Goal: Task Accomplishment & Management: Manage account settings

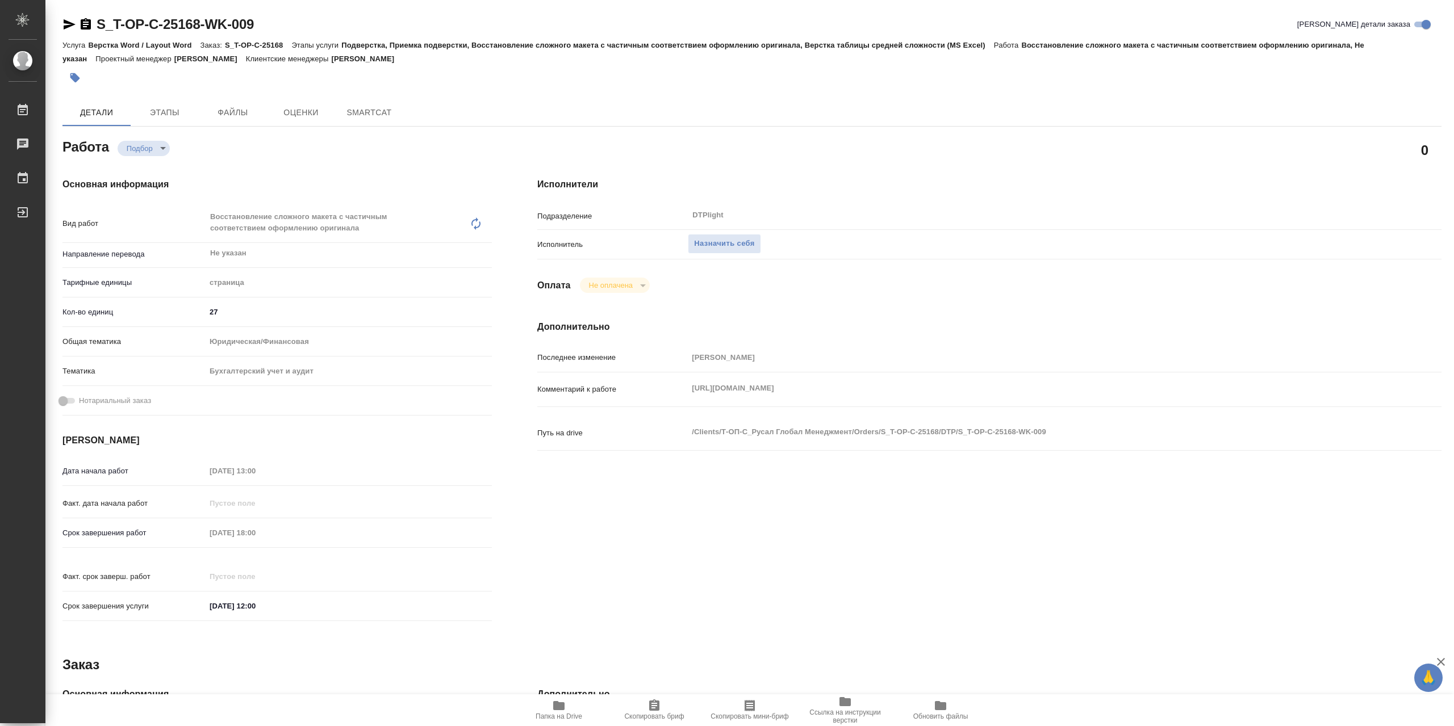
type textarea "x"
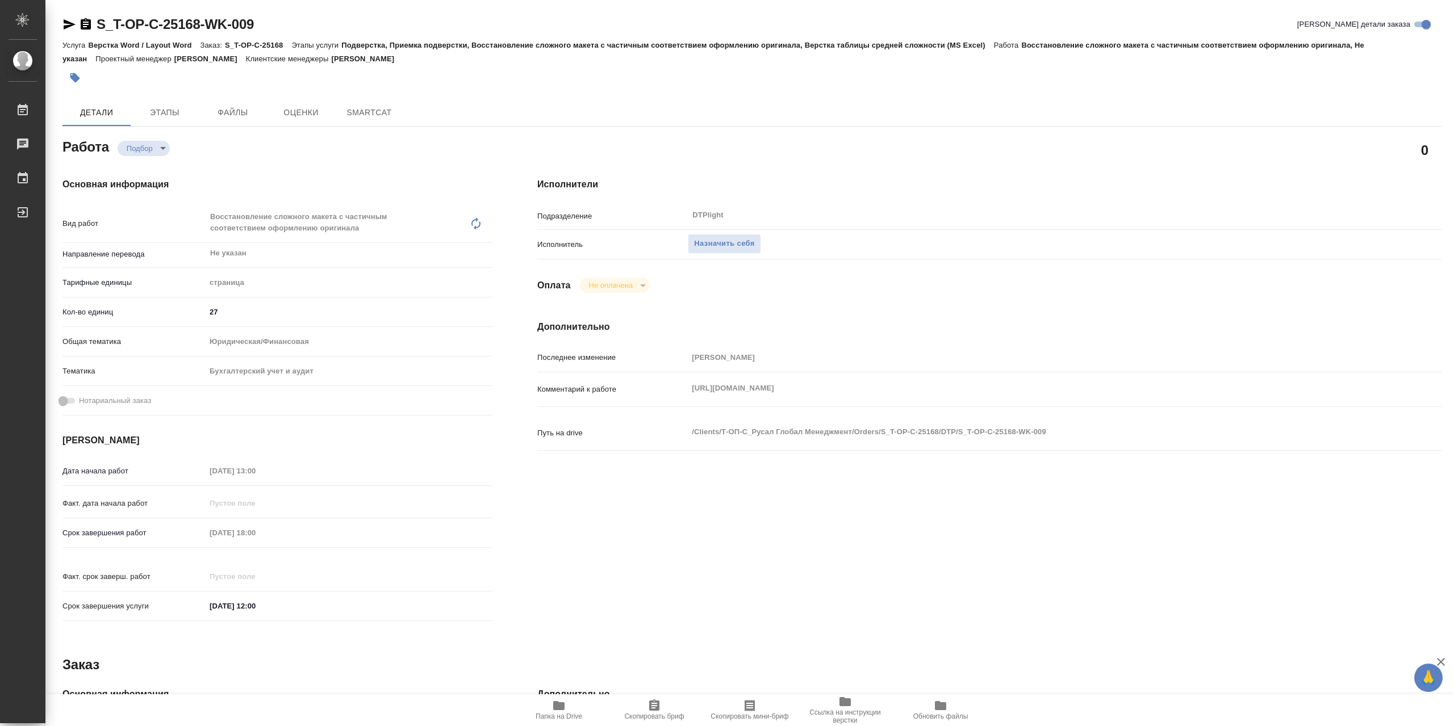
type textarea "x"
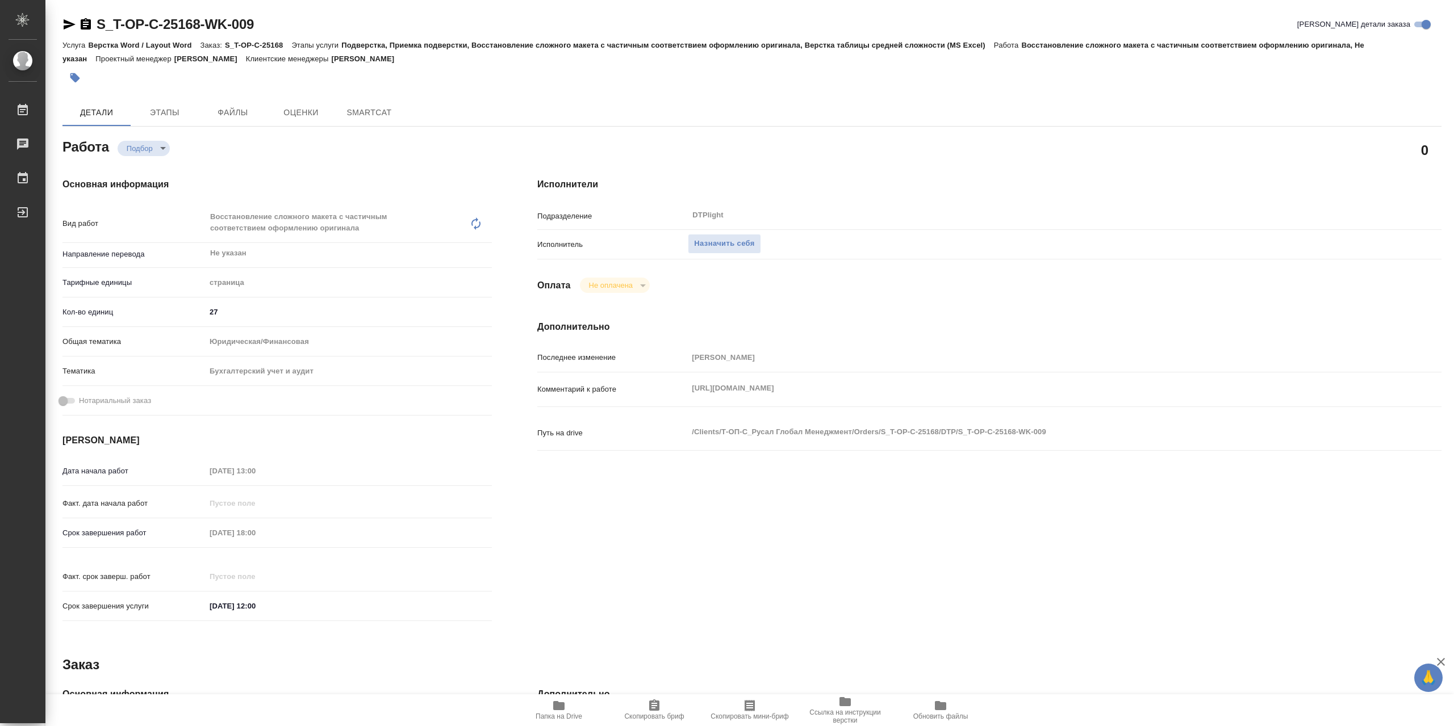
type textarea "x"
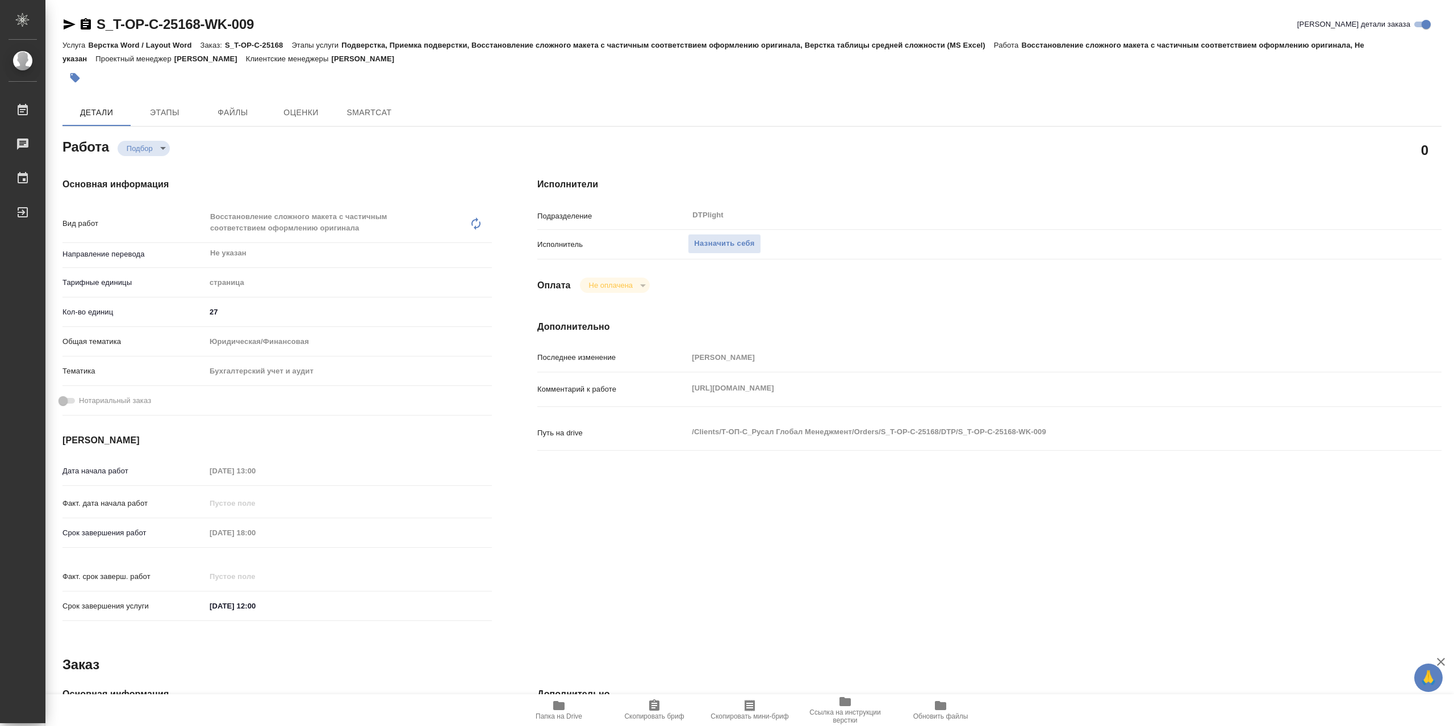
type textarea "x"
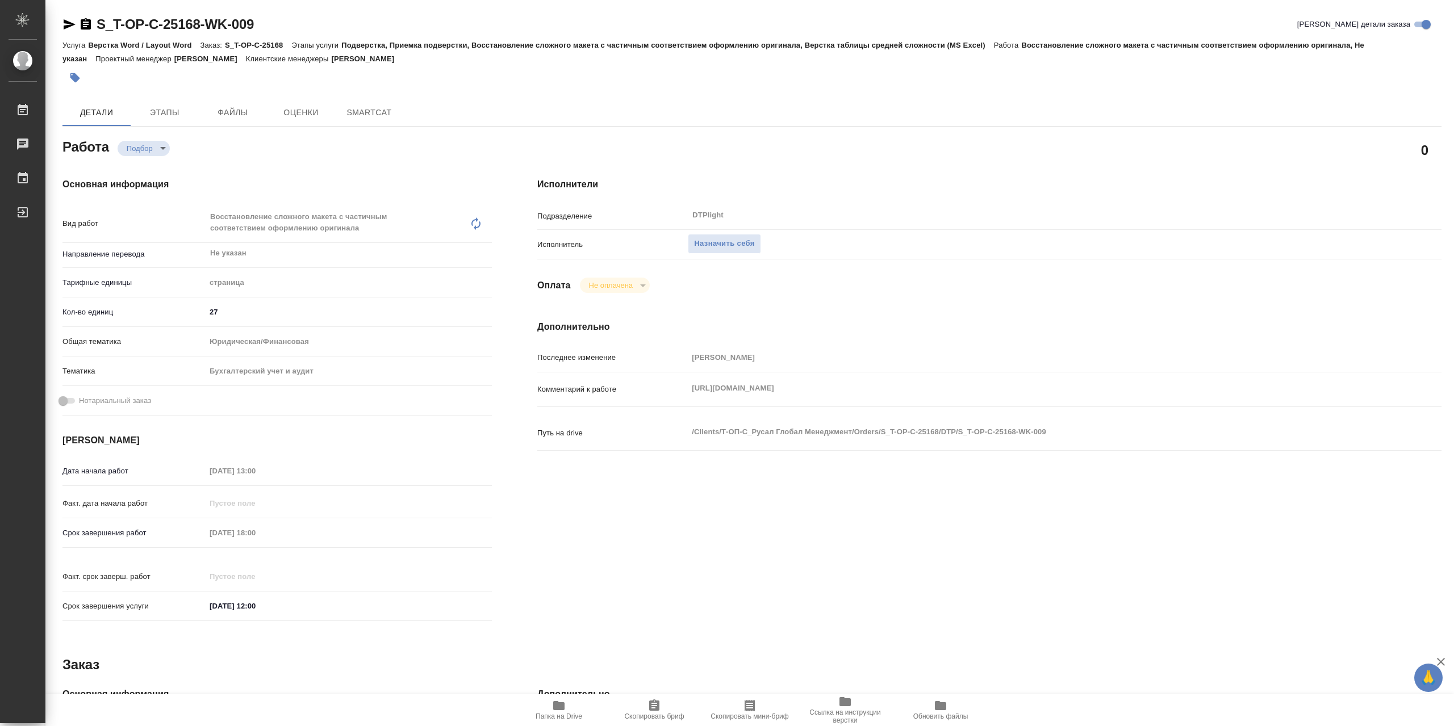
type textarea "x"
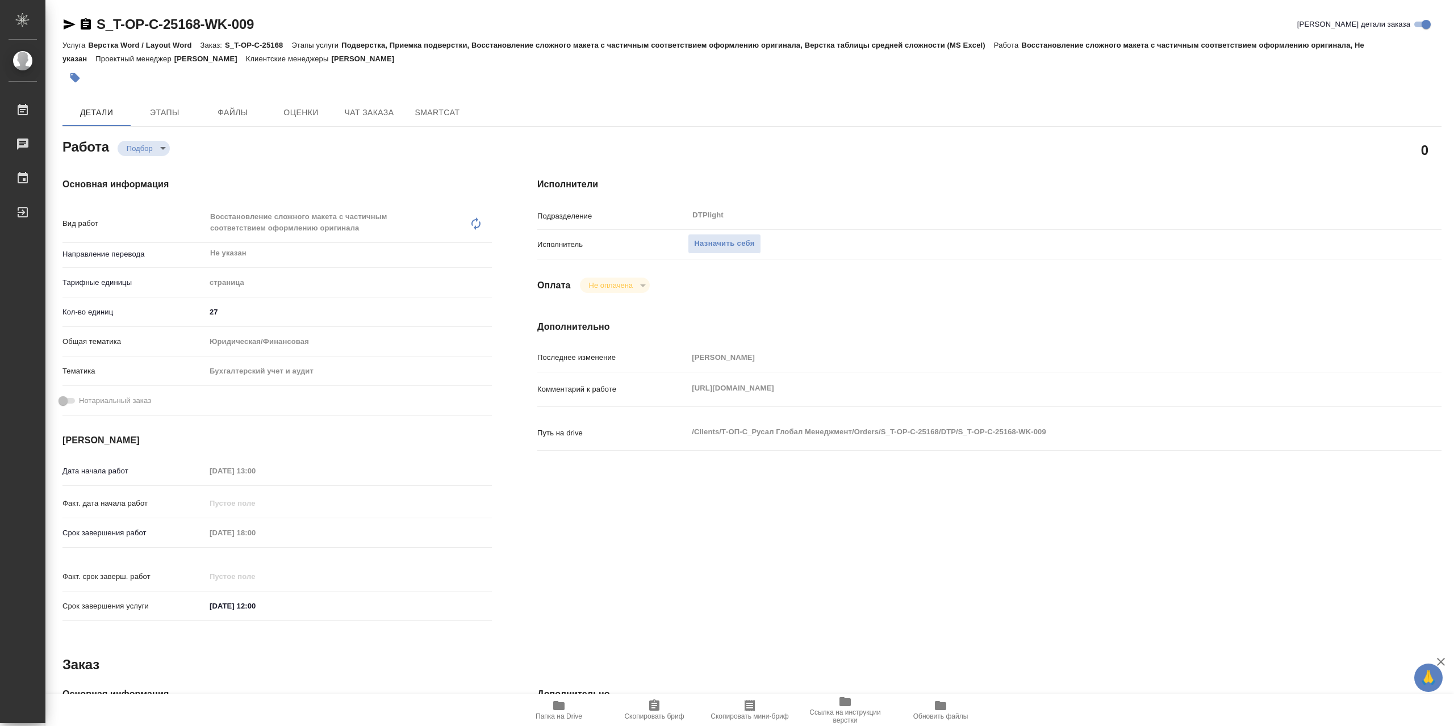
click at [563, 708] on icon "button" at bounding box center [558, 705] width 11 height 9
type textarea "x"
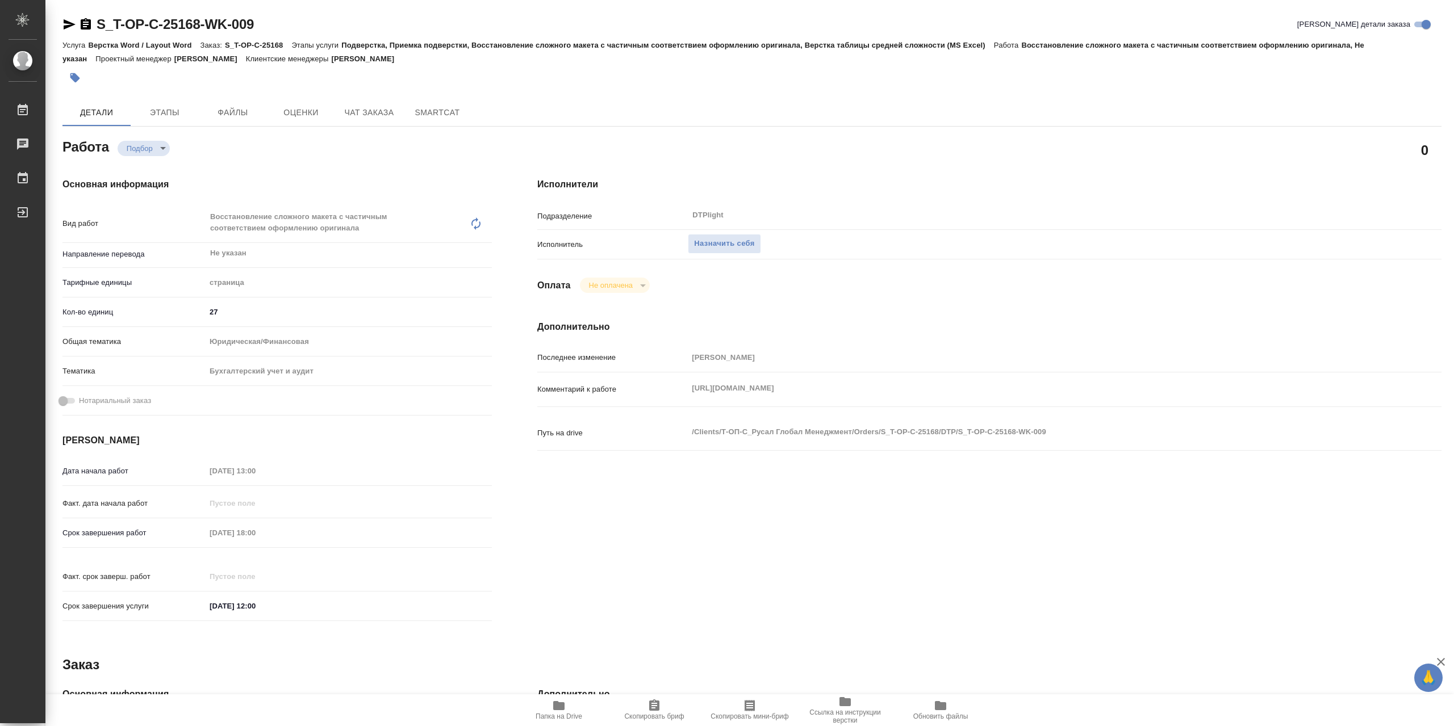
type textarea "x"
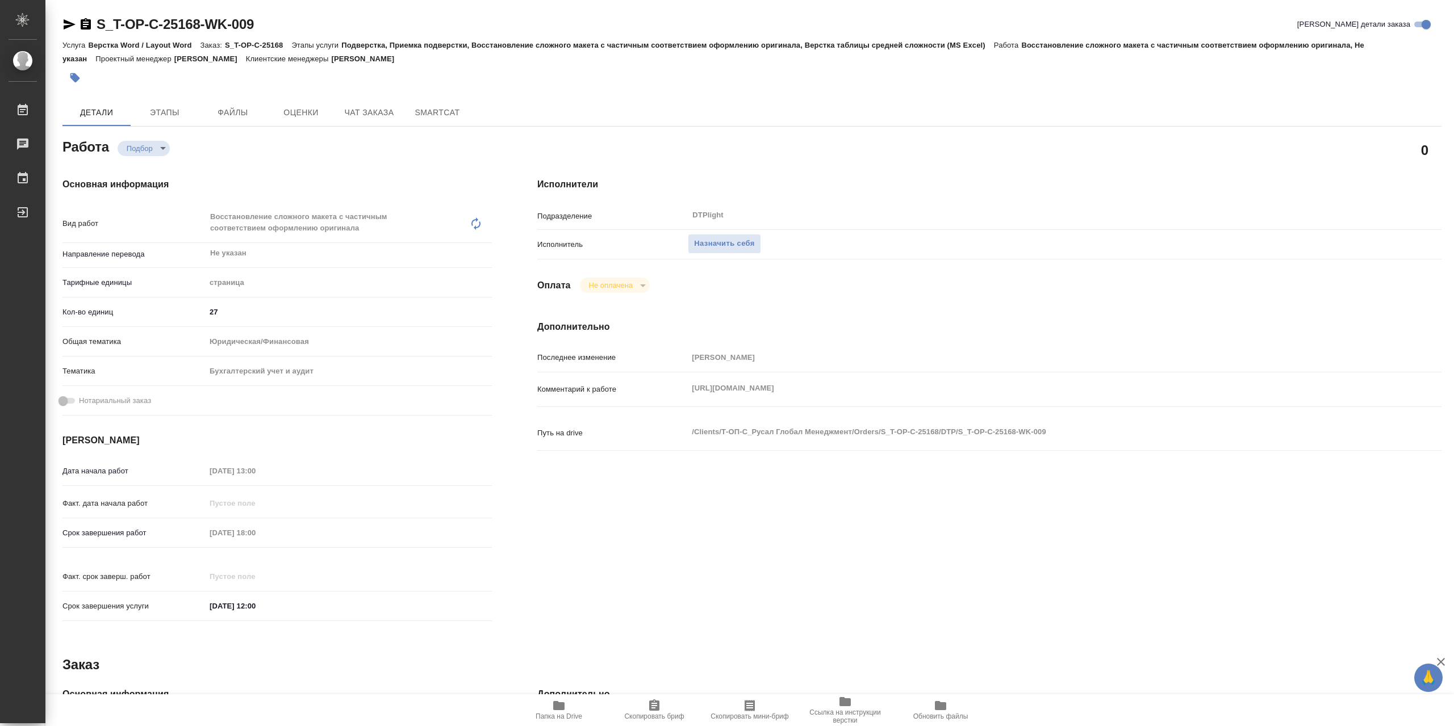
type textarea "x"
click at [745, 239] on span "Назначить себя" at bounding box center [724, 243] width 60 height 13
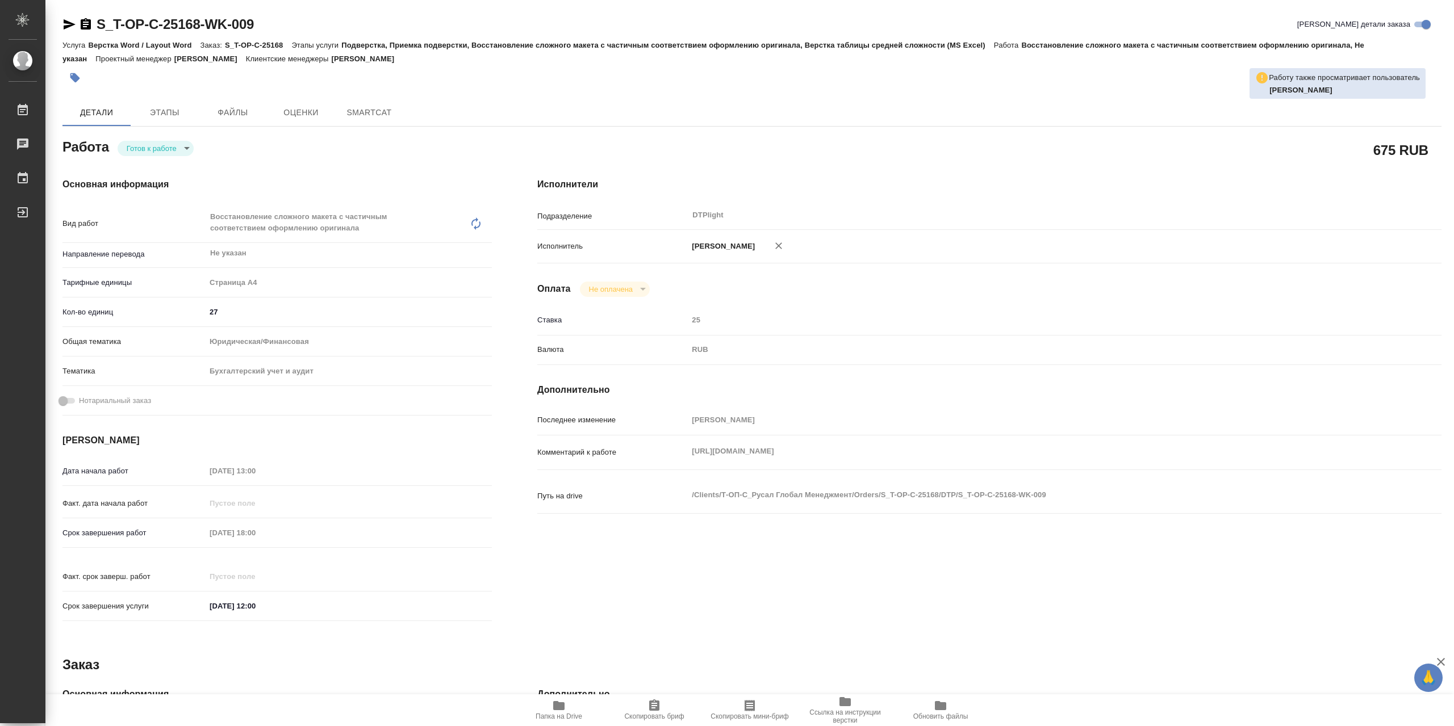
type textarea "x"
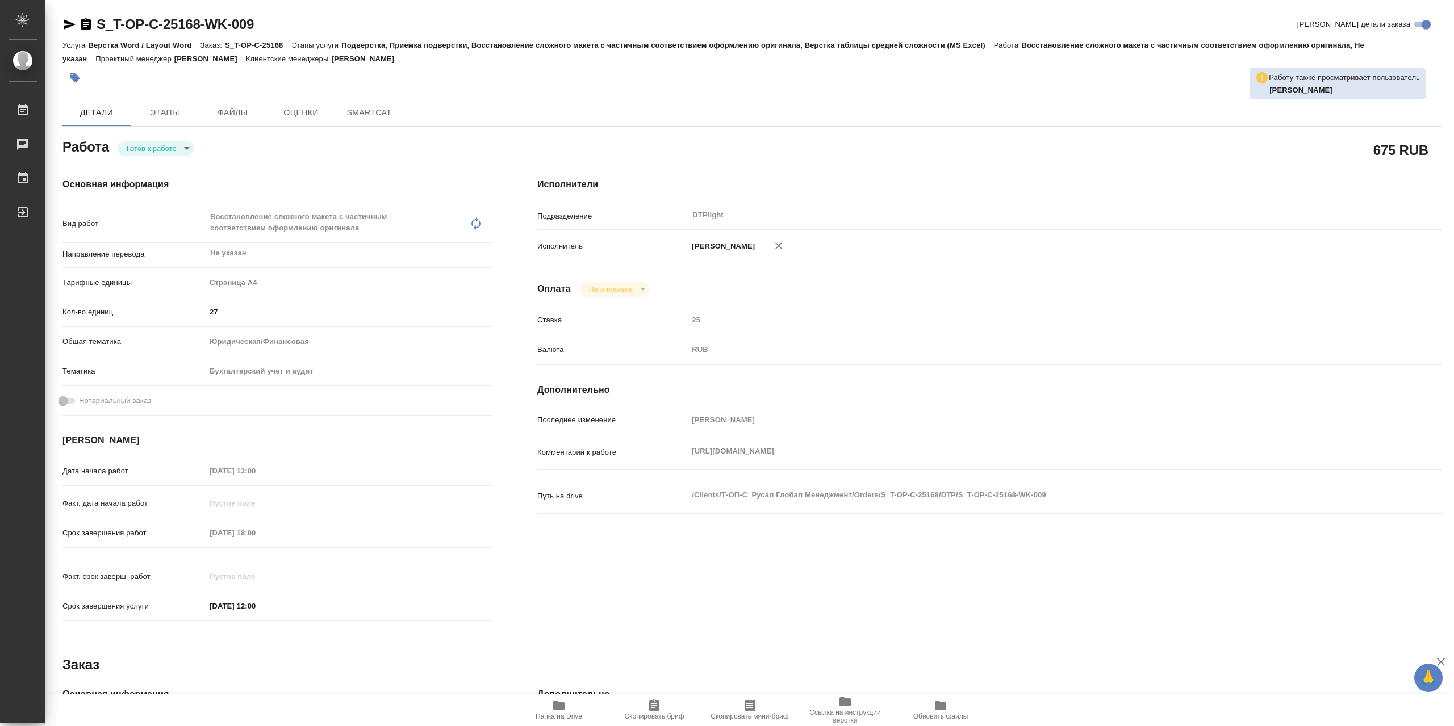
type textarea "x"
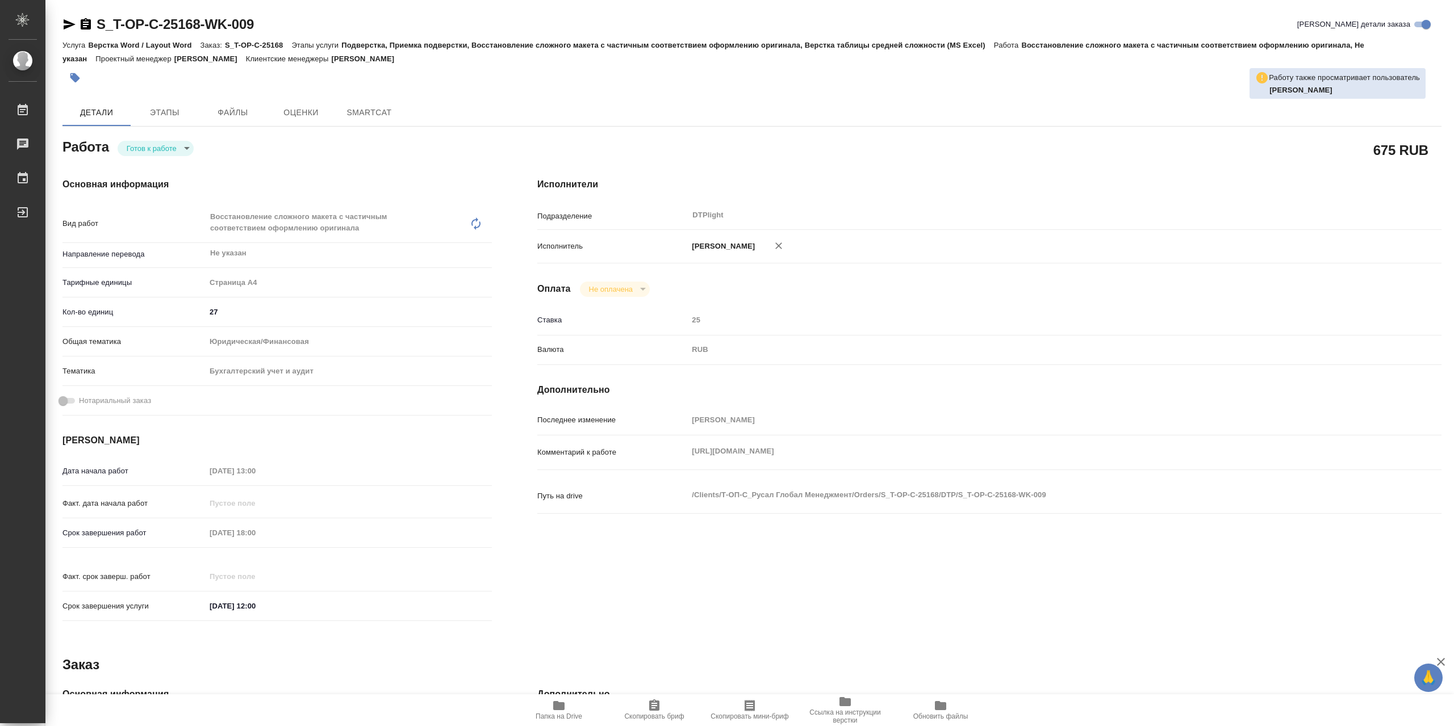
type textarea "x"
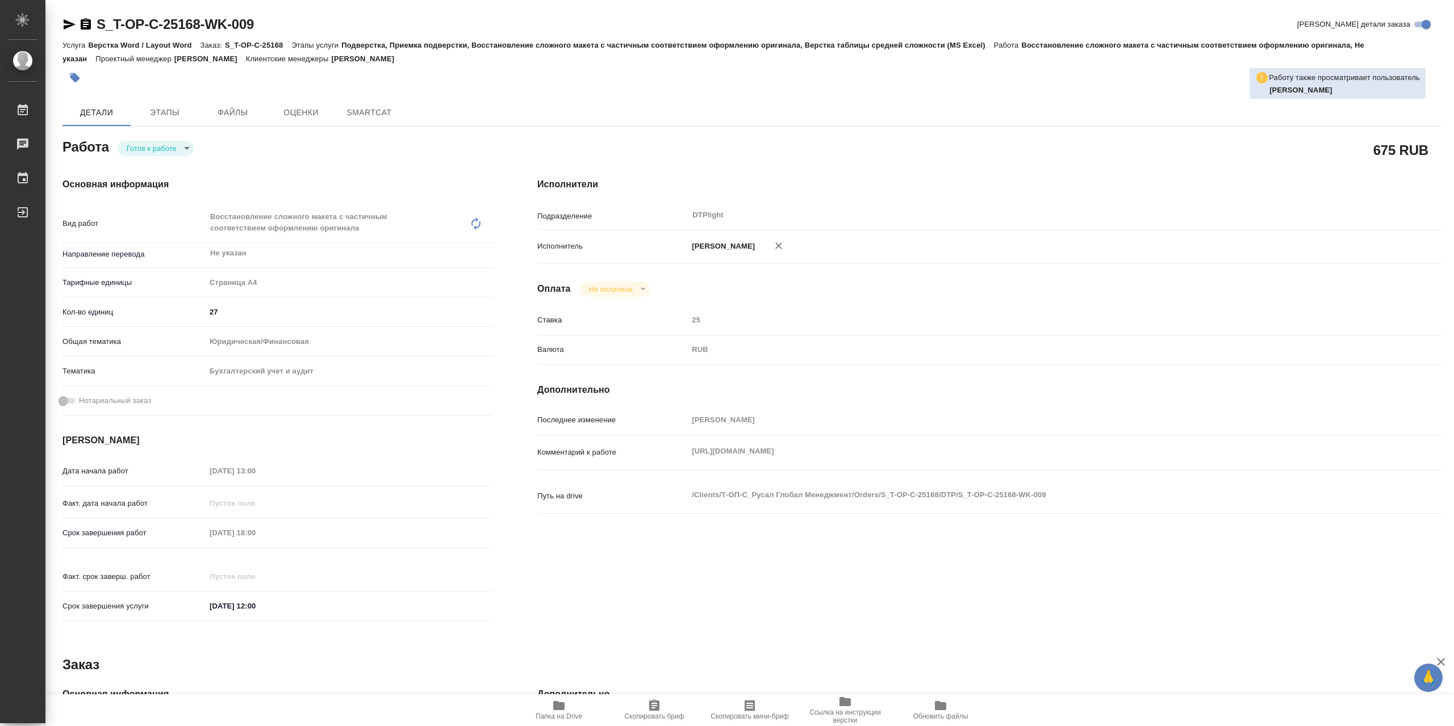
type textarea "x"
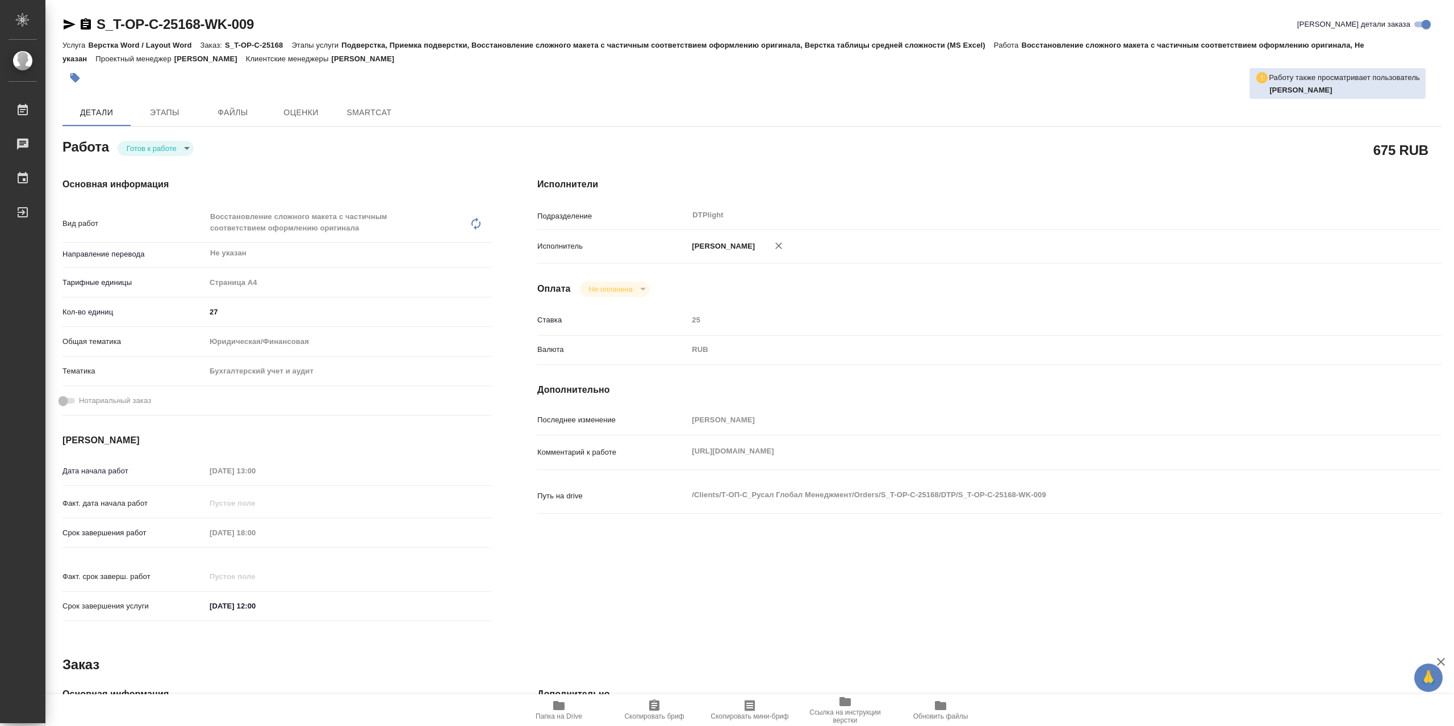
type textarea "x"
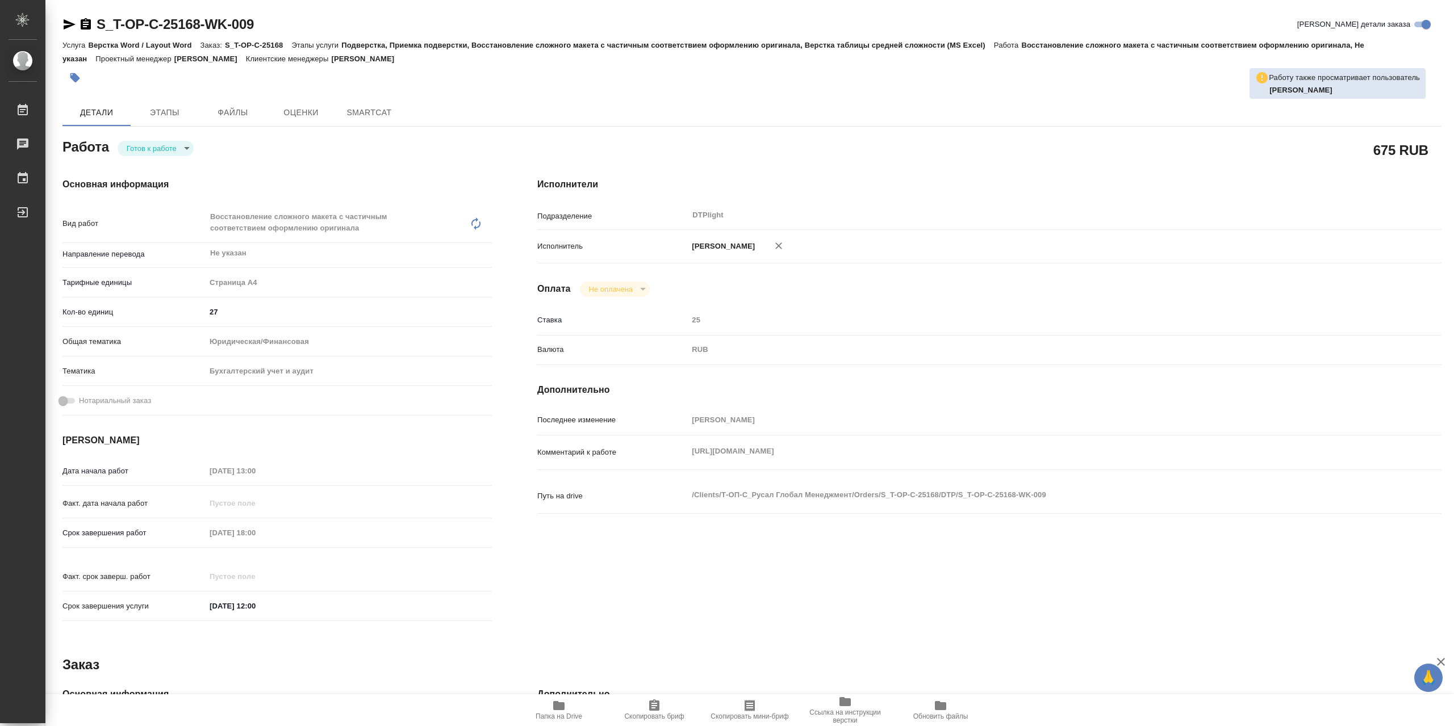
type textarea "x"
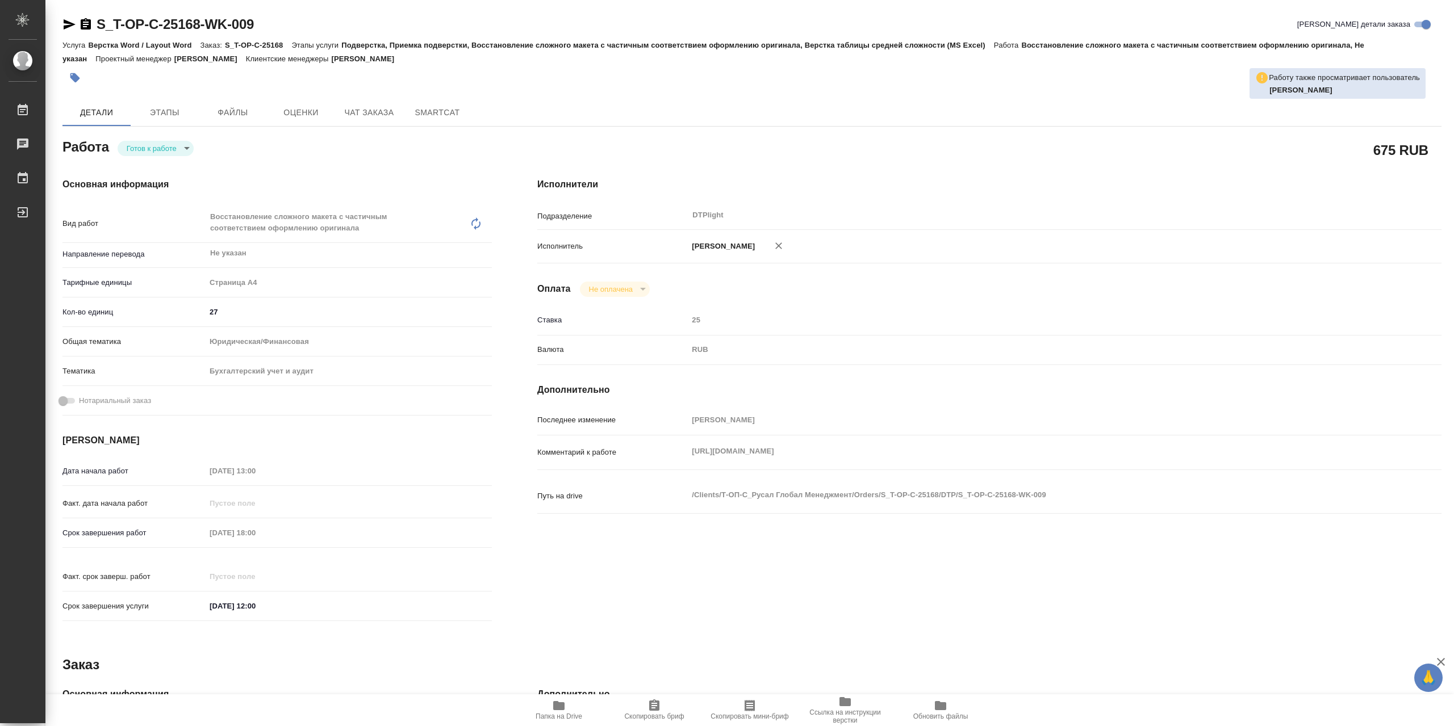
type textarea "x"
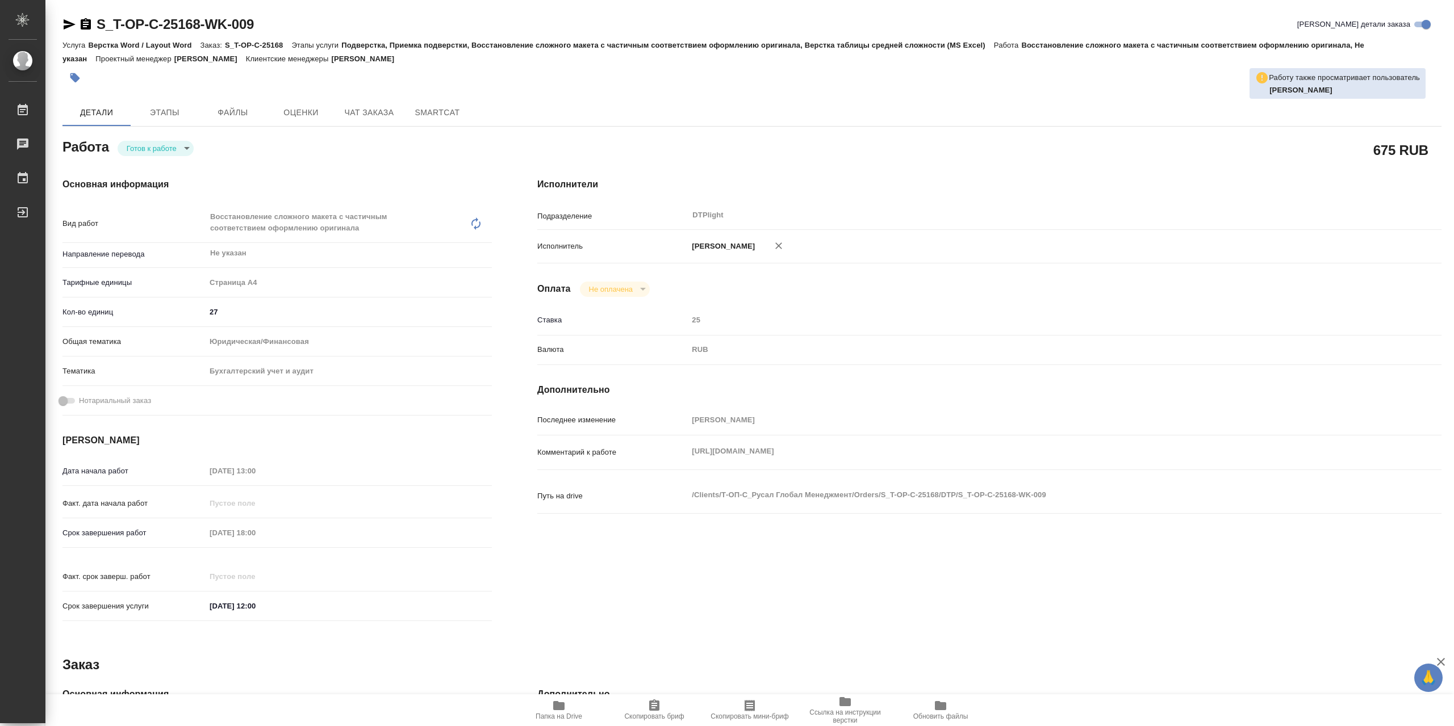
type textarea "x"
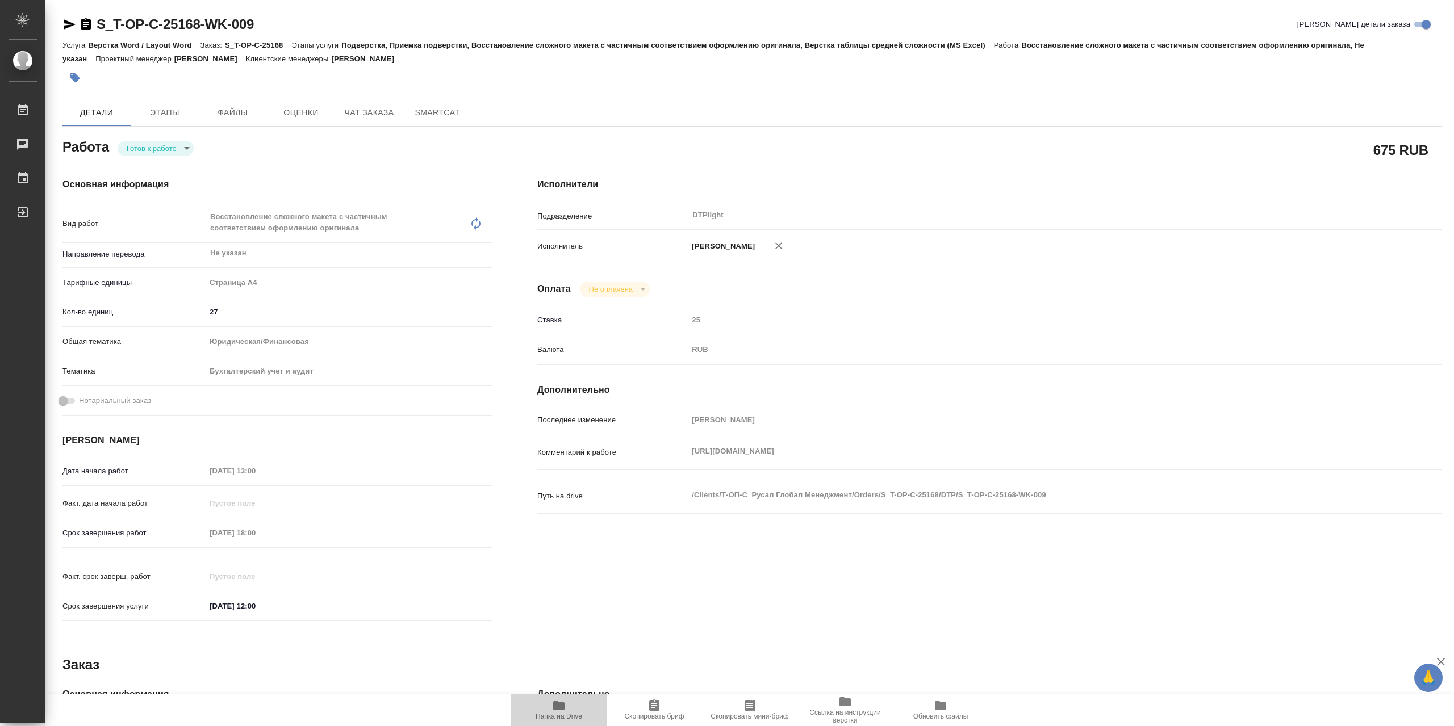
click at [560, 705] on icon "button" at bounding box center [558, 705] width 11 height 9
click at [149, 166] on div "Основная информация Вид работ Восстановление сложного макета с частичным соотве…" at bounding box center [277, 403] width 475 height 496
click at [153, 147] on body "🙏 .cls-1 fill:#fff; AWATERA Сархатов Руслан Работы 0 Чаты График Выйти S_T-OP-C…" at bounding box center [727, 363] width 1454 height 726
click at [178, 144] on li "В работе" at bounding box center [156, 150] width 76 height 19
type textarea "x"
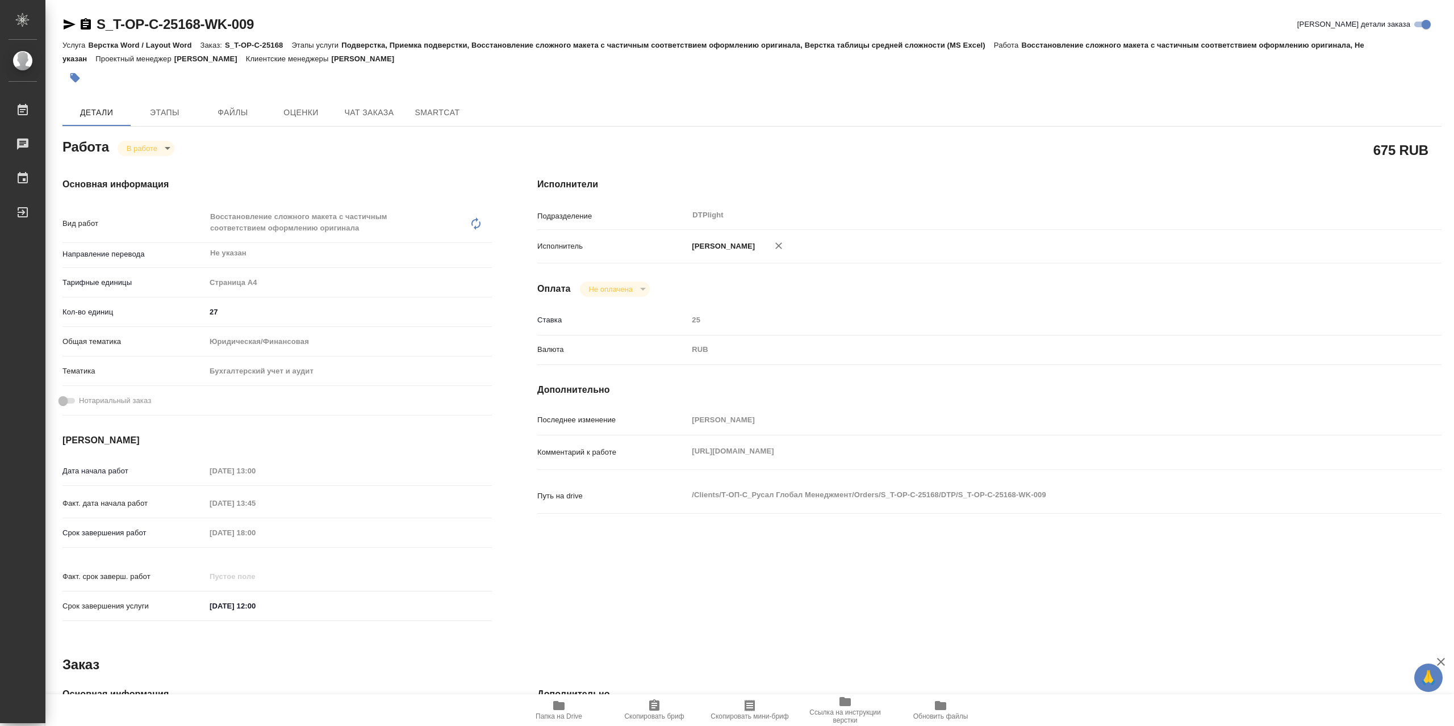
type textarea "x"
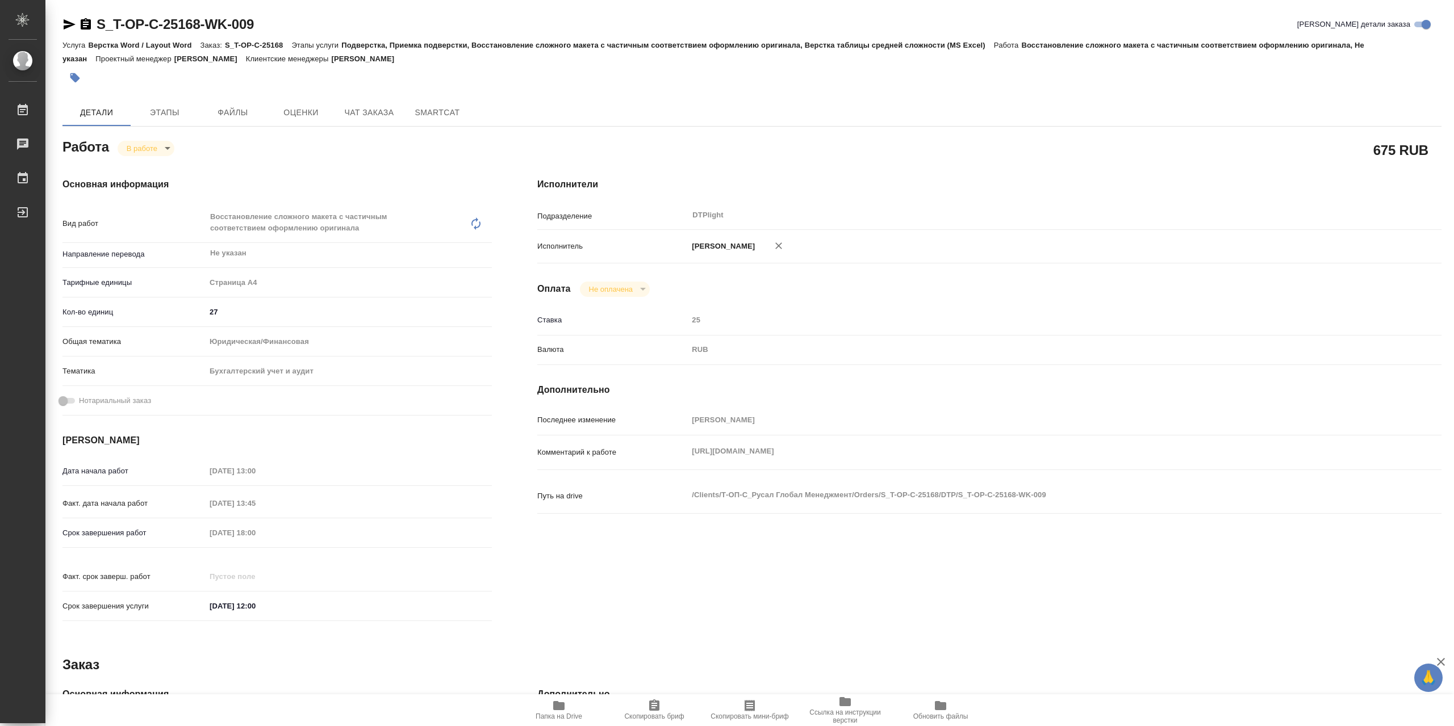
type textarea "x"
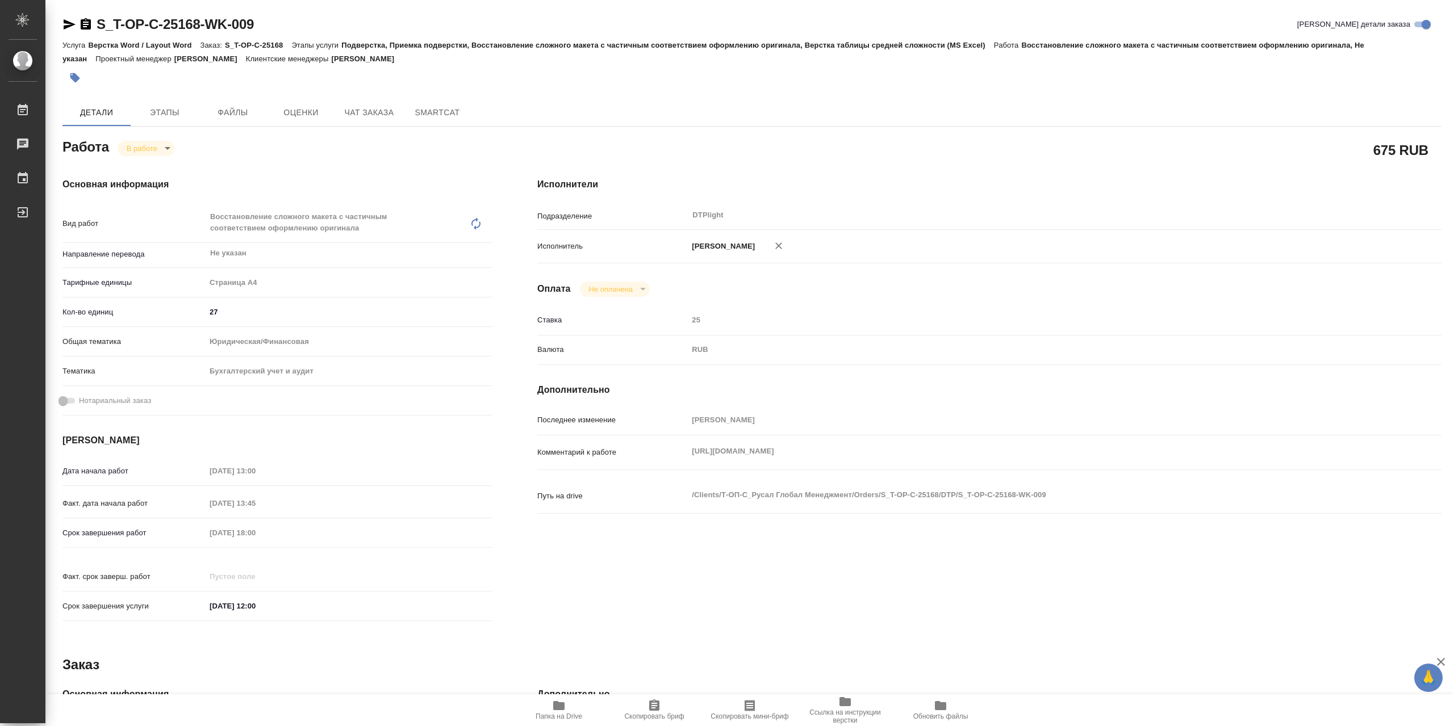
type textarea "x"
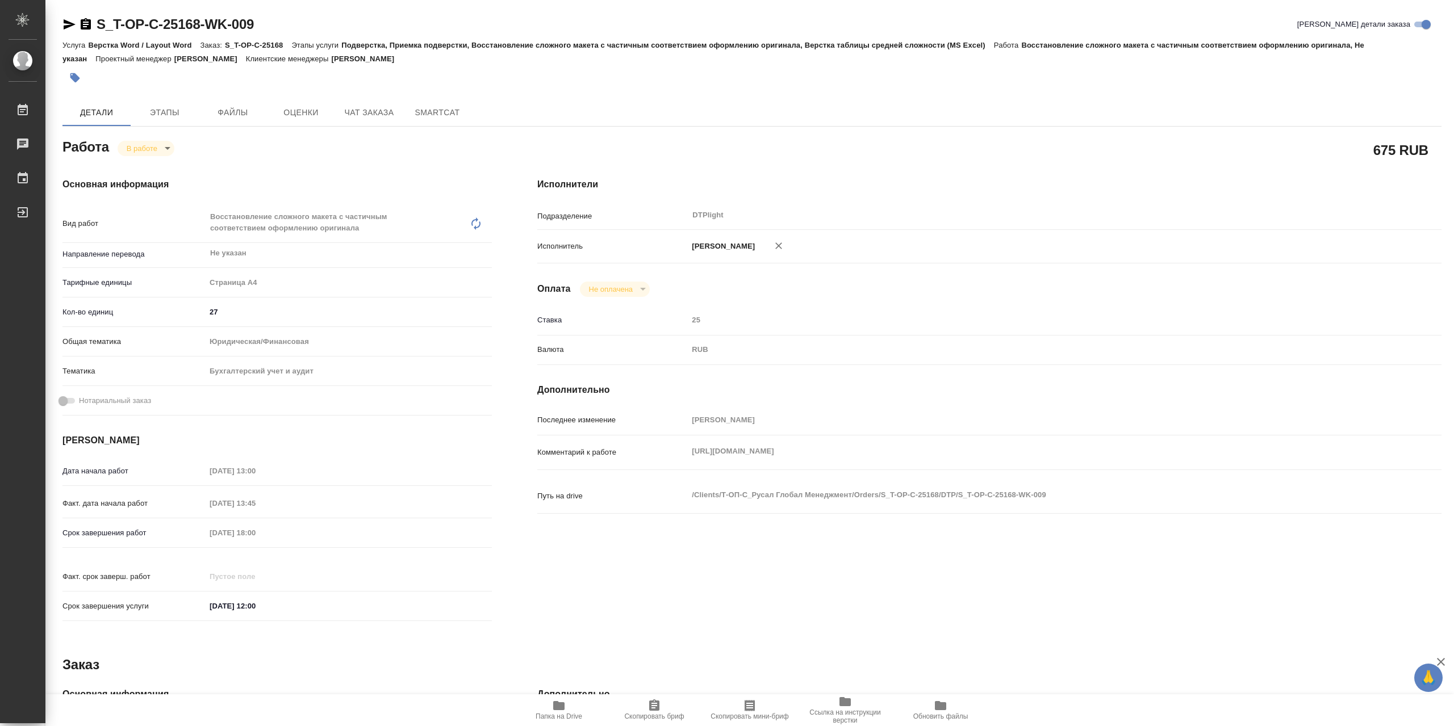
type textarea "x"
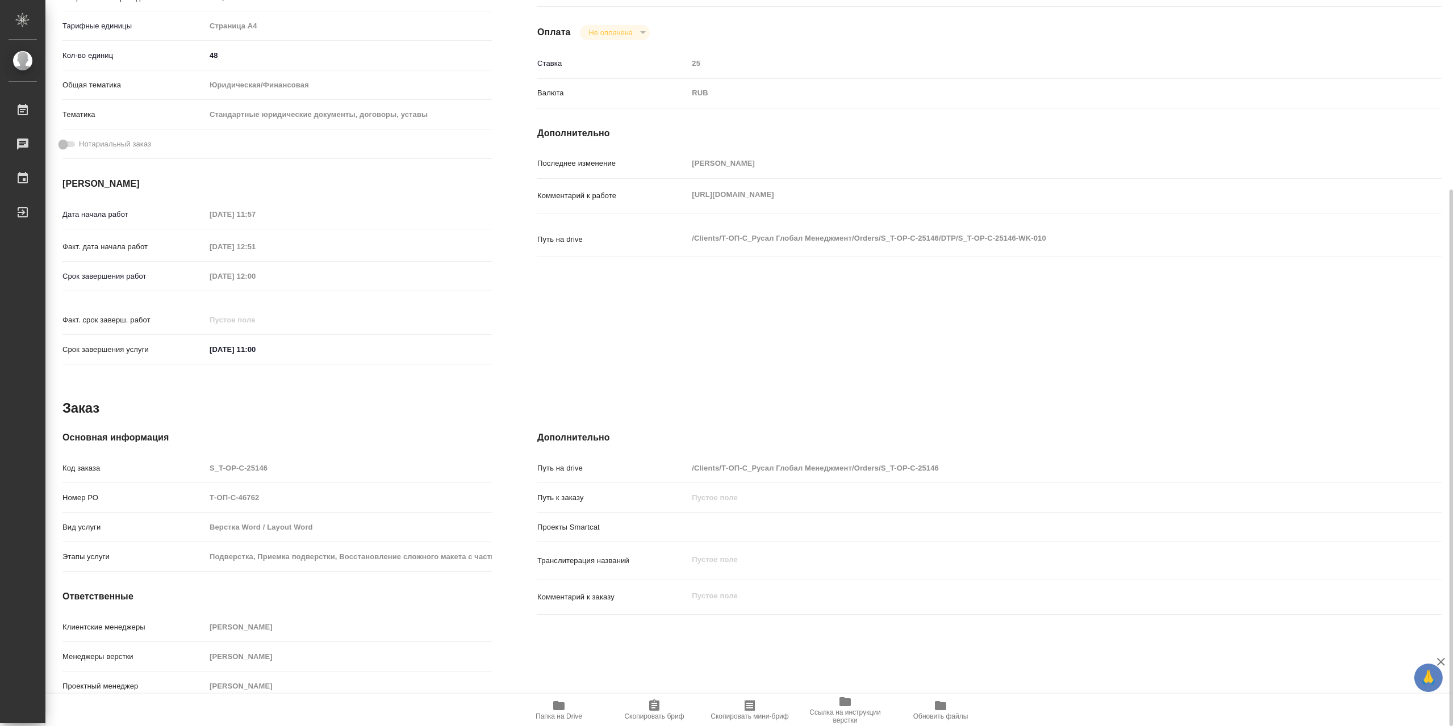
scroll to position [30, 0]
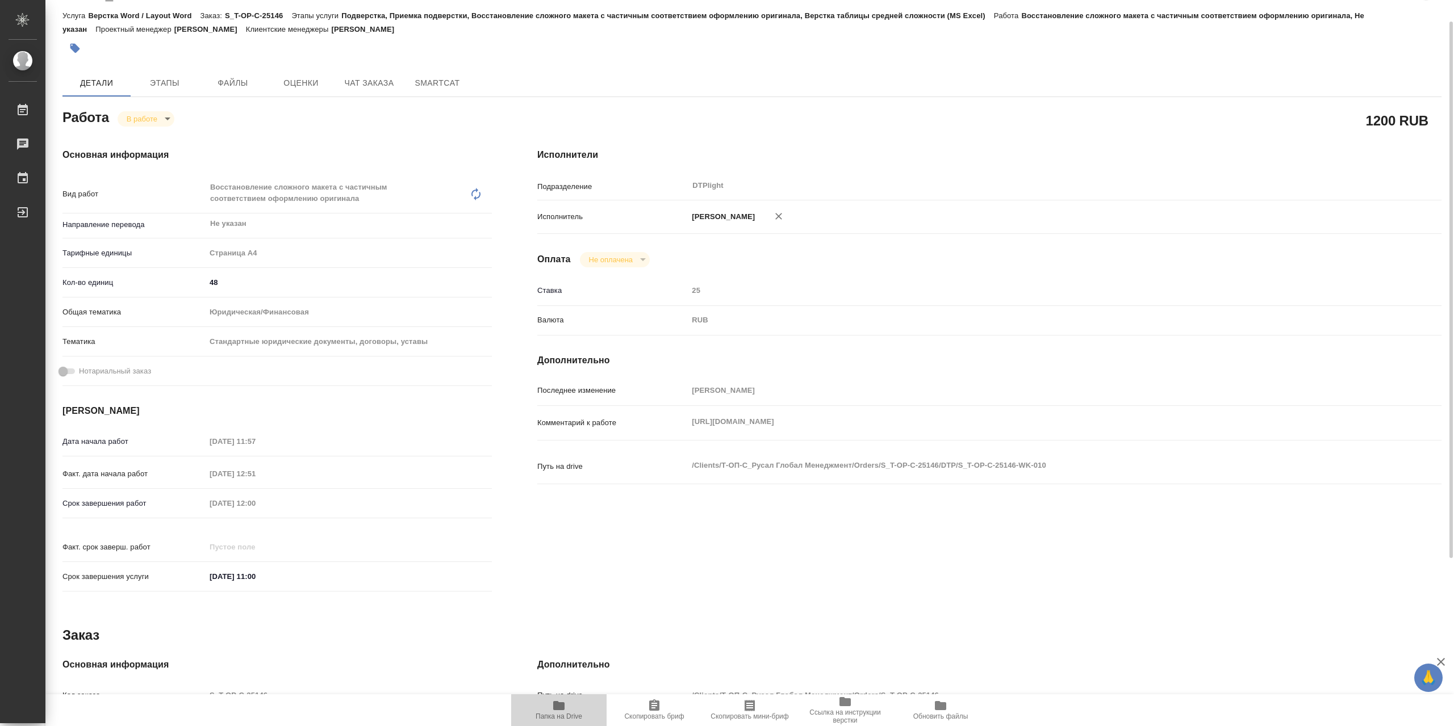
click at [562, 700] on icon "button" at bounding box center [559, 706] width 14 height 14
drag, startPoint x: 142, startPoint y: 111, endPoint x: 152, endPoint y: 120, distance: 13.3
click at [144, 111] on div "Работа В работе inProgress" at bounding box center [276, 116] width 429 height 20
click at [152, 120] on body "🙏 .cls-1 fill:#fff; AWATERA Сархатов Руслан Работы 0 Чаты График Выйти S_T-OP-C…" at bounding box center [727, 363] width 1454 height 726
drag, startPoint x: 168, startPoint y: 139, endPoint x: 209, endPoint y: 136, distance: 41.6
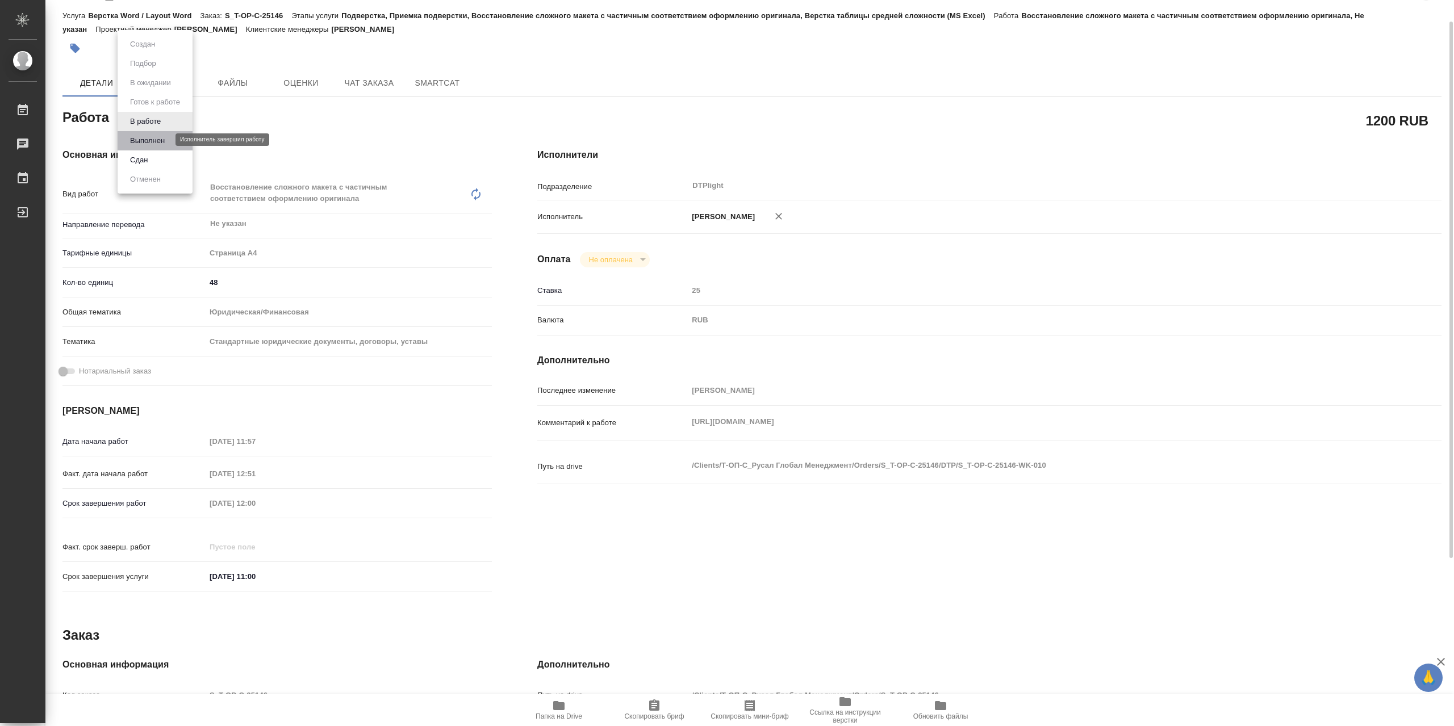
click at [167, 140] on button "Выполнен" at bounding box center [147, 141] width 41 height 12
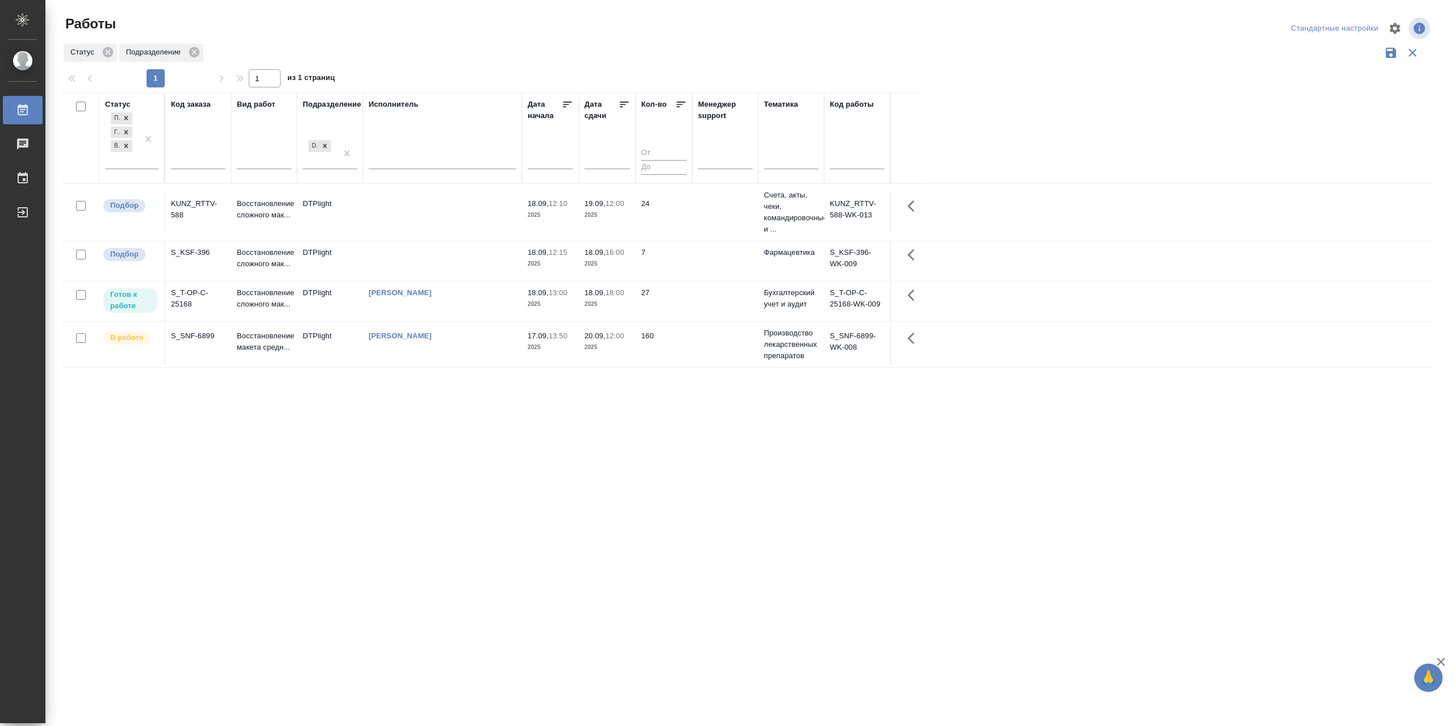
click at [482, 342] on div "[PERSON_NAME]" at bounding box center [443, 336] width 148 height 11
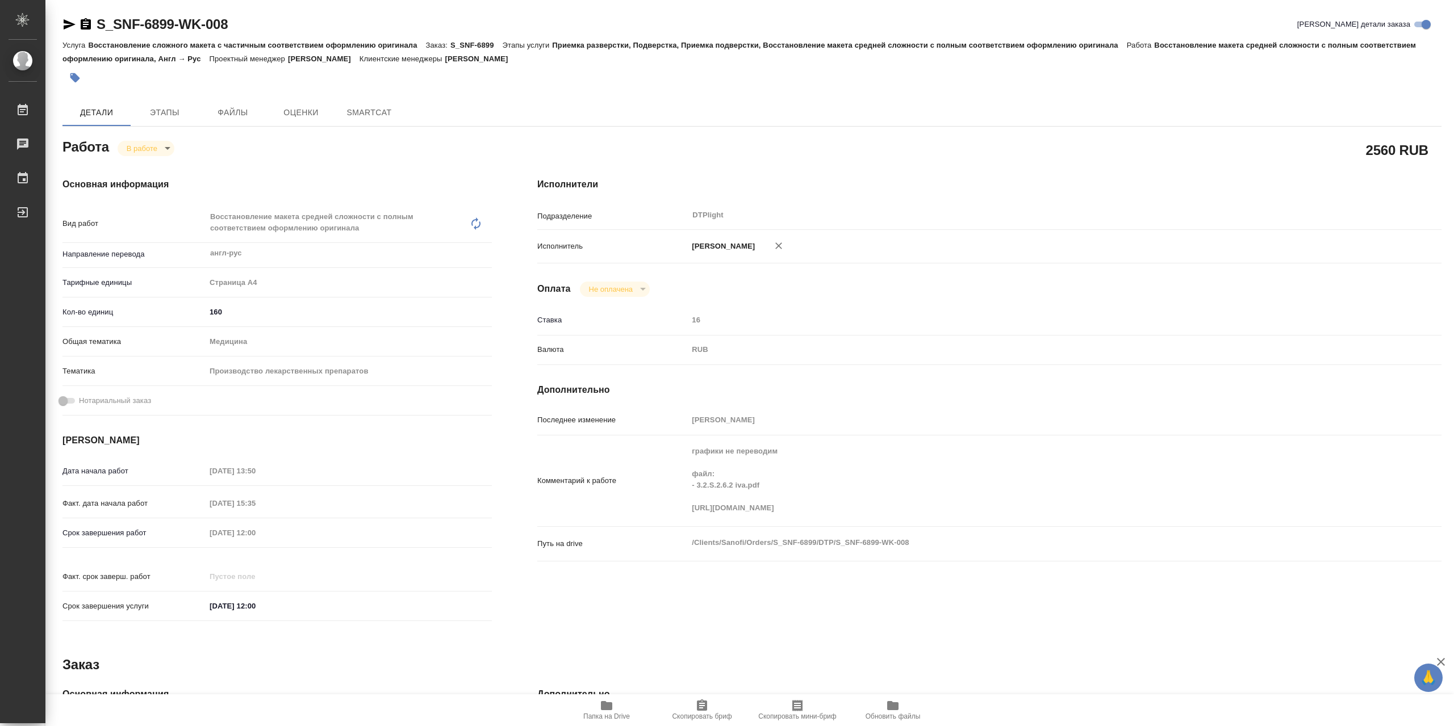
type textarea "x"
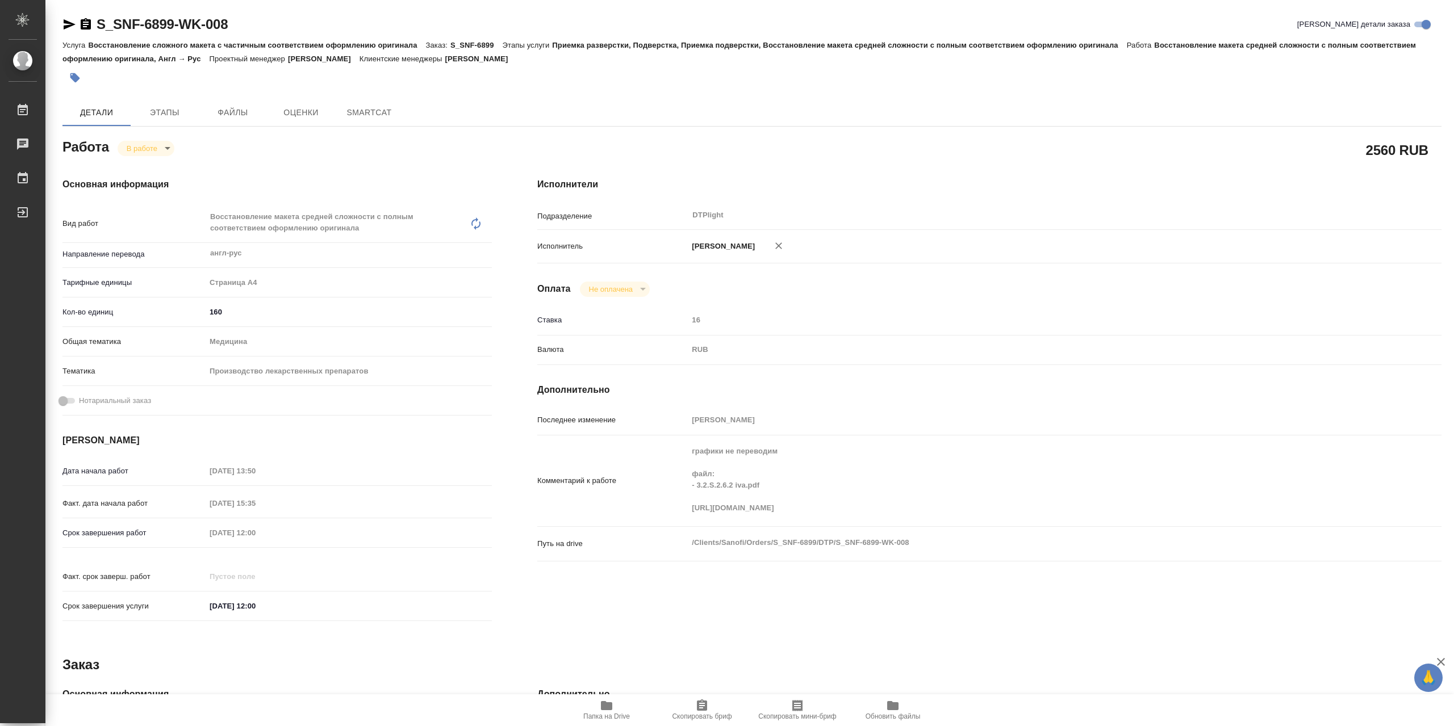
type textarea "x"
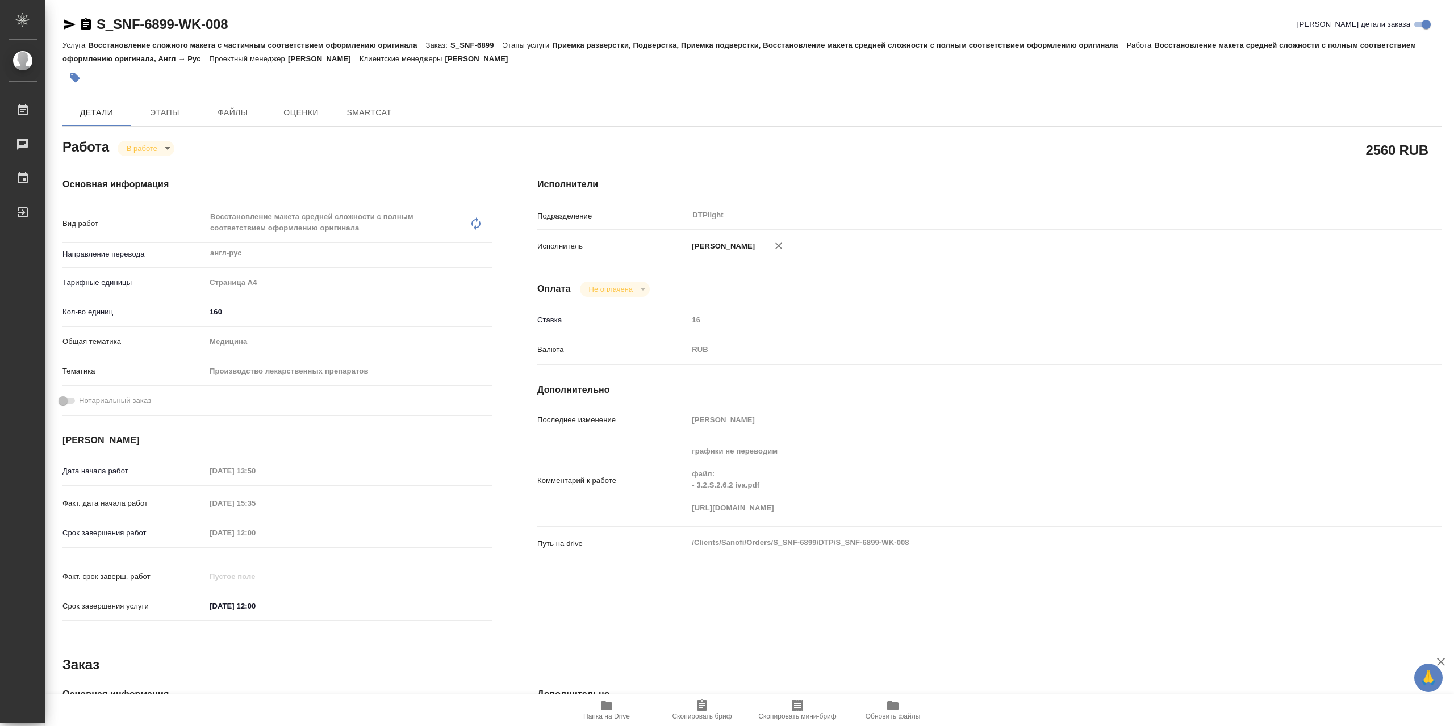
type textarea "x"
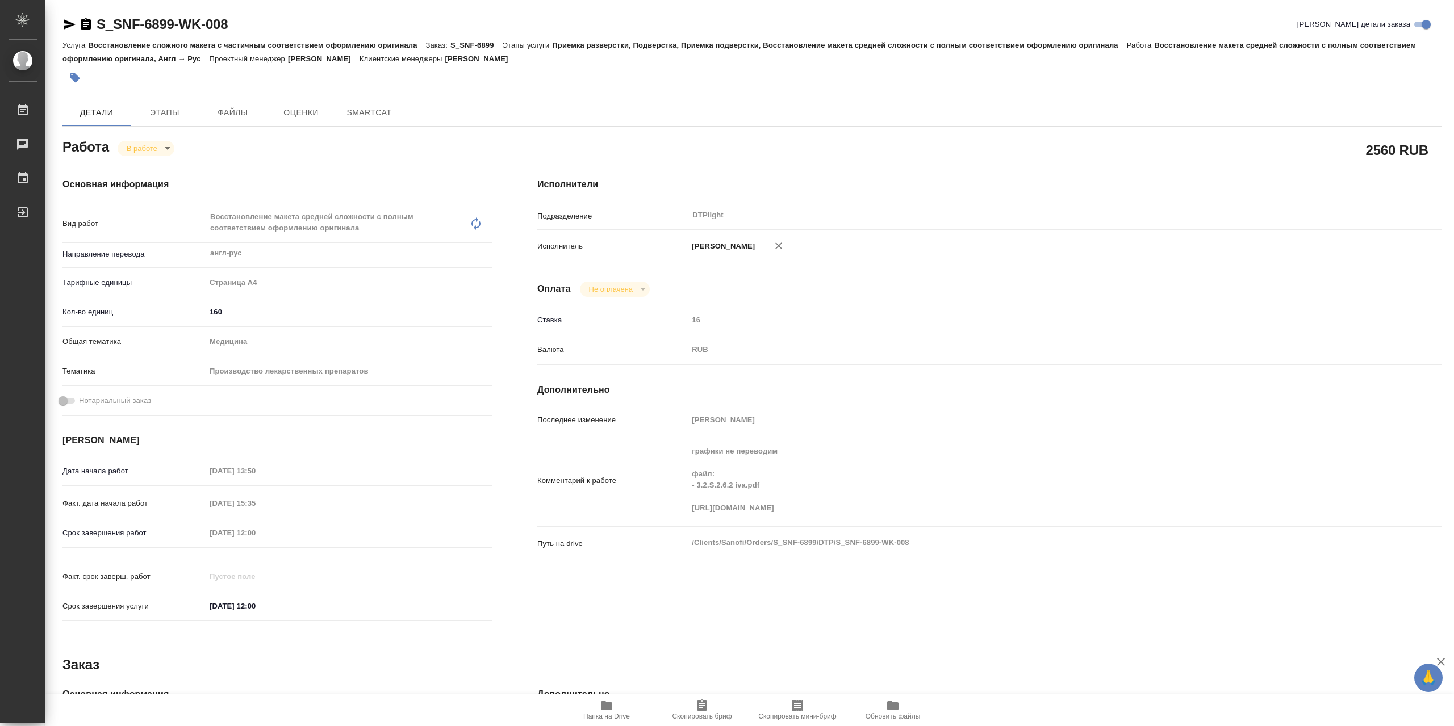
type textarea "x"
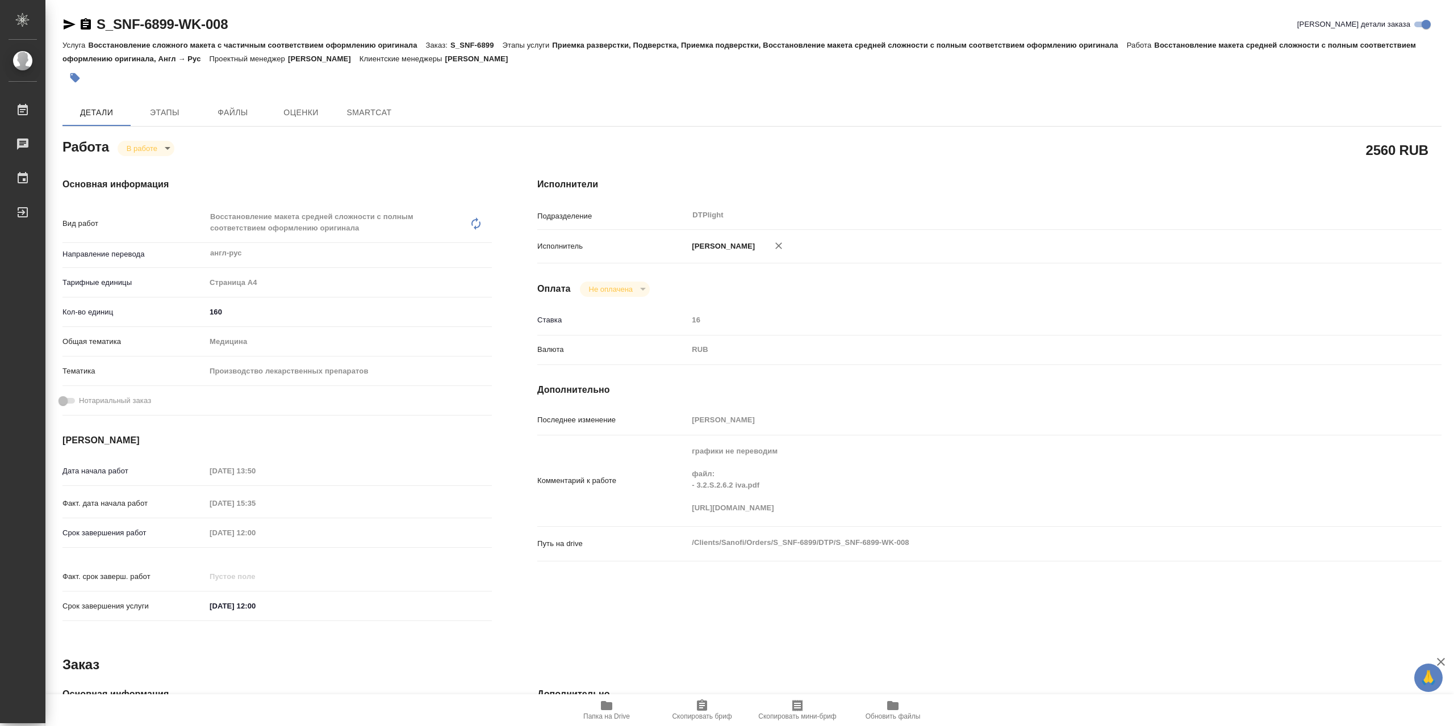
click at [68, 26] on icon "button" at bounding box center [70, 24] width 12 height 10
type textarea "x"
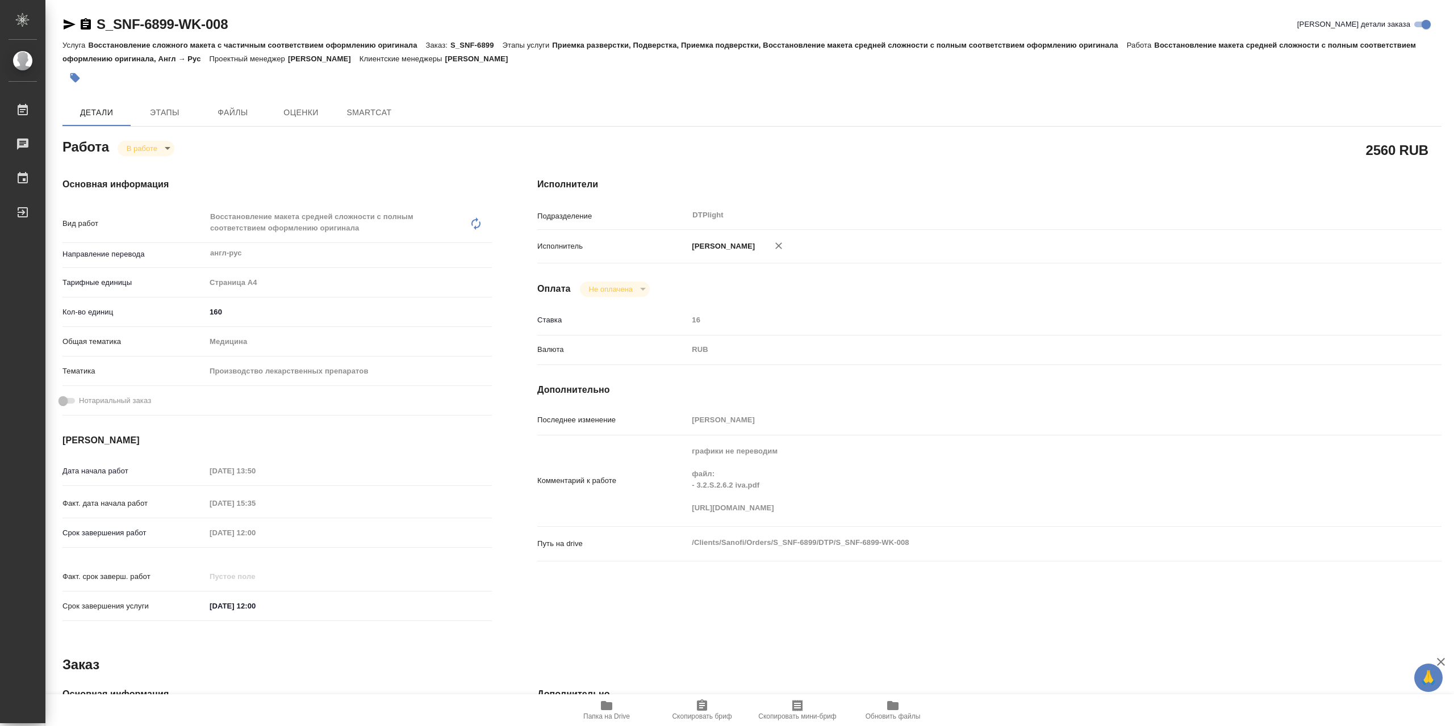
type textarea "x"
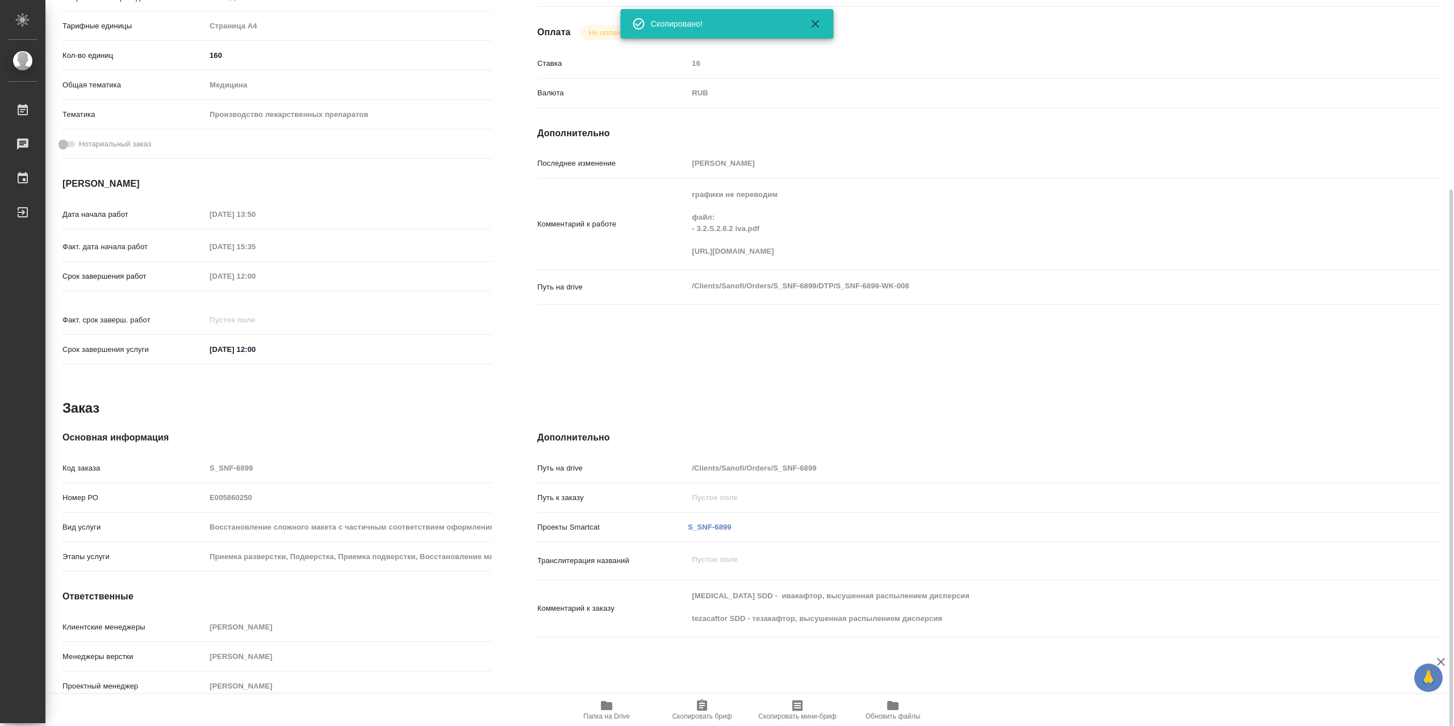
type textarea "x"
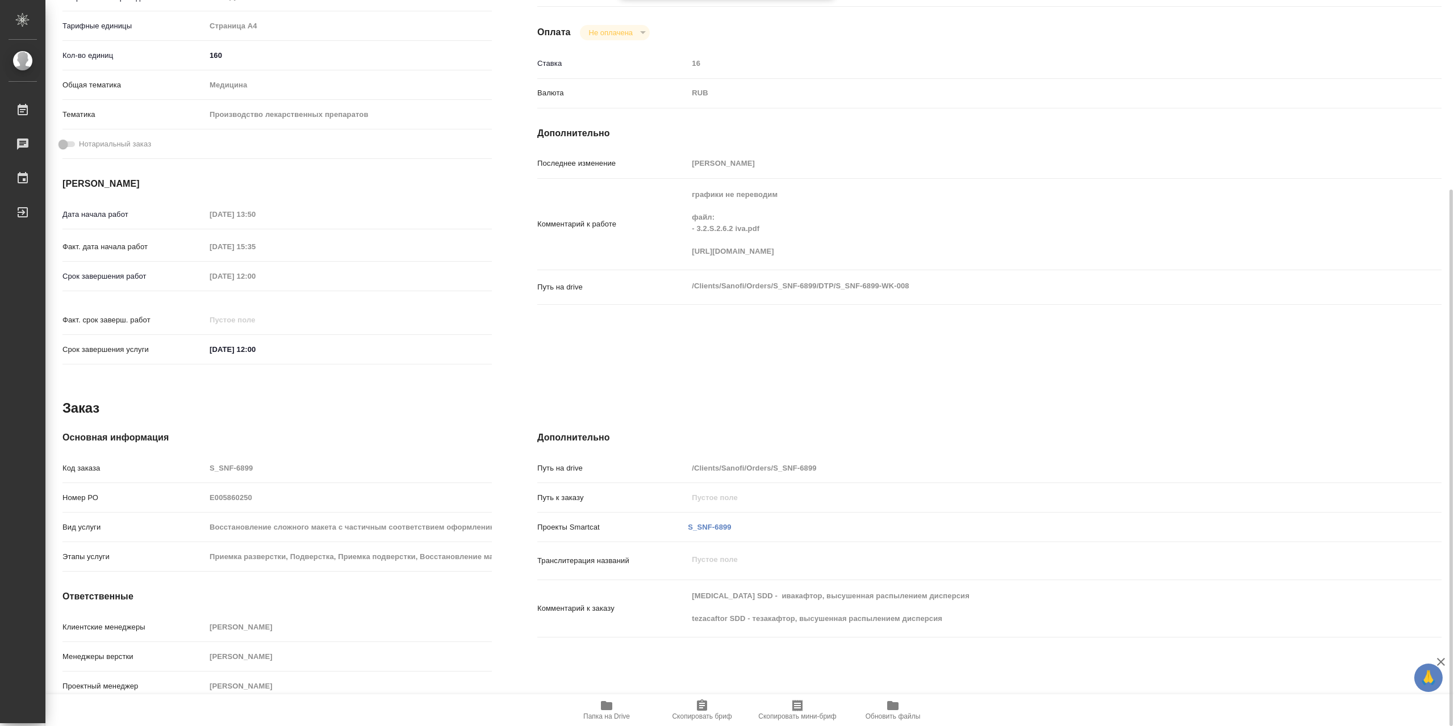
type textarea "x"
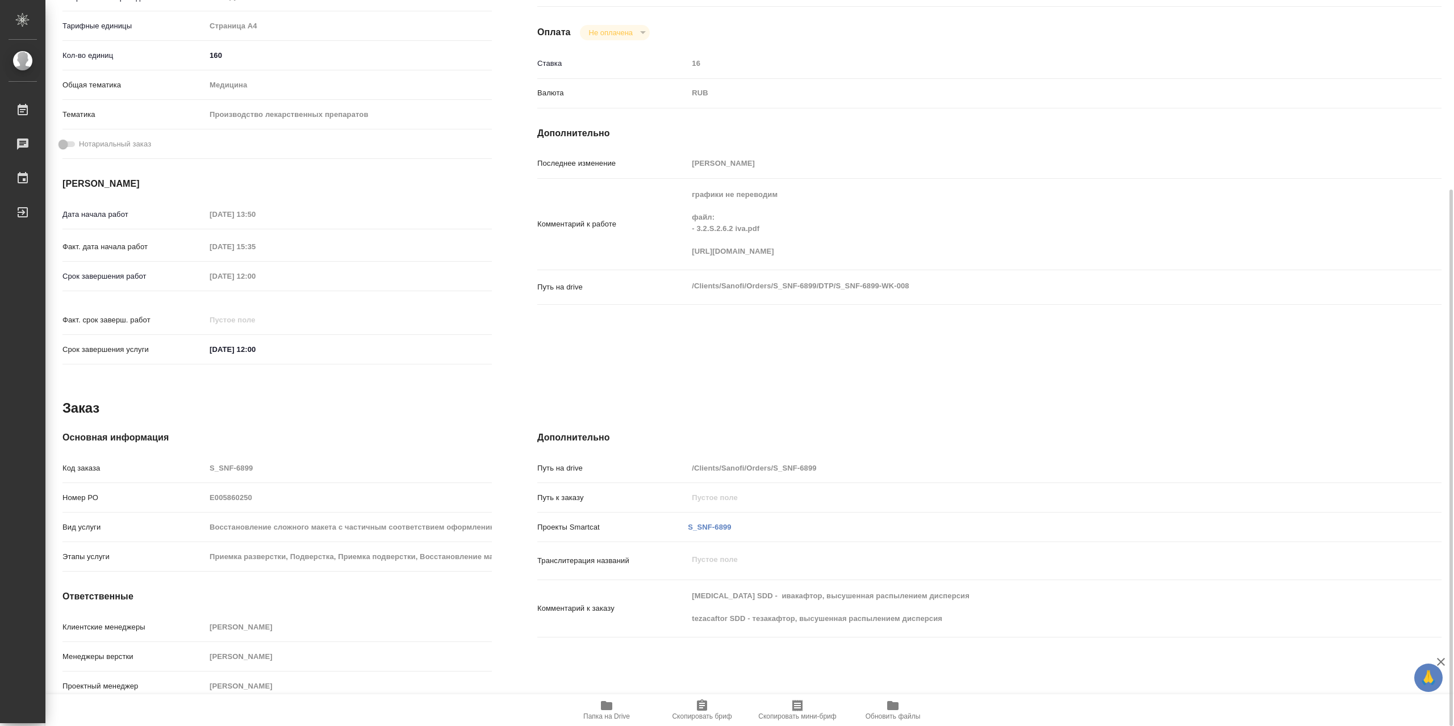
click at [613, 709] on icon "button" at bounding box center [607, 706] width 14 height 14
type textarea "x"
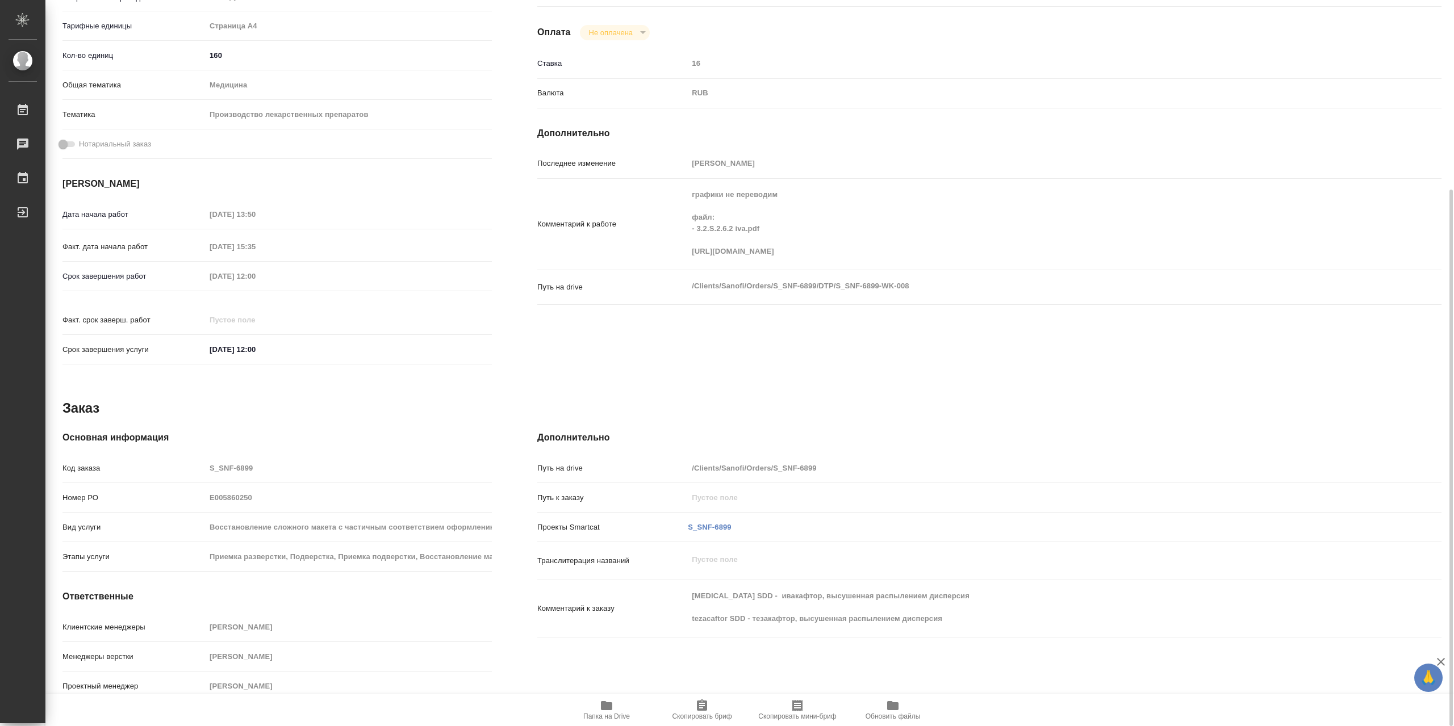
type textarea "x"
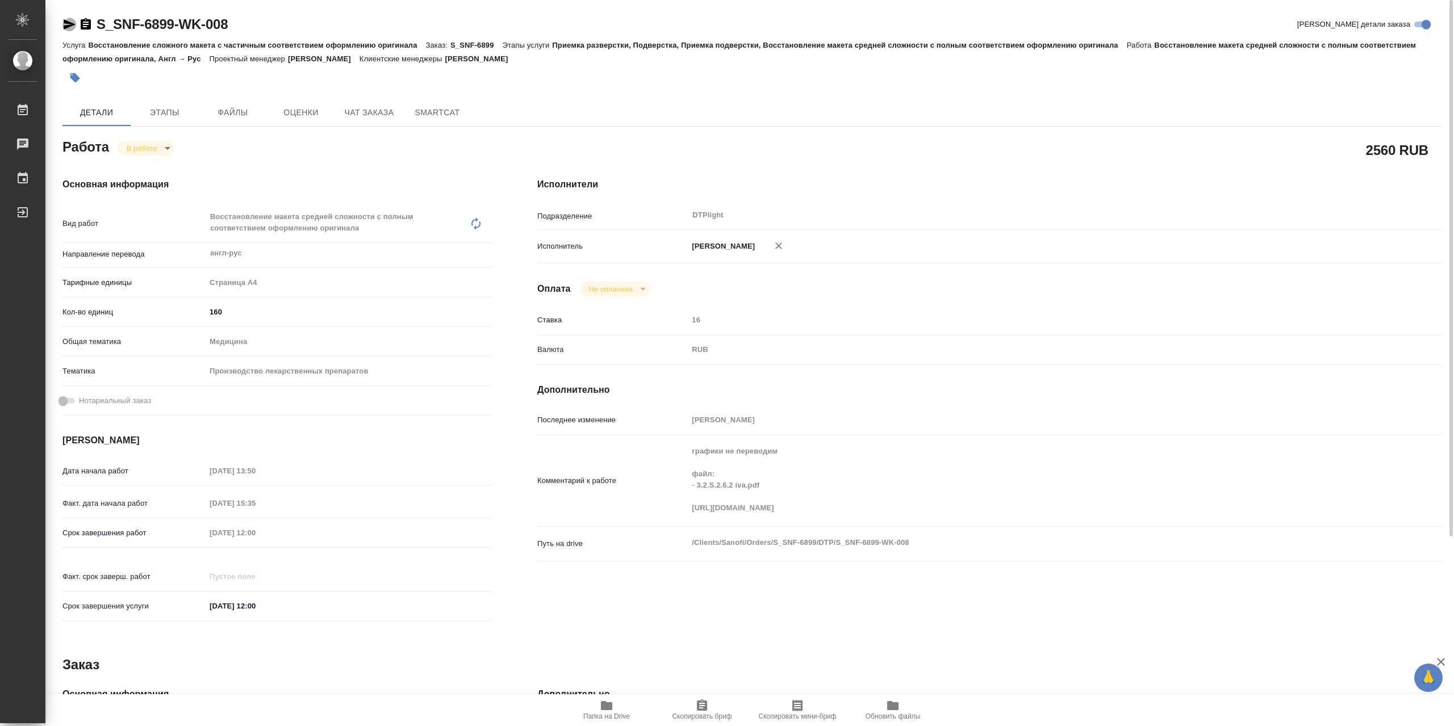
click at [70, 27] on icon "button" at bounding box center [70, 24] width 12 height 10
click at [605, 714] on span "Папка на Drive" at bounding box center [606, 717] width 47 height 8
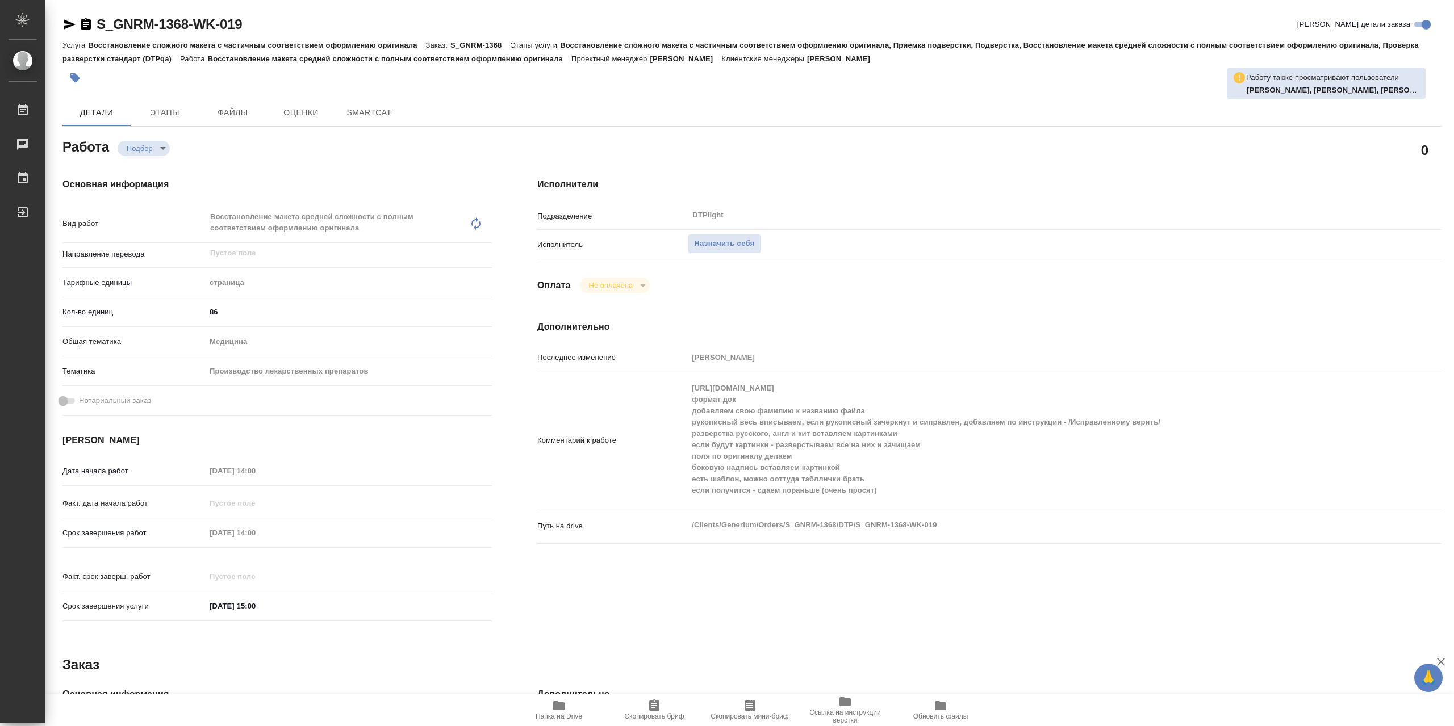
type textarea "x"
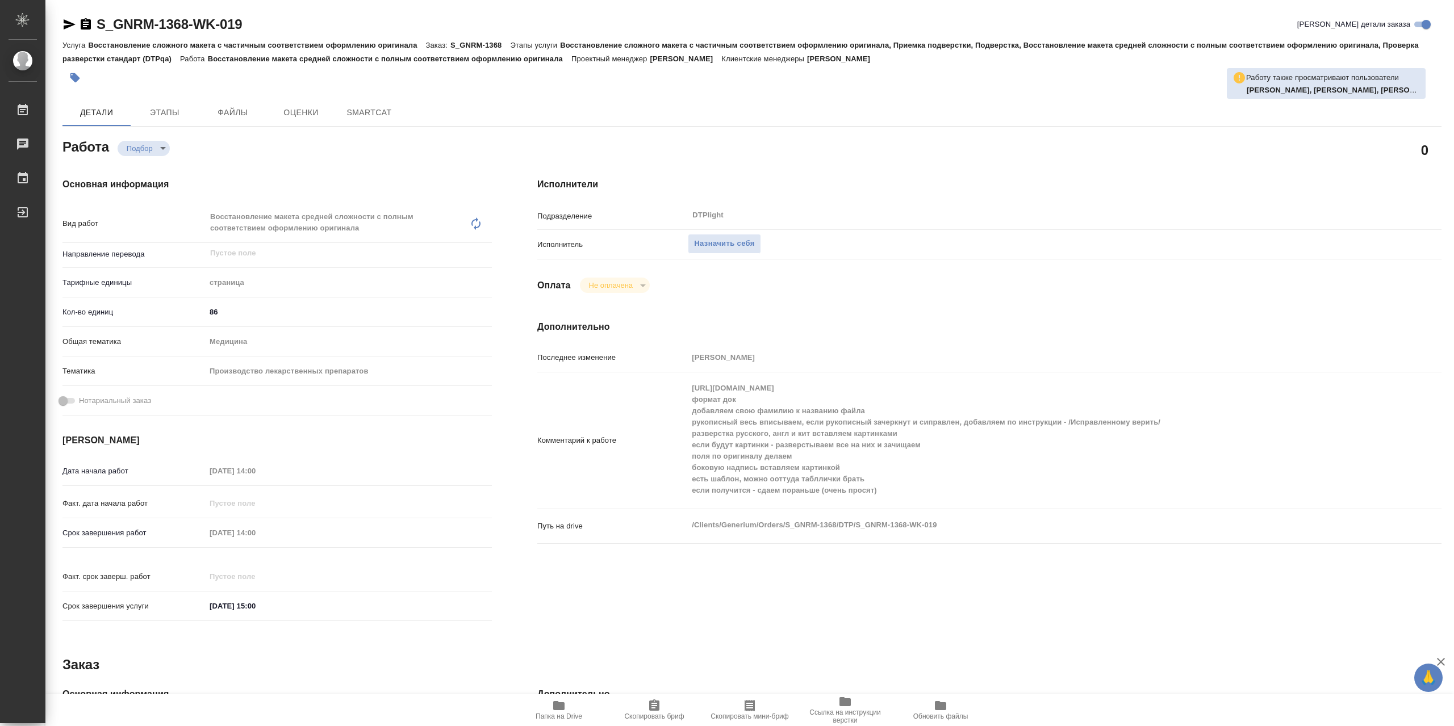
type textarea "x"
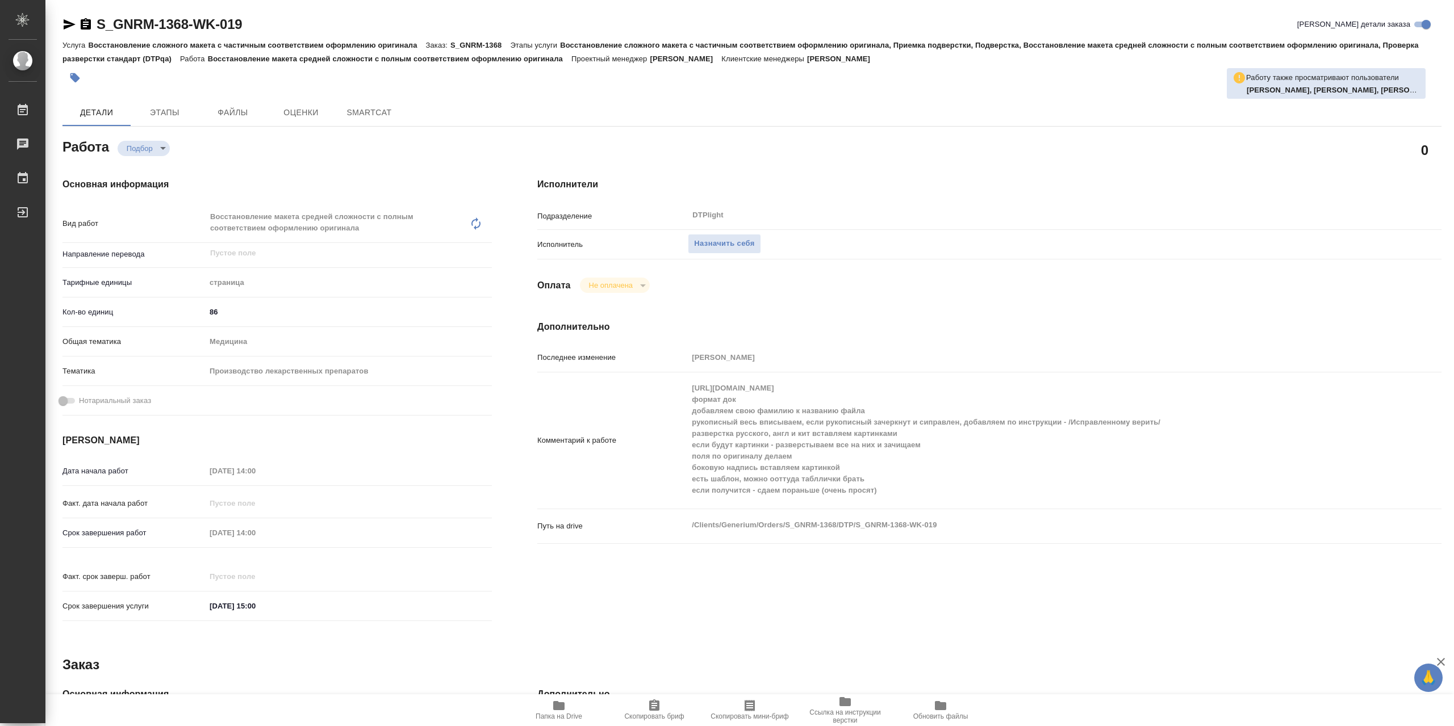
type textarea "x"
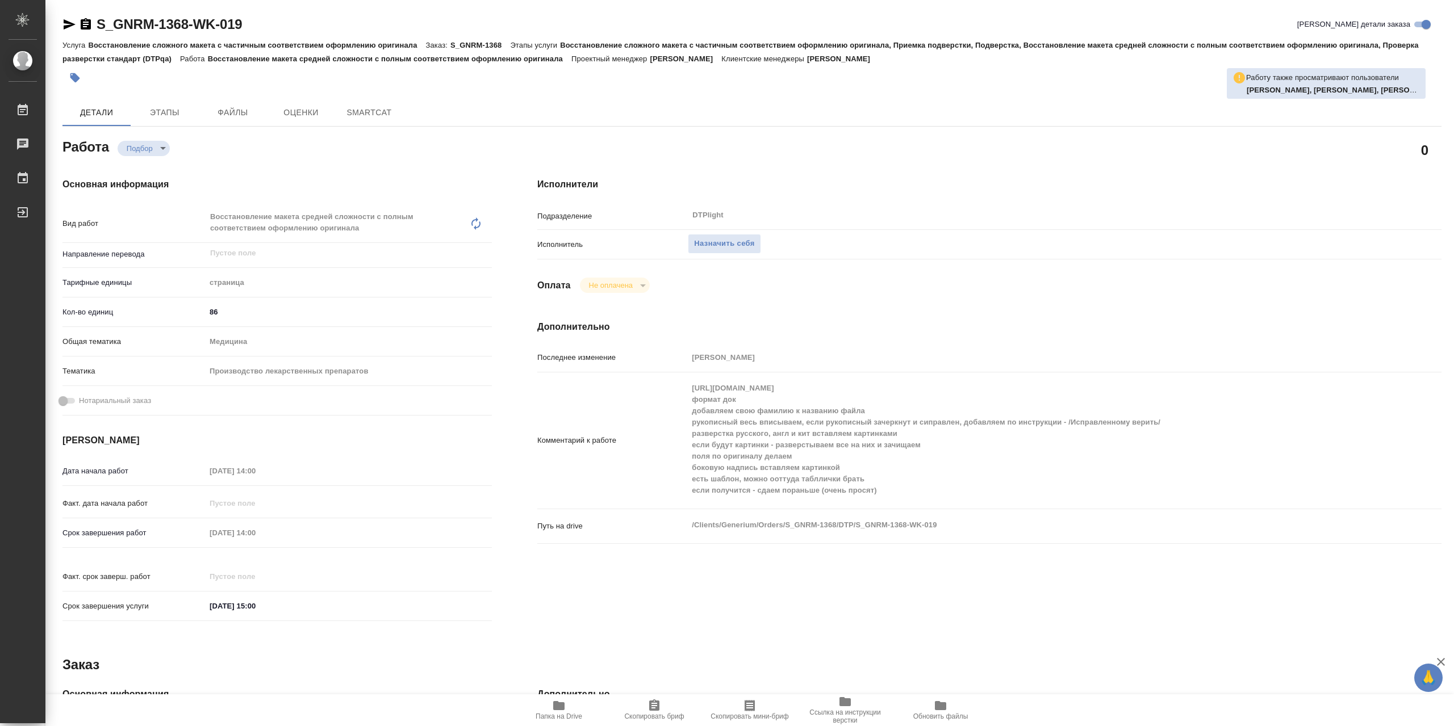
type textarea "x"
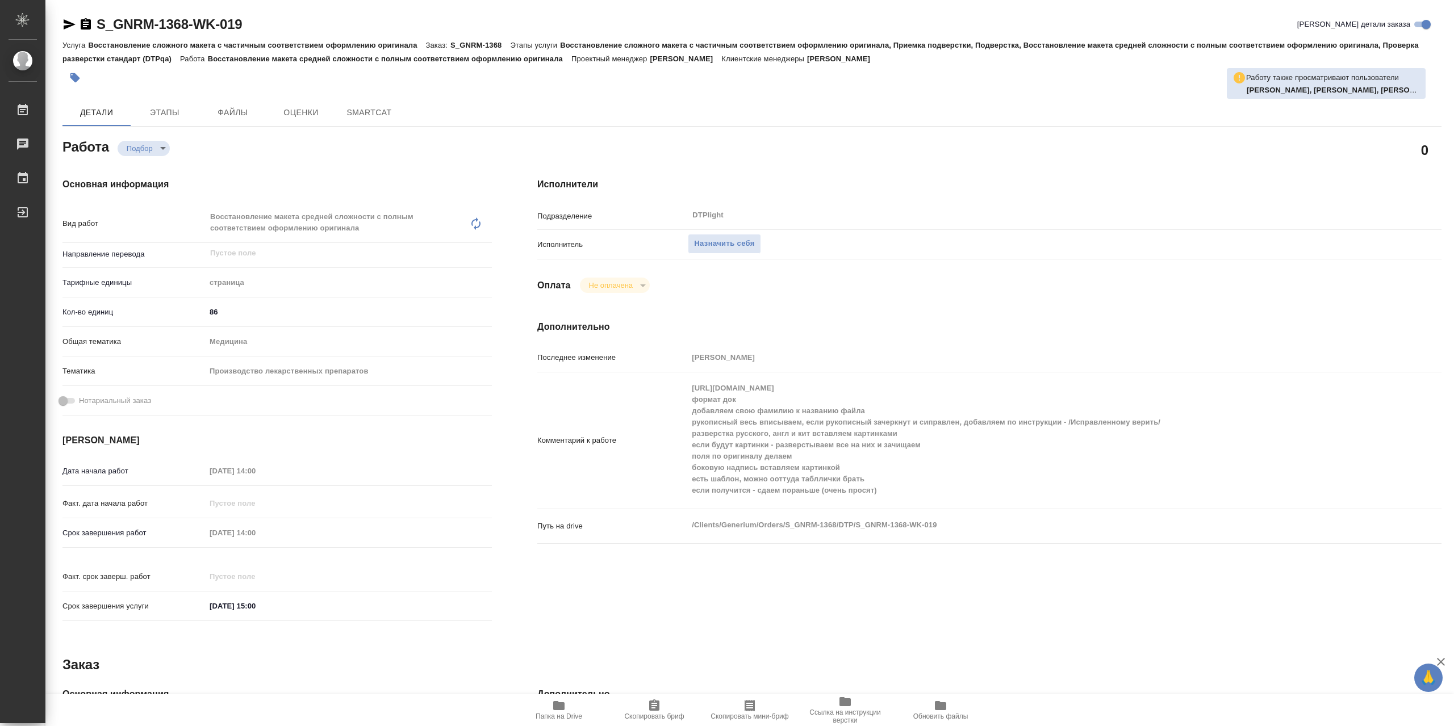
type textarea "x"
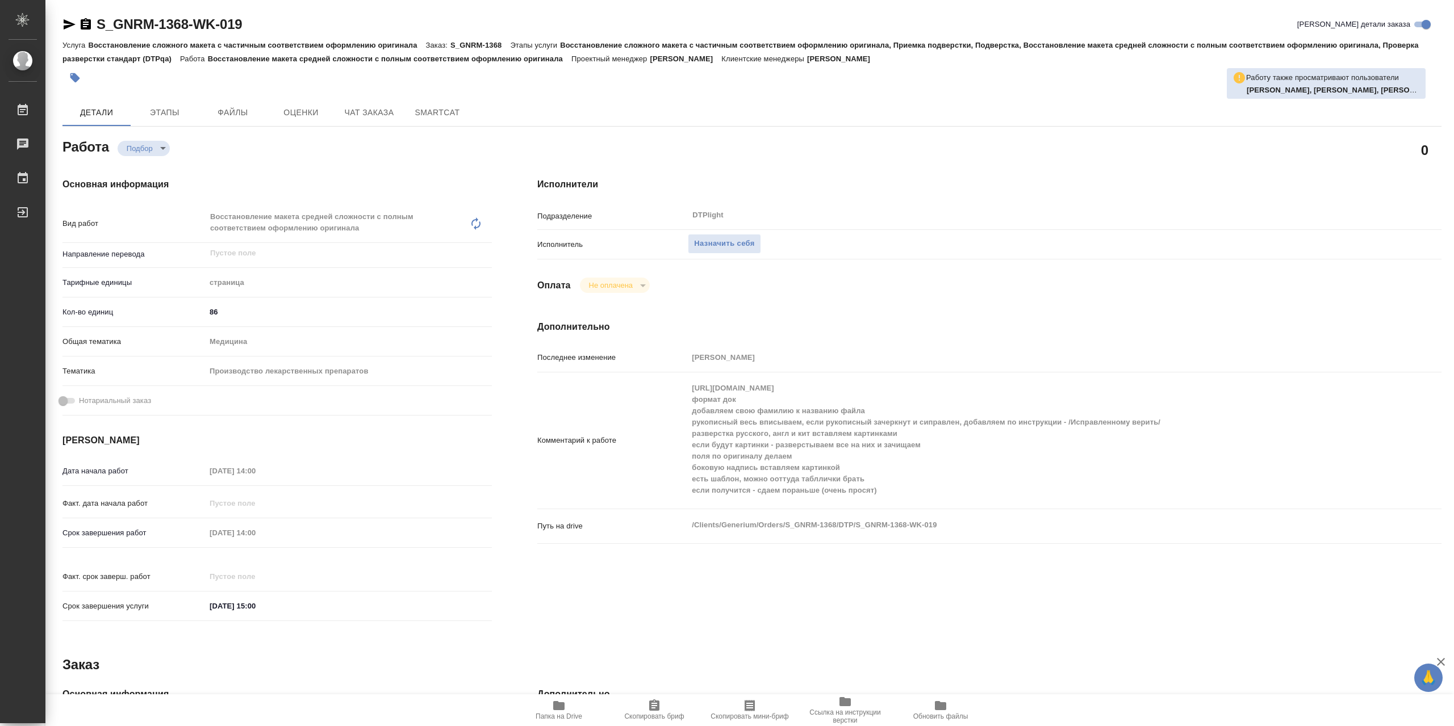
type textarea "x"
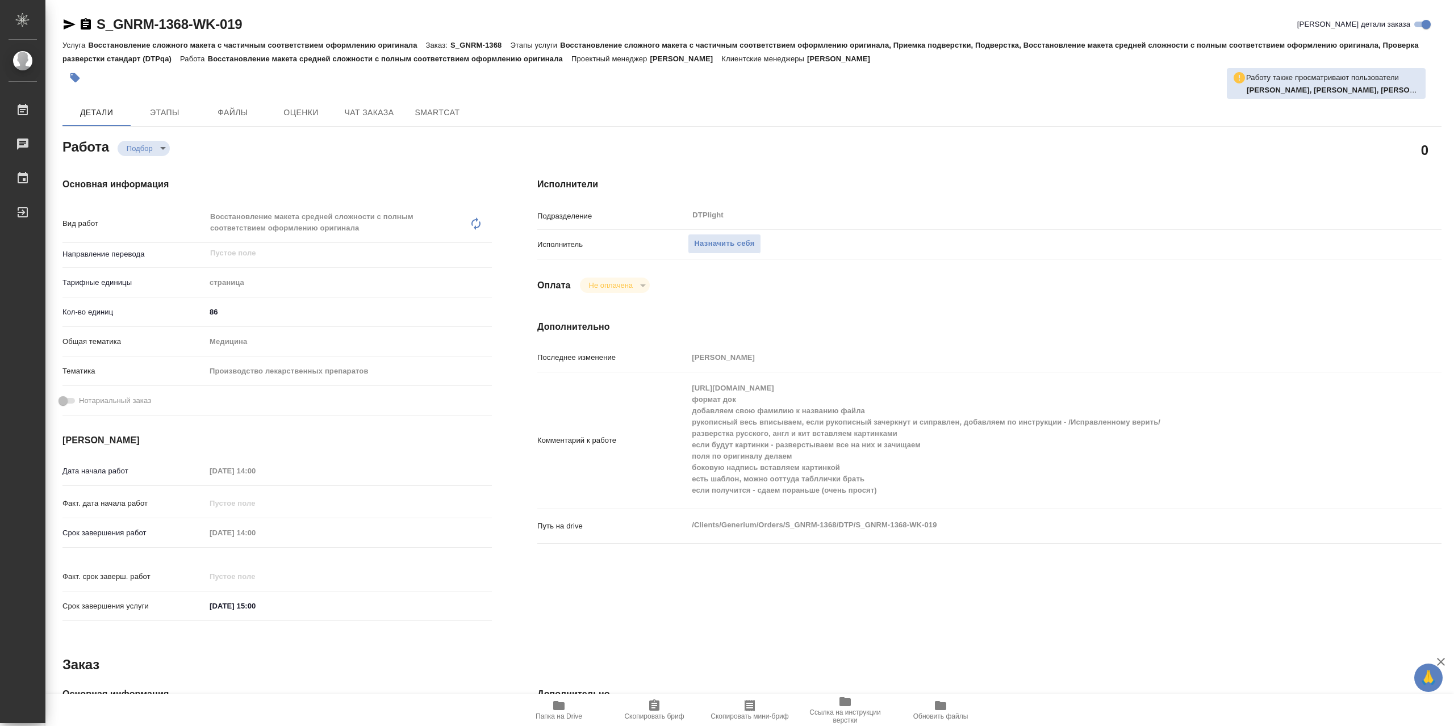
type textarea "x"
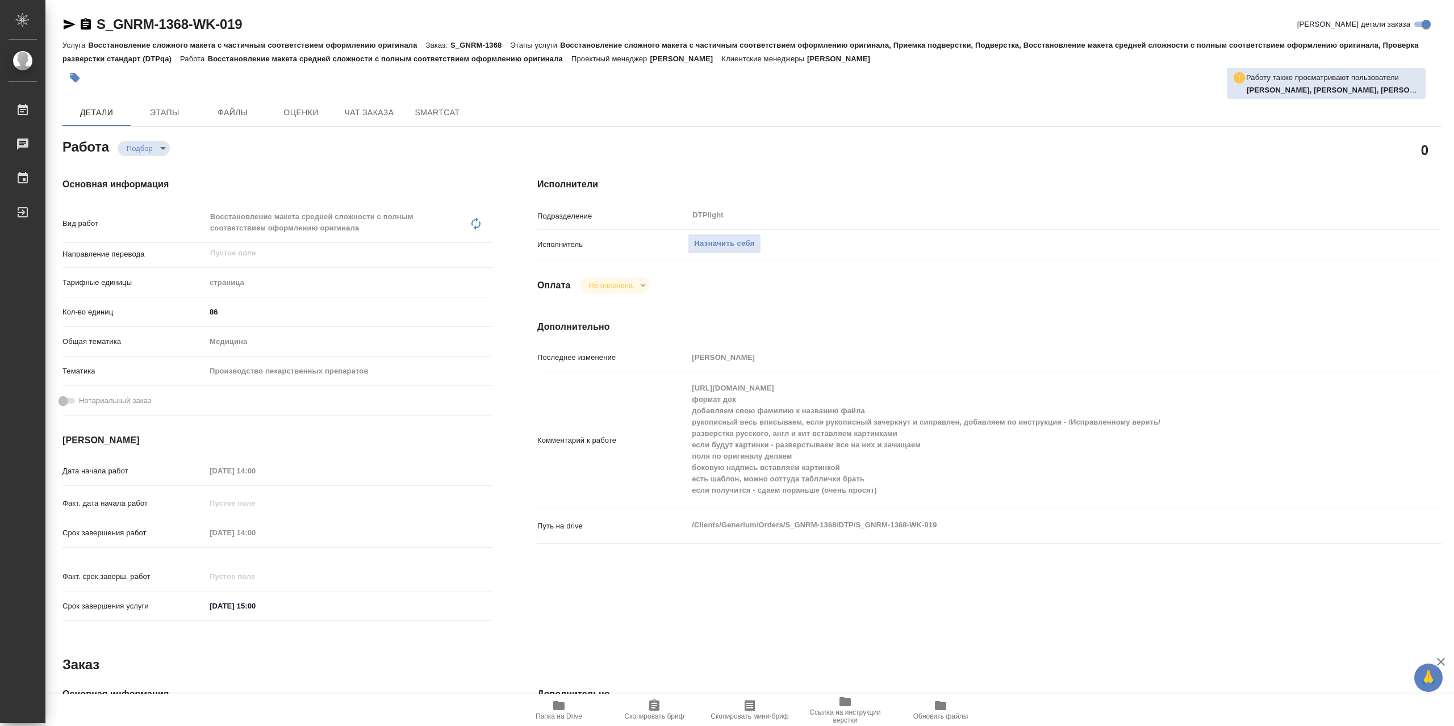
click at [574, 702] on span "Папка на Drive" at bounding box center [559, 710] width 82 height 22
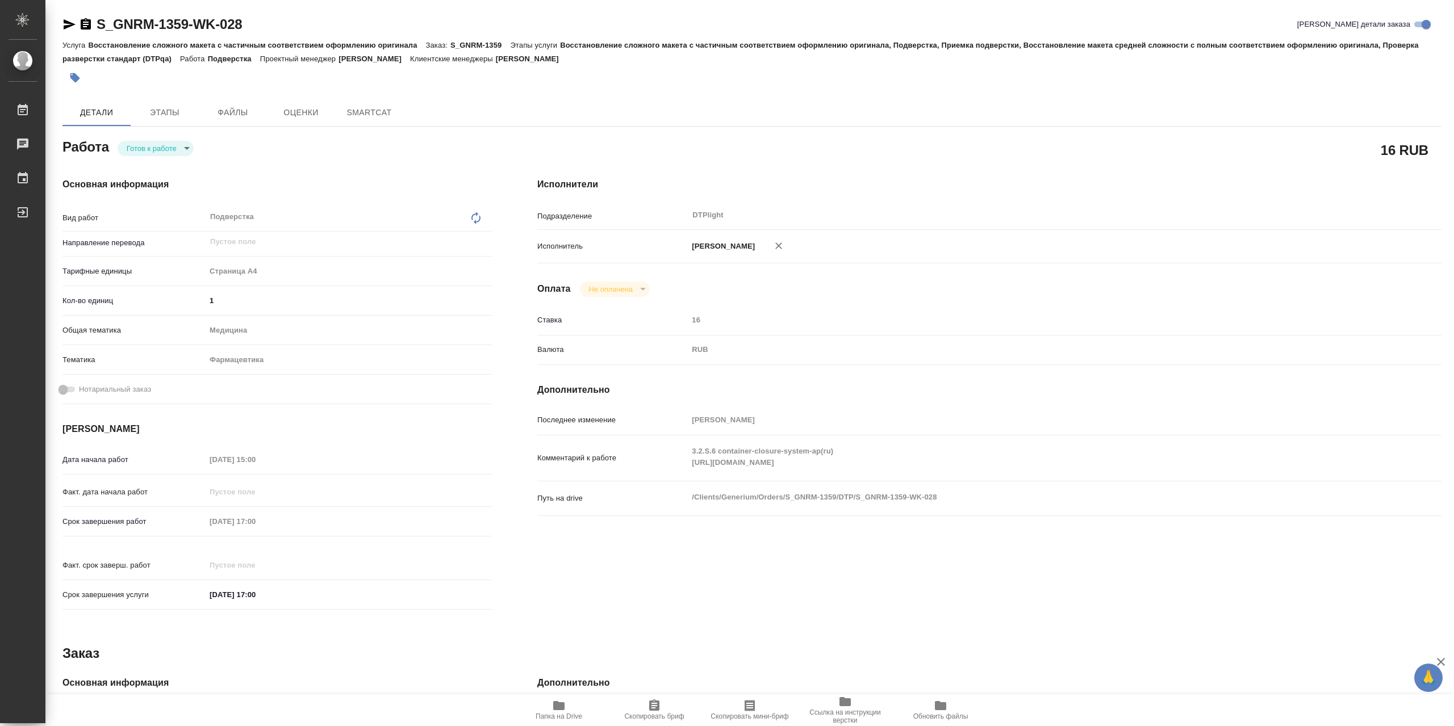
type textarea "x"
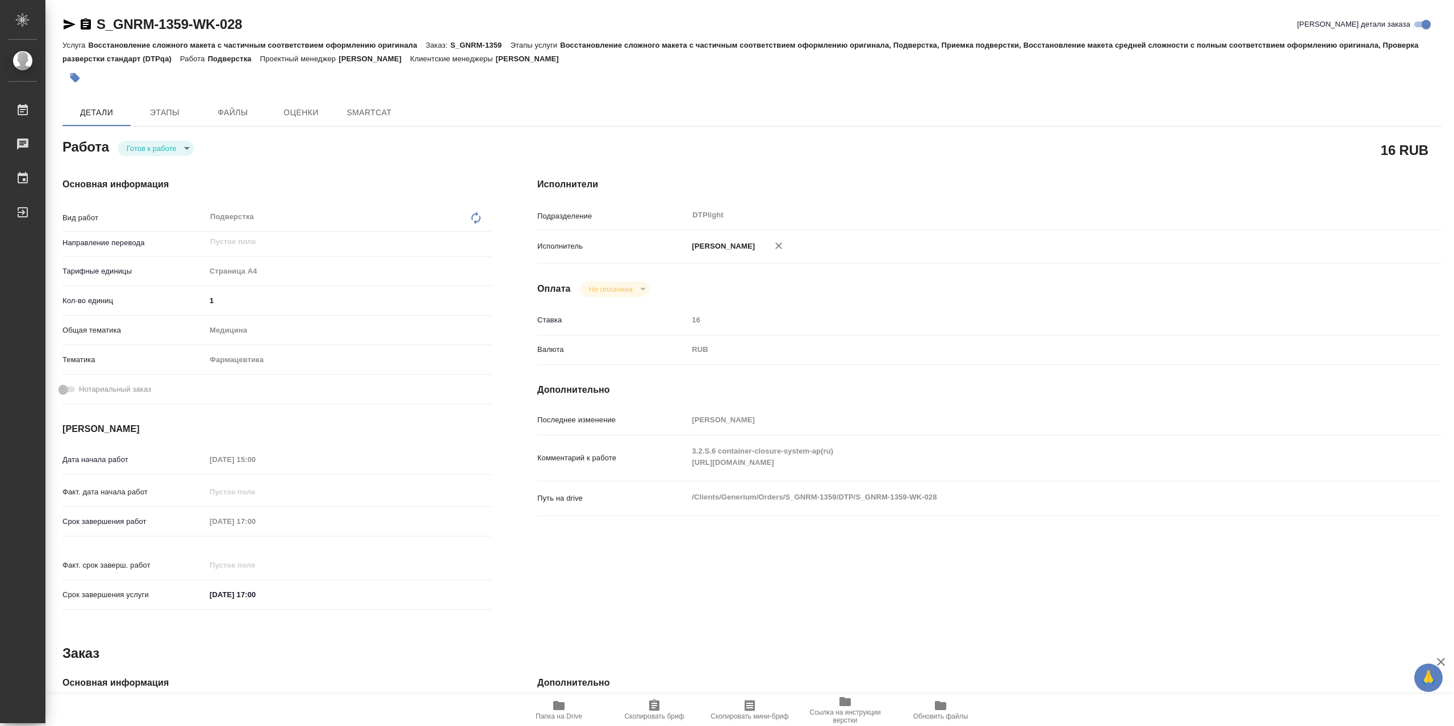
type textarea "x"
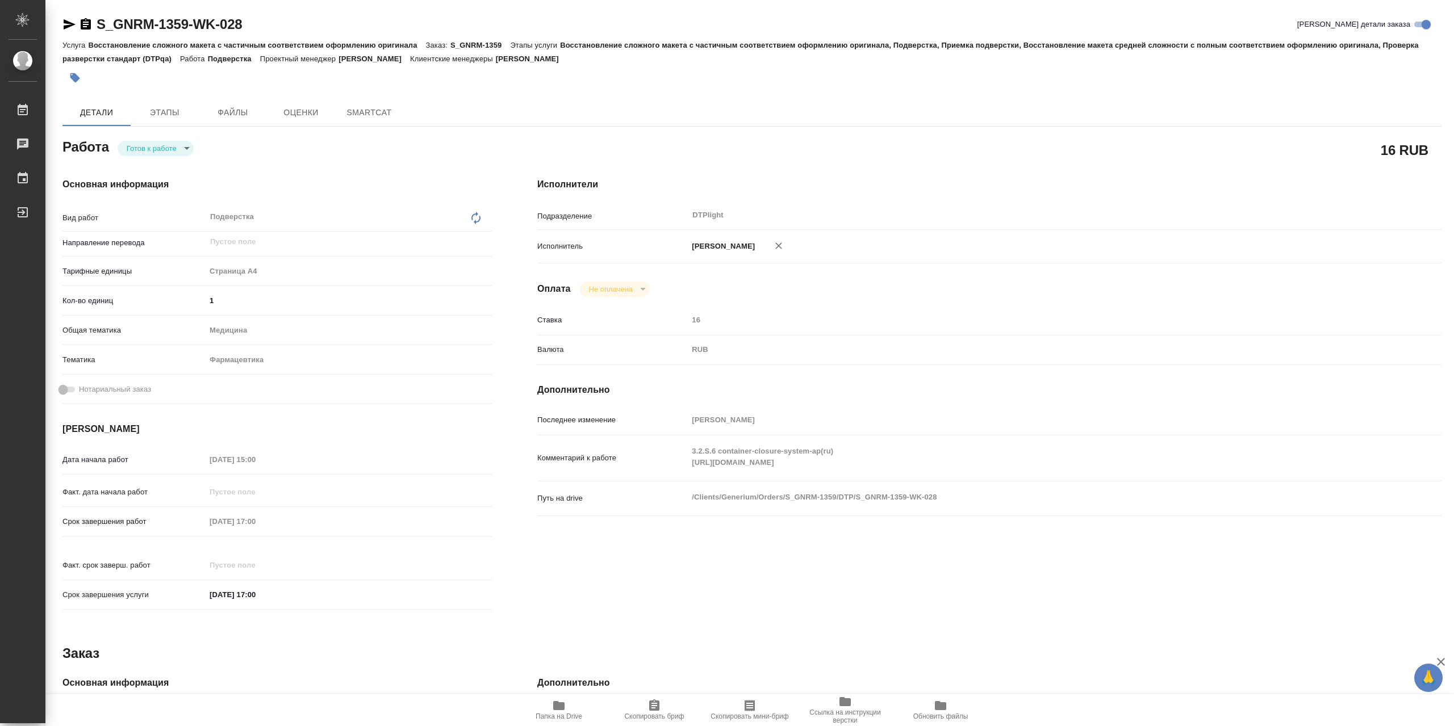
type textarea "x"
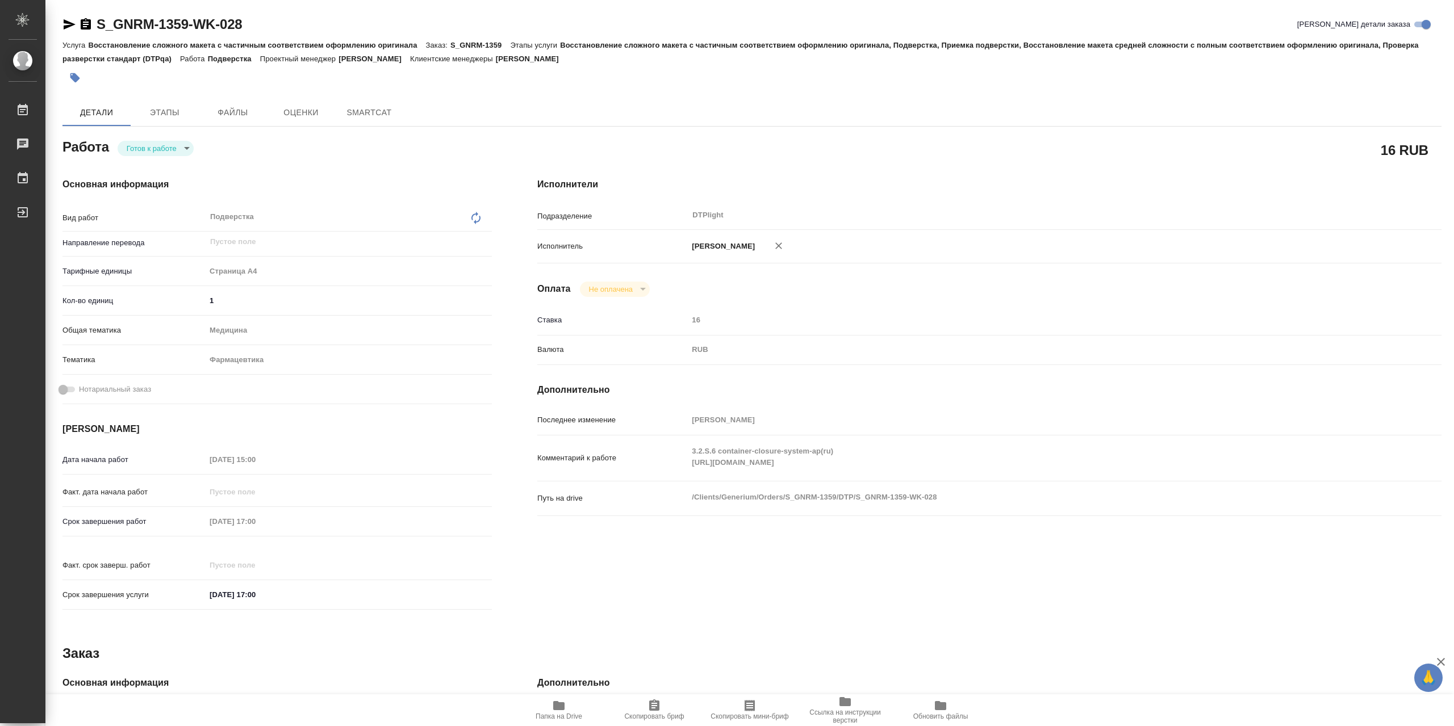
type textarea "x"
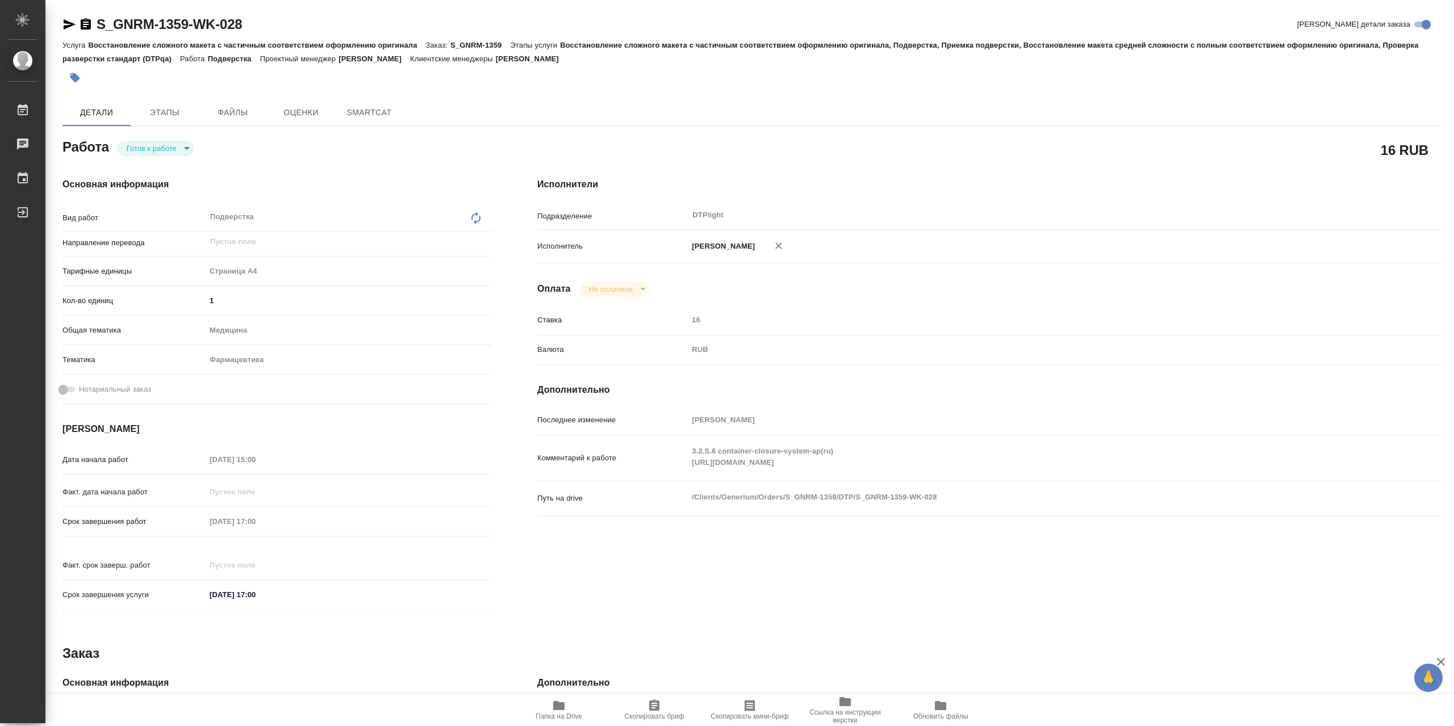
type textarea "x"
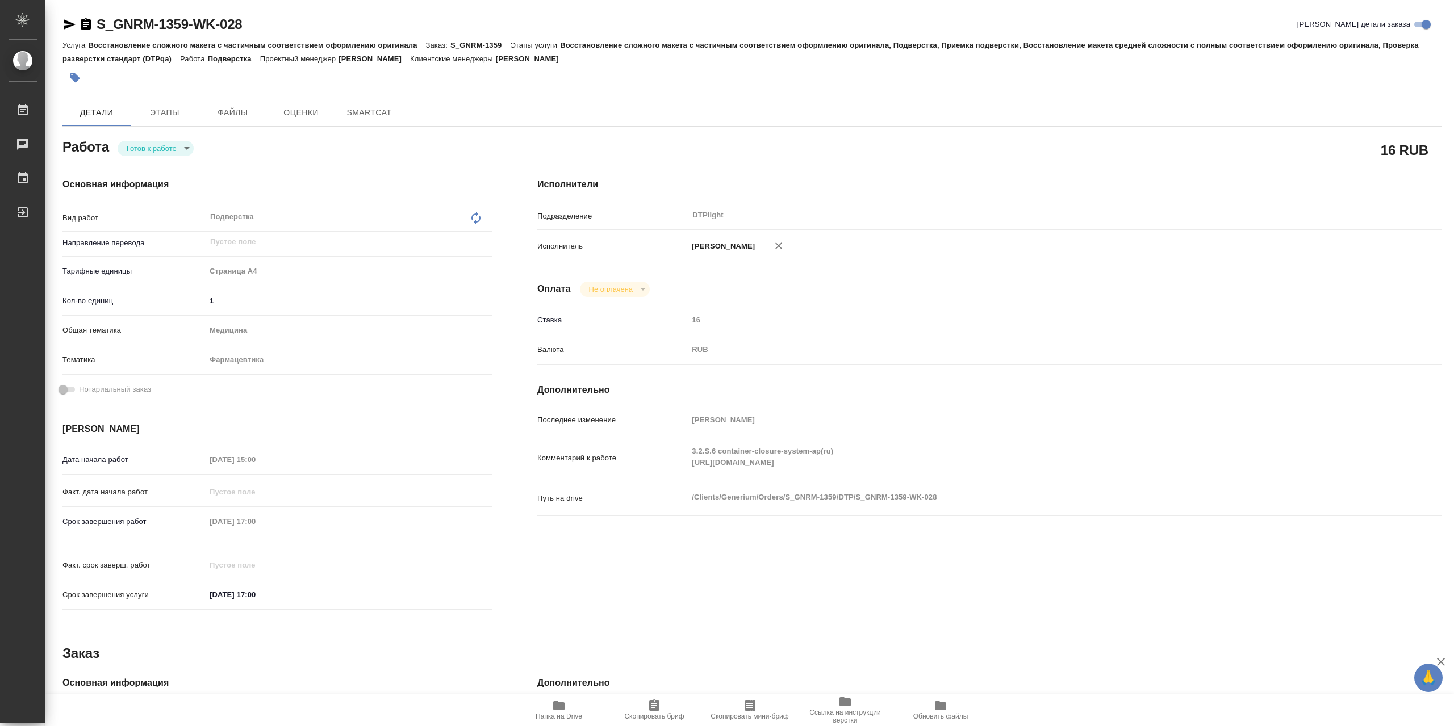
type textarea "x"
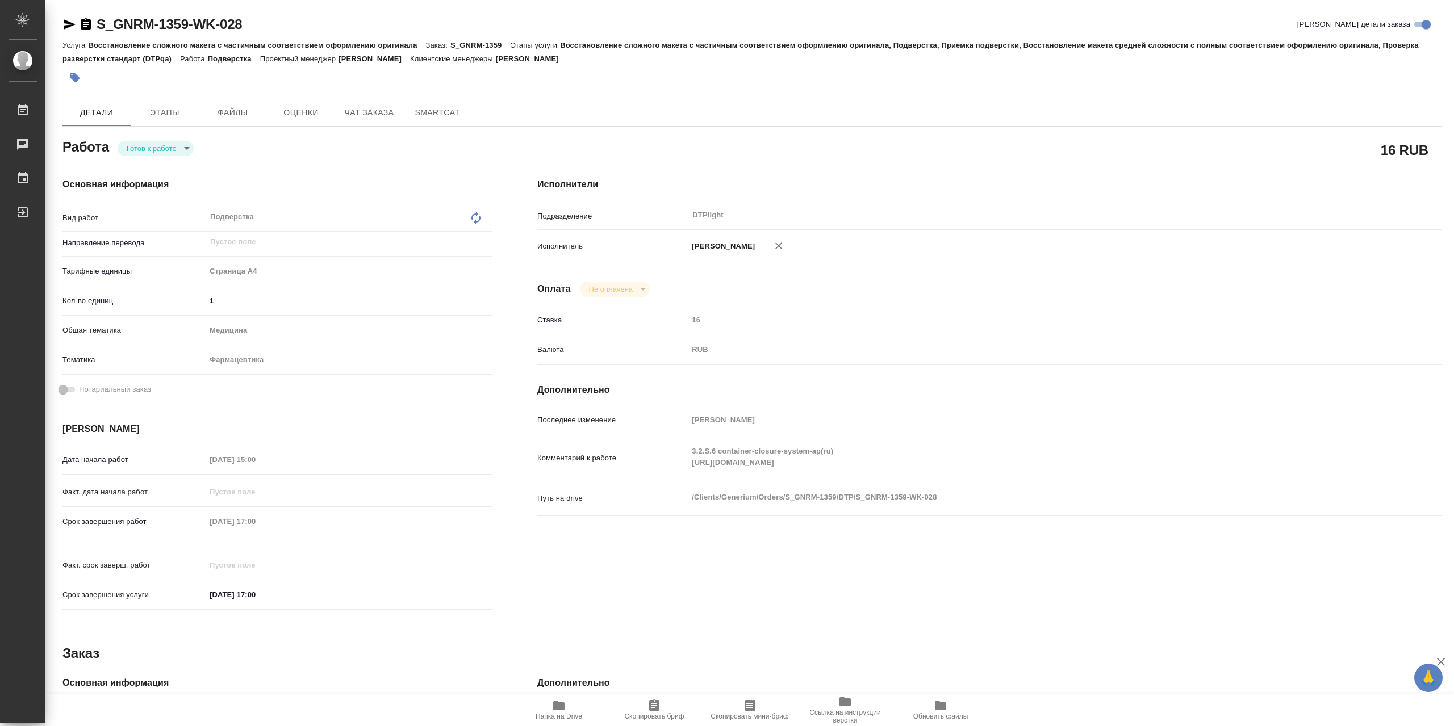
type textarea "x"
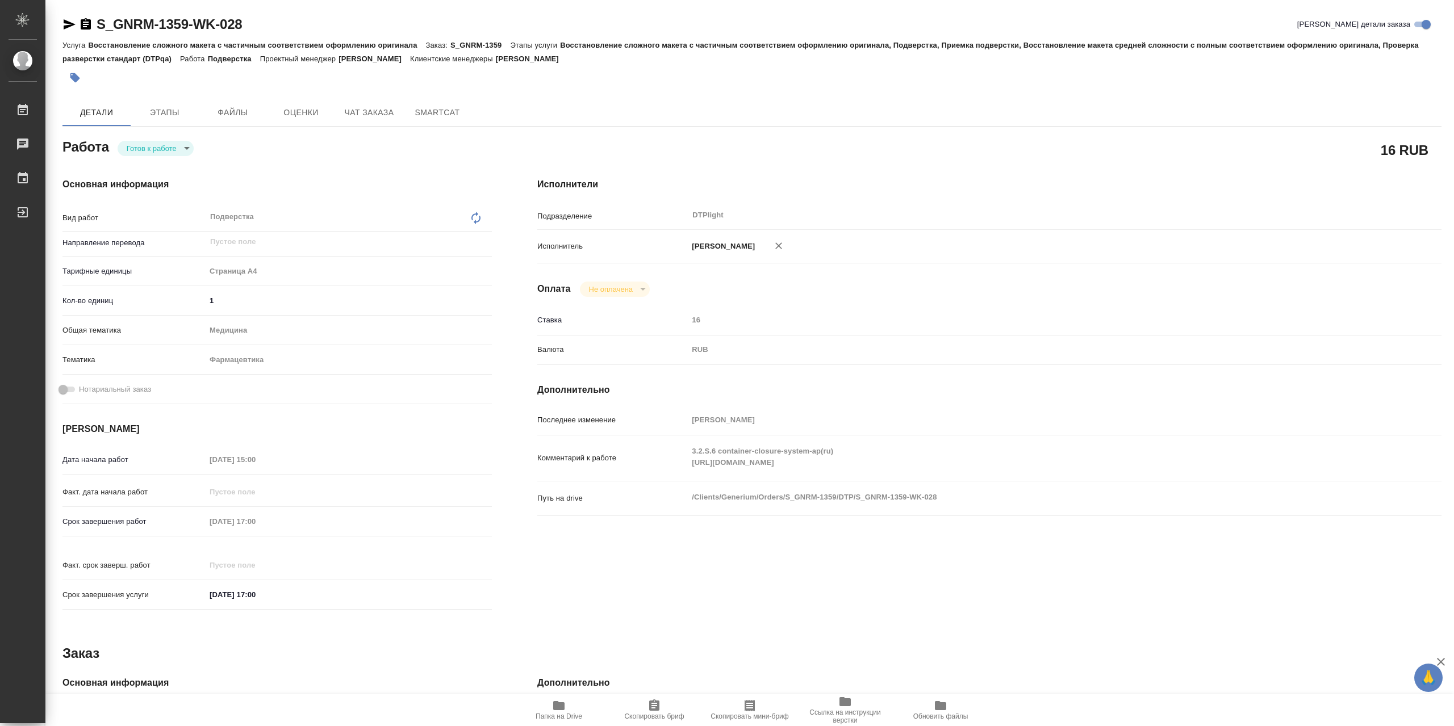
type textarea "x"
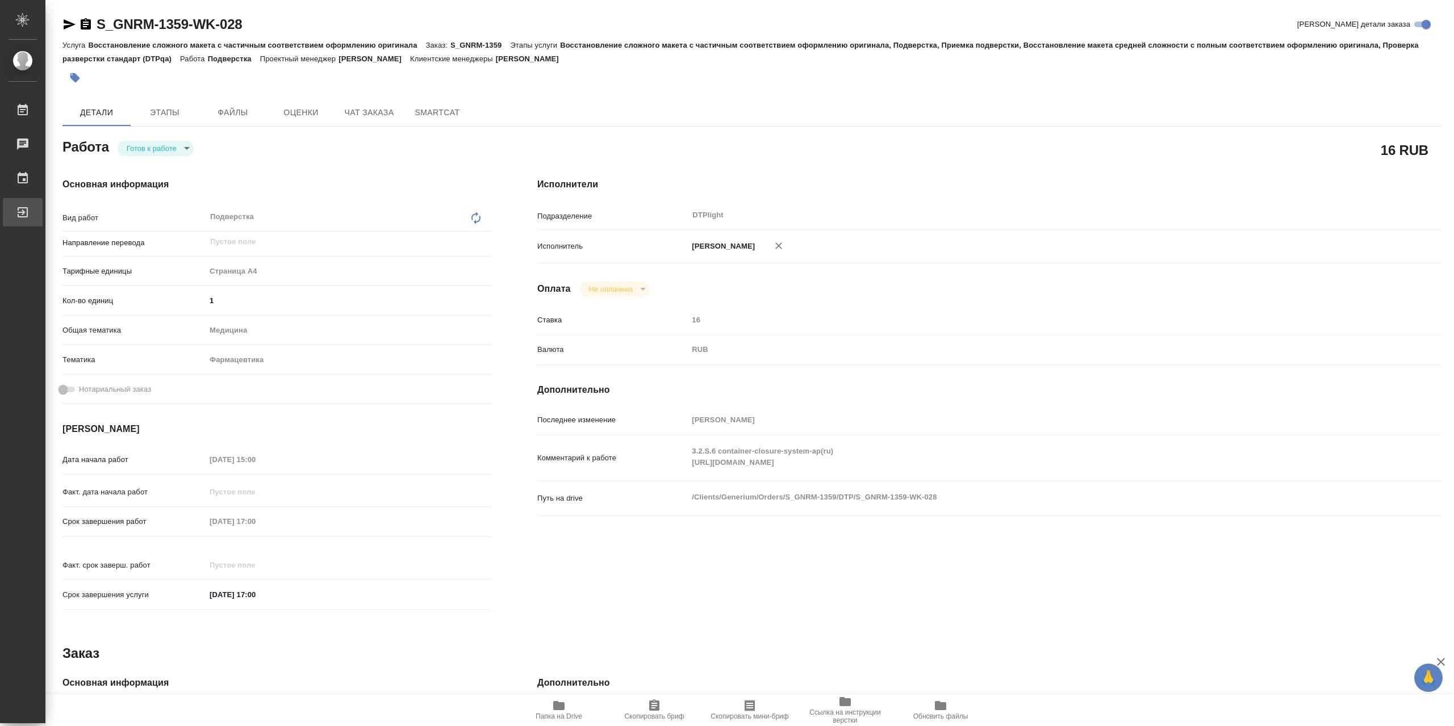
type textarea "x"
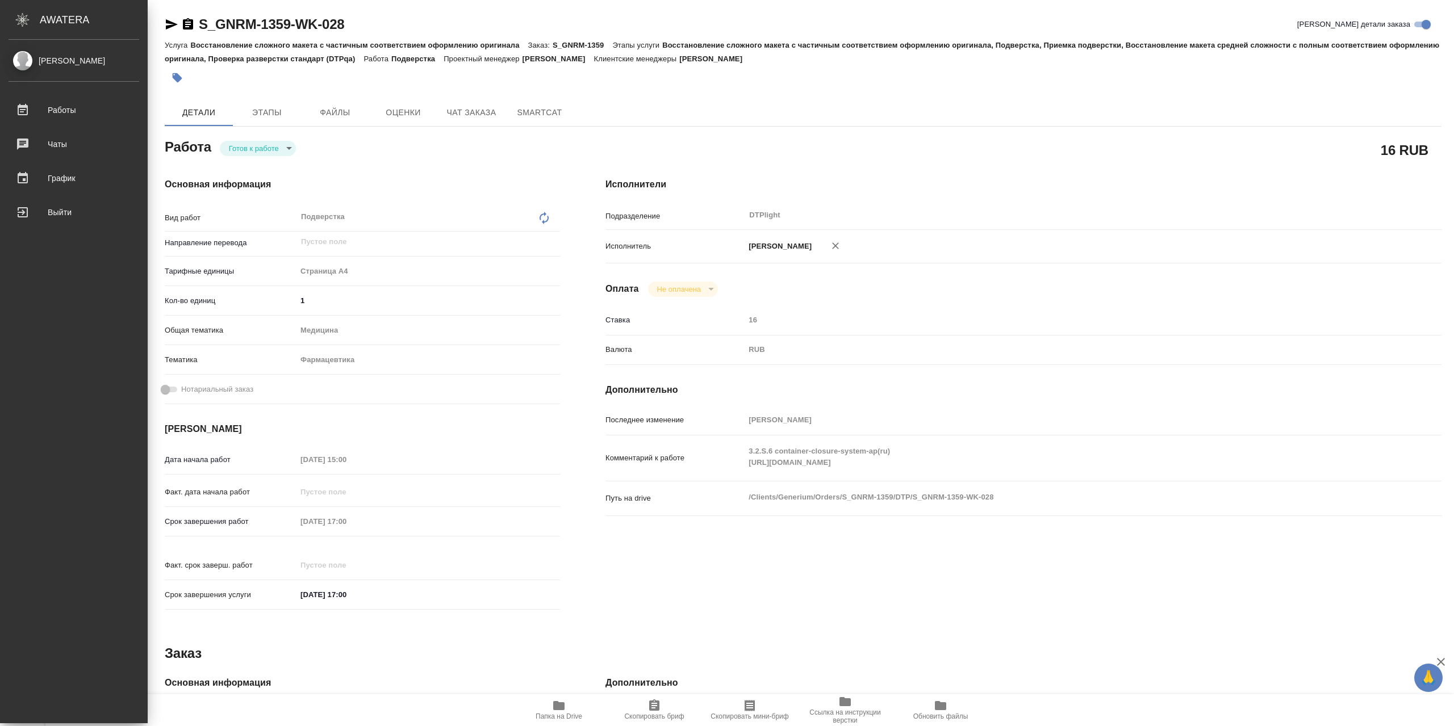
type textarea "x"
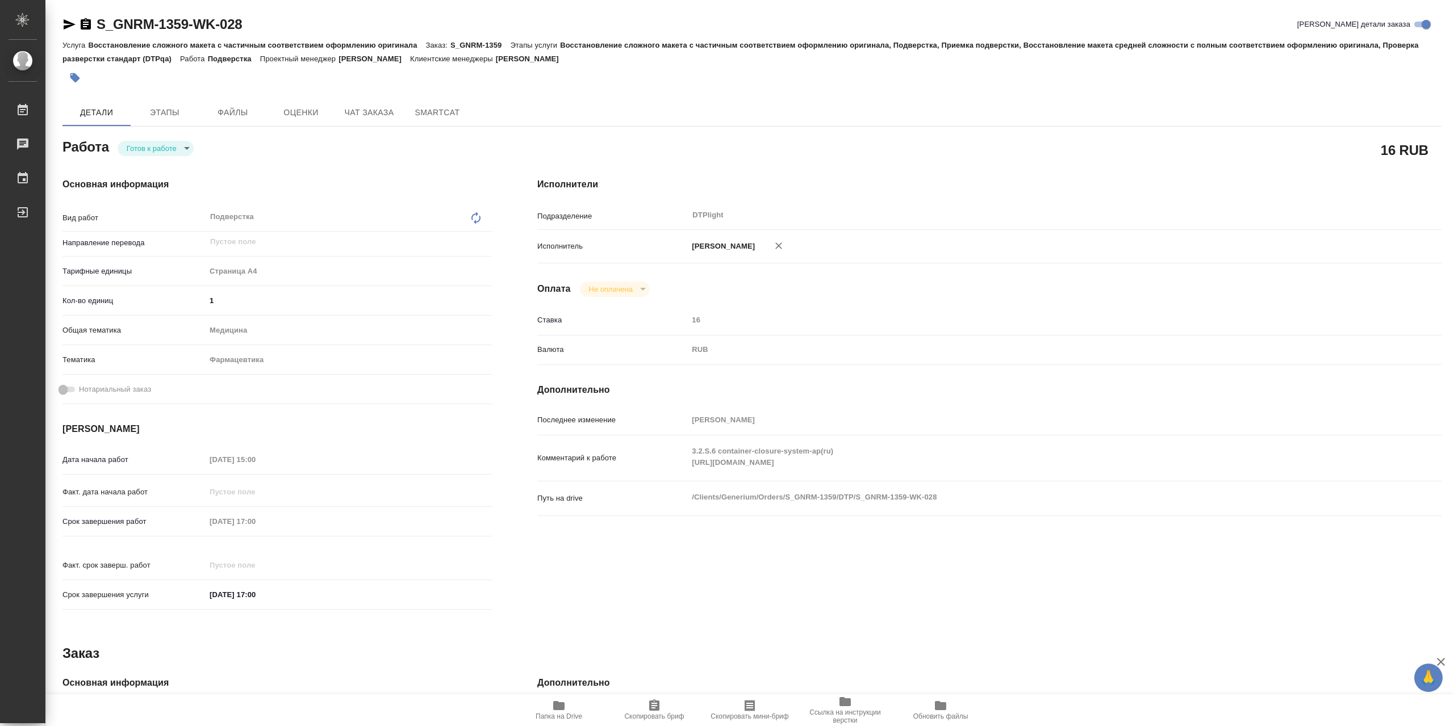
click at [183, 146] on body "🙏 .cls-1 fill:#fff; AWATERA Сархатов Руслан Работы 0 Чаты График Выйти S_GNRM-1…" at bounding box center [727, 363] width 1454 height 726
click at [177, 153] on li "В работе" at bounding box center [156, 150] width 76 height 19
type textarea "x"
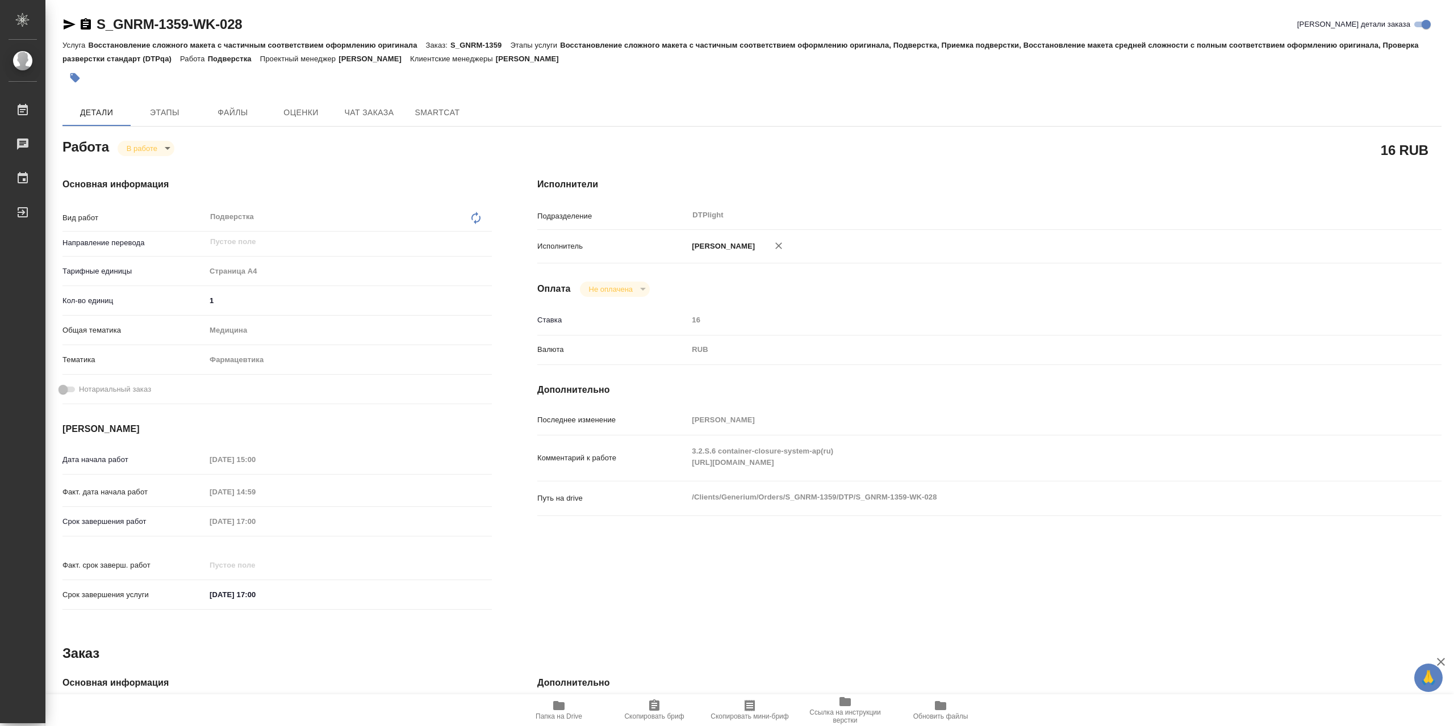
type textarea "x"
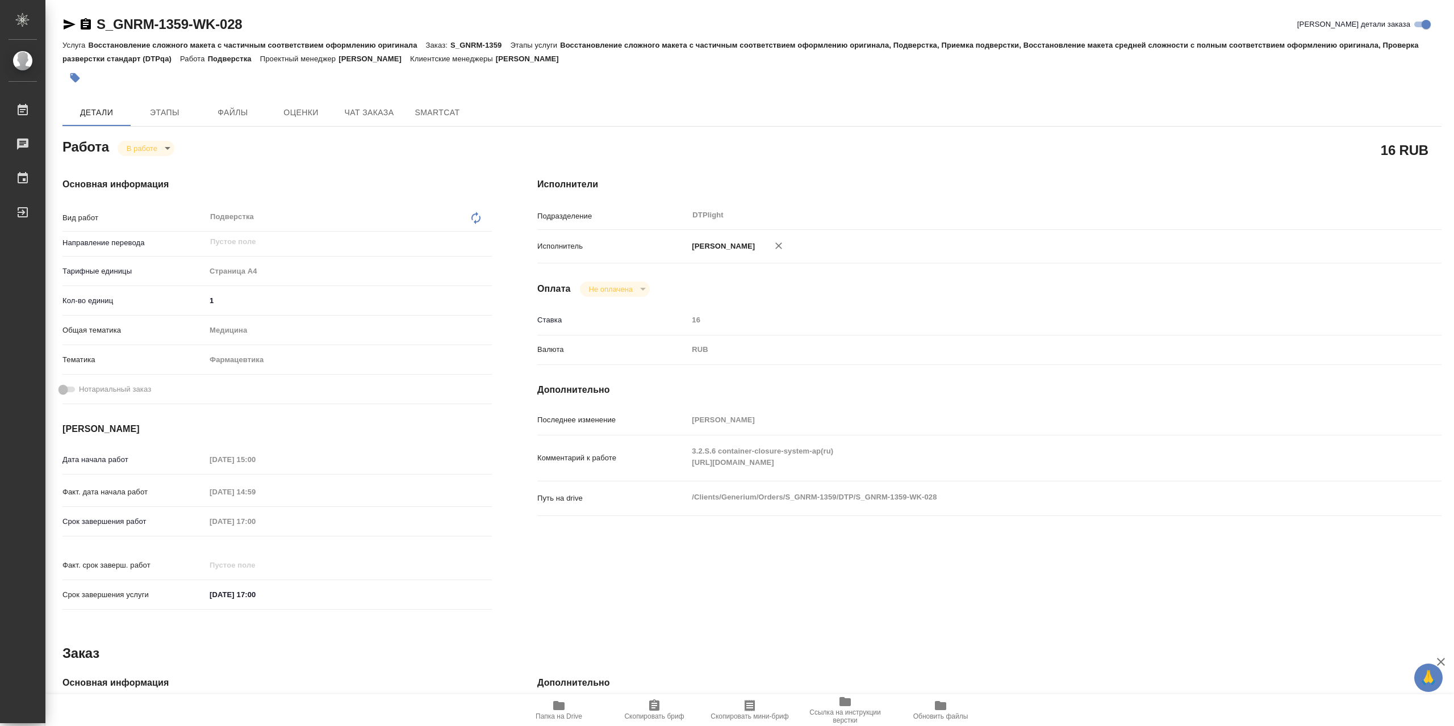
type textarea "x"
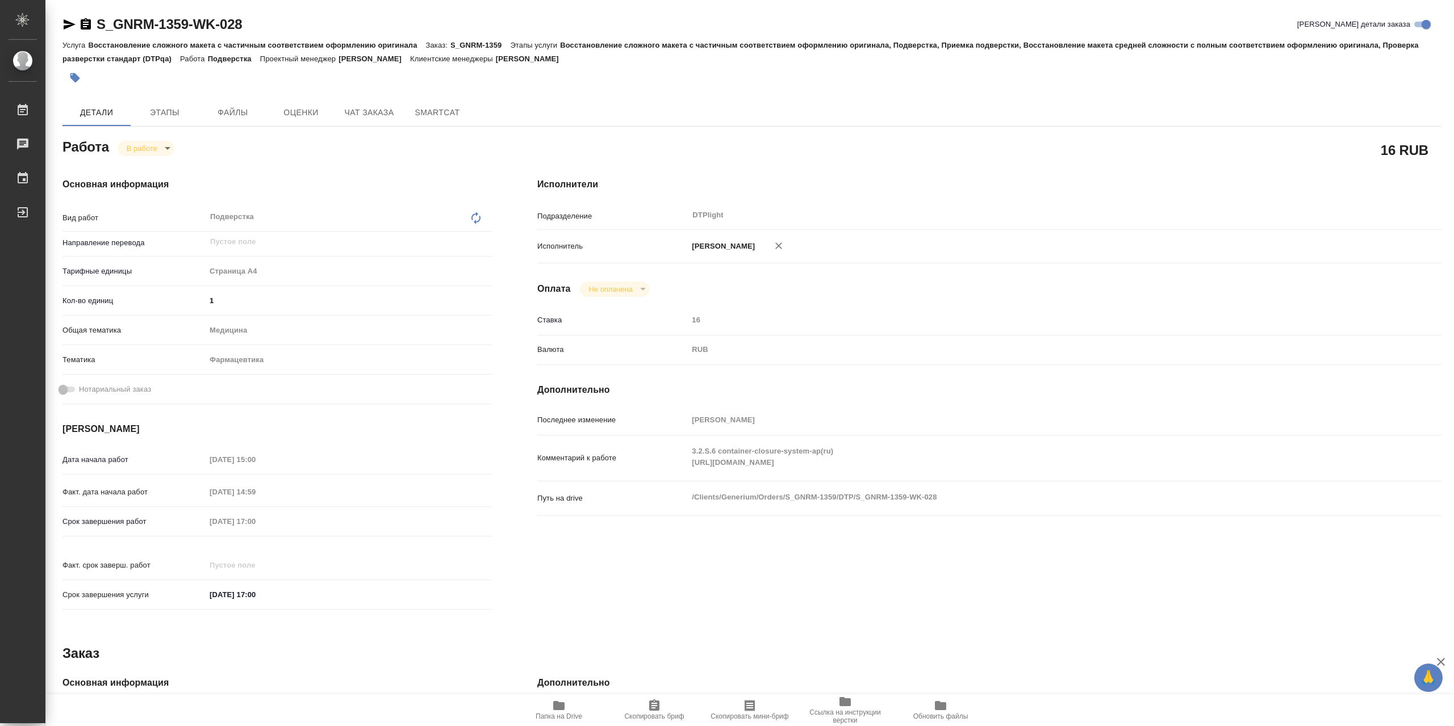
type textarea "x"
click at [553, 715] on span "Папка на Drive" at bounding box center [559, 717] width 47 height 8
click at [642, 503] on div "Последнее изменение Сархатов Руслан Комментарий к работе 3.2.S.6 container-clos…" at bounding box center [989, 470] width 904 height 119
click at [697, 476] on div "3.2.S.6 container-closure-system-ap(ru) https://drive.awatera.com/apps/files/?d…" at bounding box center [1027, 458] width 678 height 36
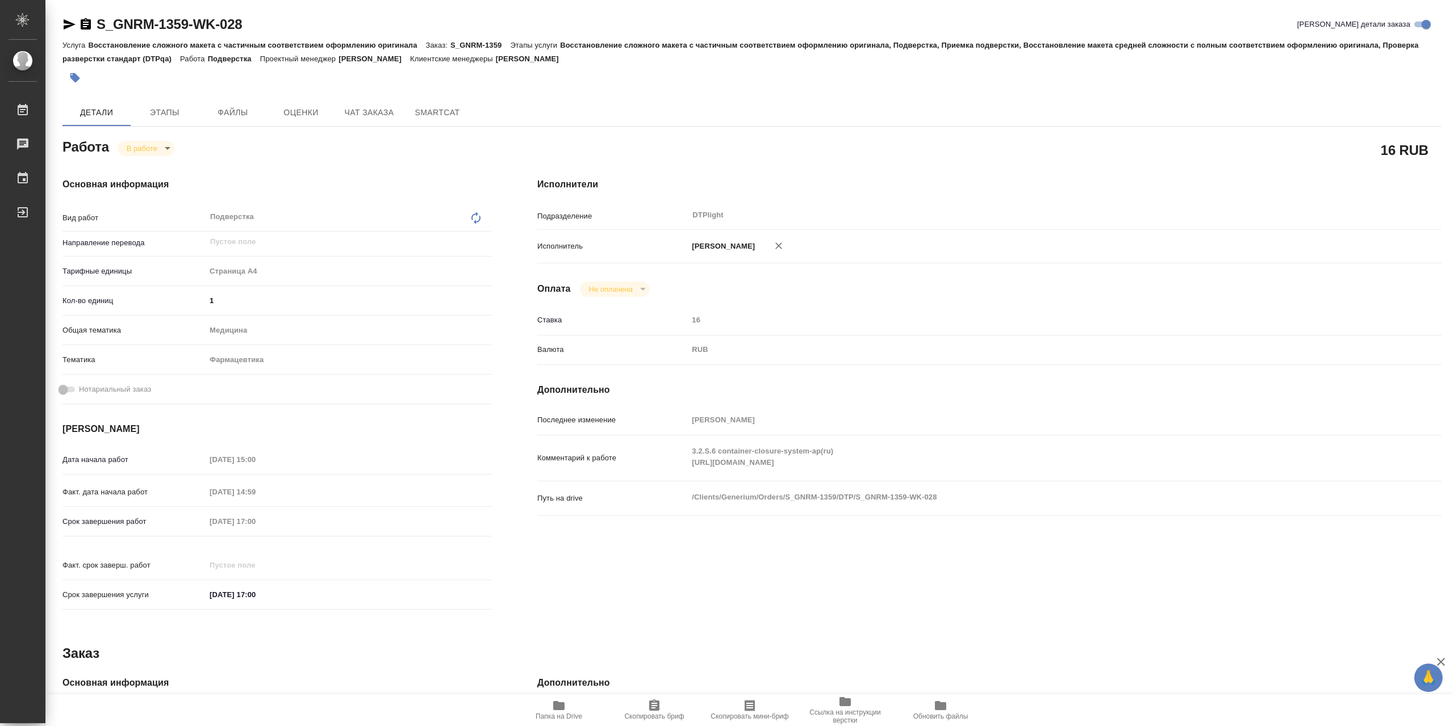
click at [655, 476] on div "Комментарий к работе 3.2.S.6 container-closure-system-ap(ru) https://drive.awat…" at bounding box center [989, 458] width 904 height 36
click at [557, 716] on span "Папка на Drive" at bounding box center [559, 717] width 47 height 8
click at [174, 148] on div "Работа В работе inProgress" at bounding box center [276, 146] width 429 height 20
click at [163, 152] on body "🙏 .cls-1 fill:#fff; AWATERA Сархатов Руслан Работы 0 Чаты График Выйти S_GNRM-1…" at bounding box center [727, 363] width 1454 height 726
click at [167, 171] on button "Выполнен" at bounding box center [147, 170] width 41 height 12
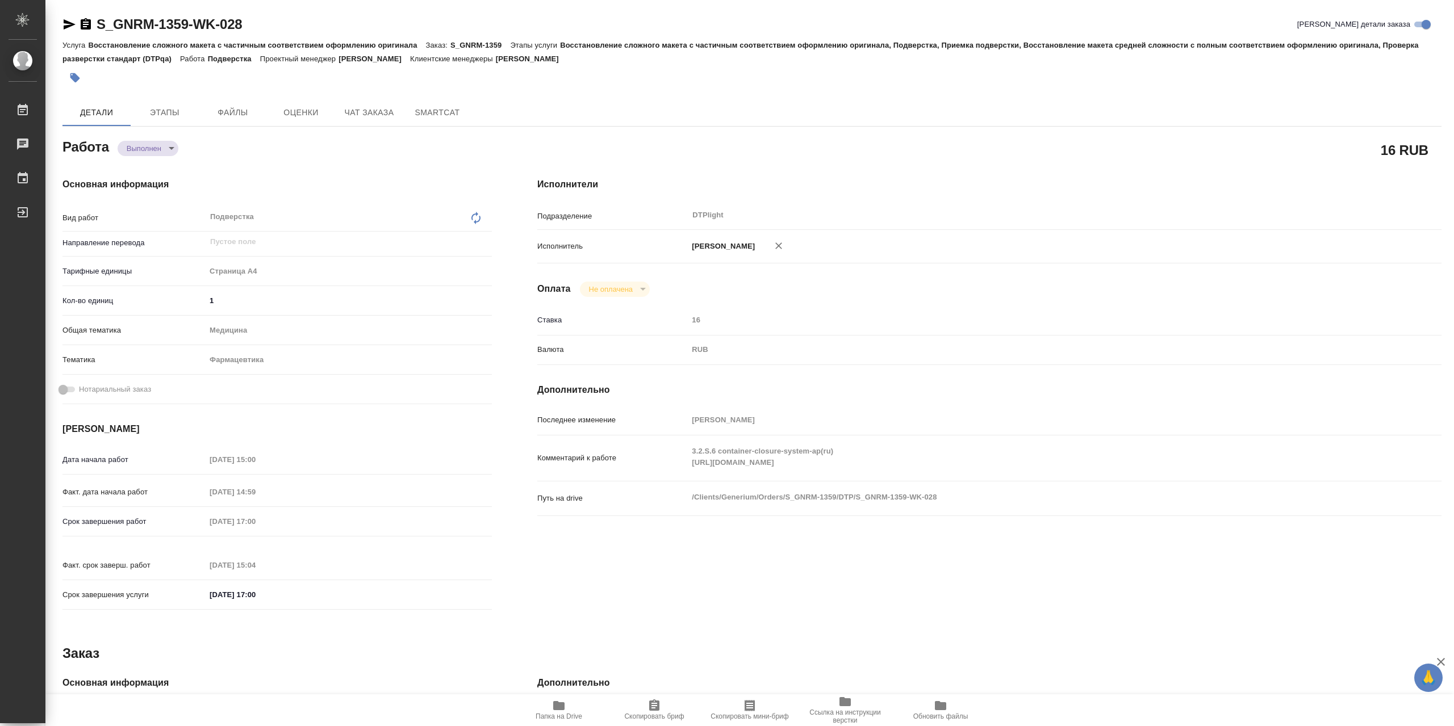
type textarea "x"
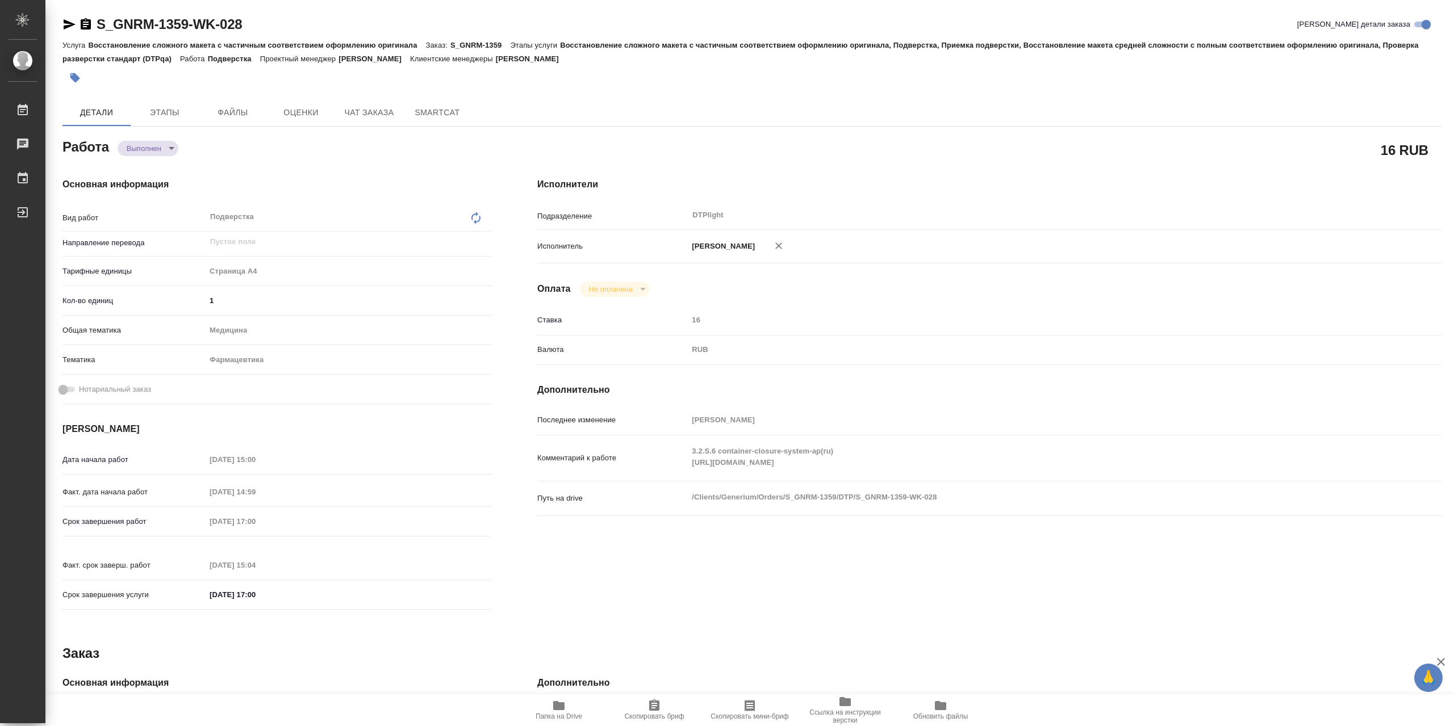
type textarea "x"
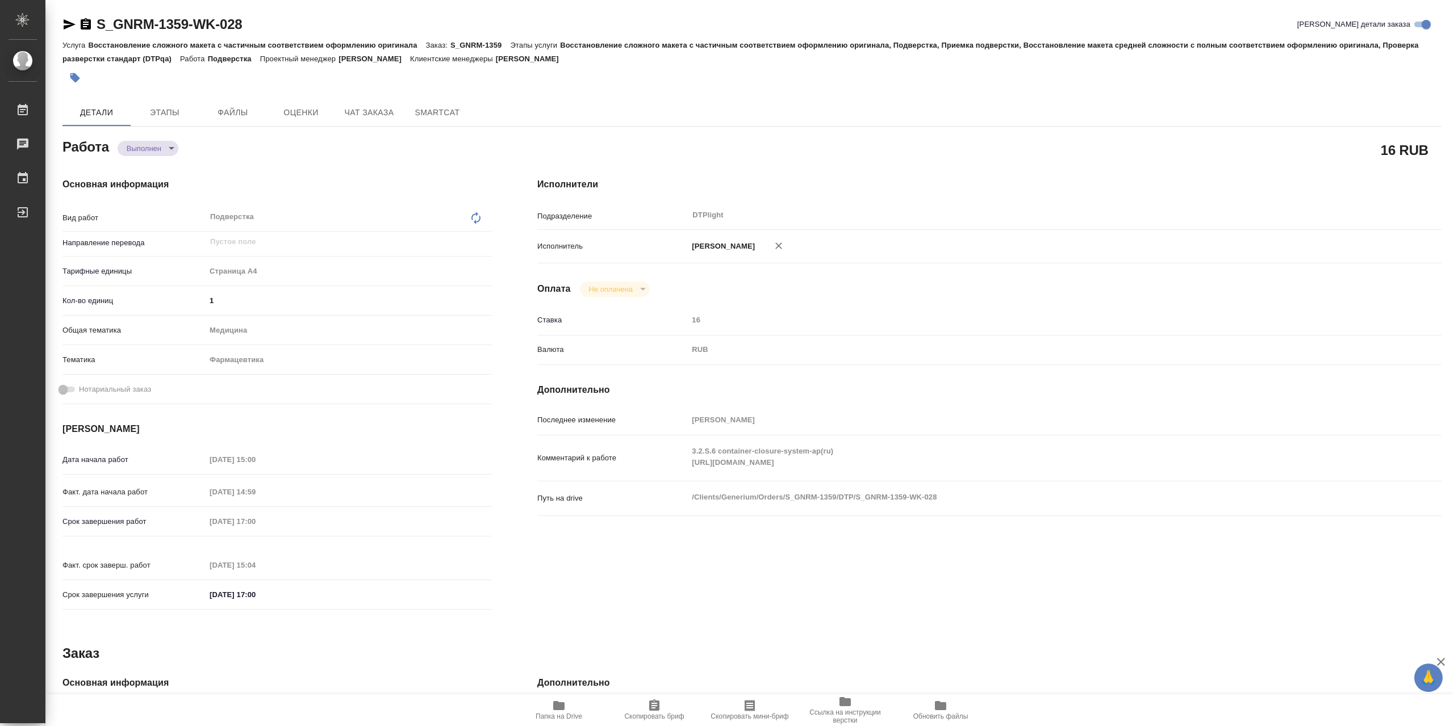
type textarea "x"
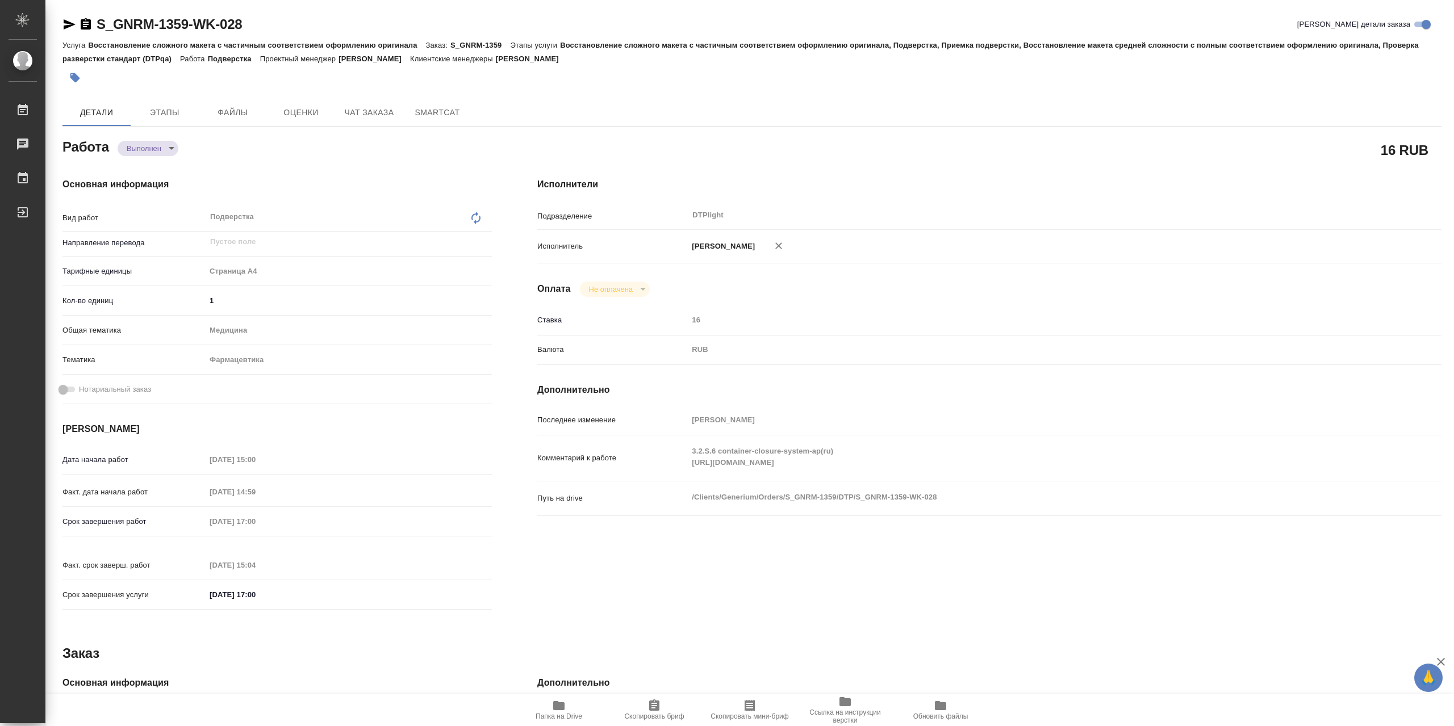
click at [180, 141] on div "Работа Выполнен completed" at bounding box center [276, 146] width 429 height 20
click at [157, 154] on body "🙏 .cls-1 fill:#fff; AWATERA Сархатов Руслан Работы 0 Чаты График Выйти S_GNRM-1…" at bounding box center [727, 363] width 1454 height 726
click at [164, 130] on button "В работе" at bounding box center [145, 132] width 37 height 12
type textarea "x"
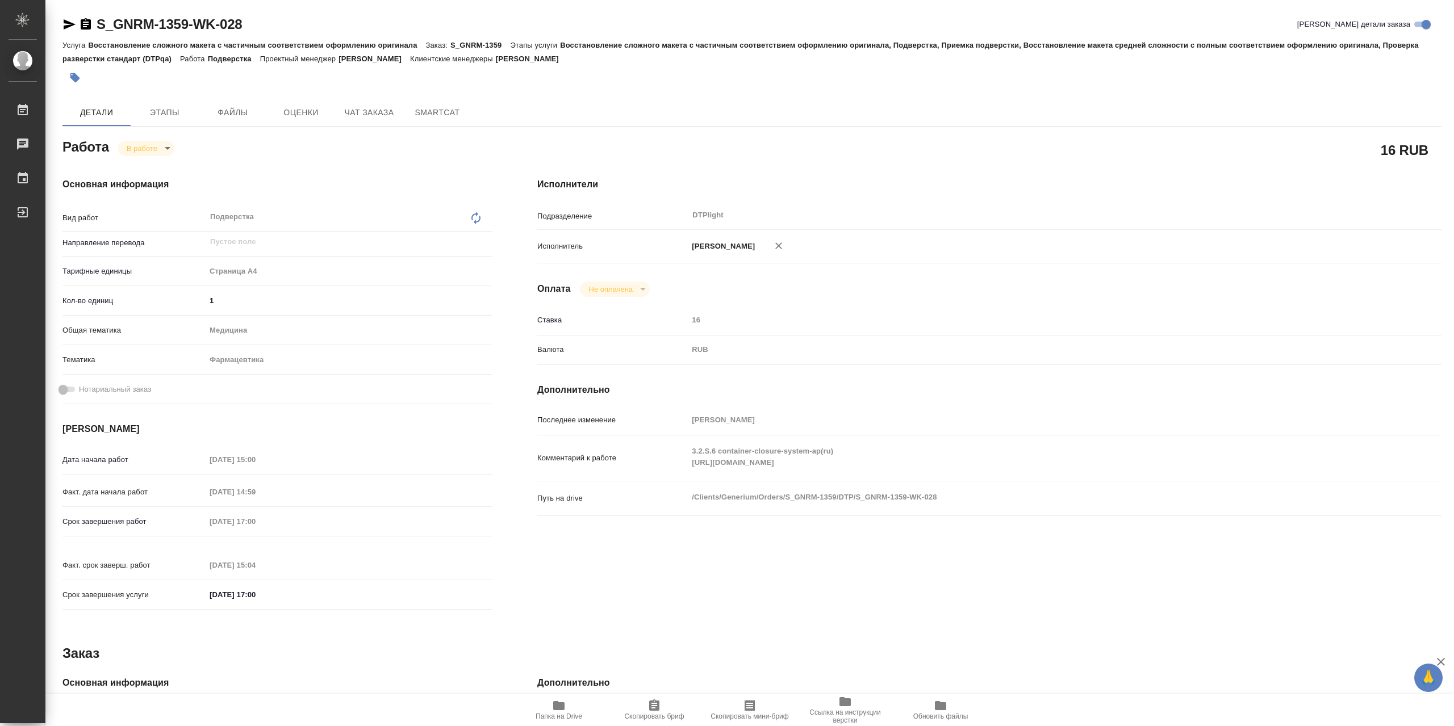
type textarea "x"
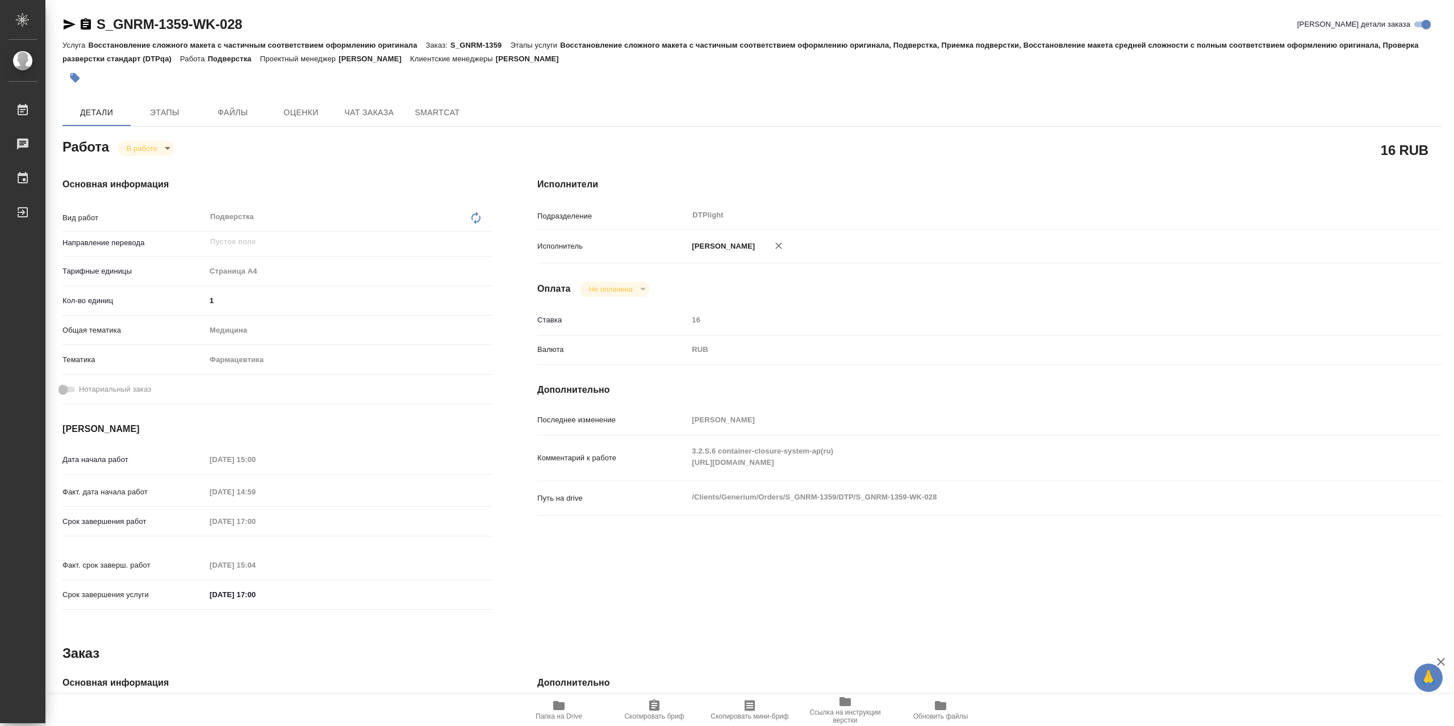
type textarea "x"
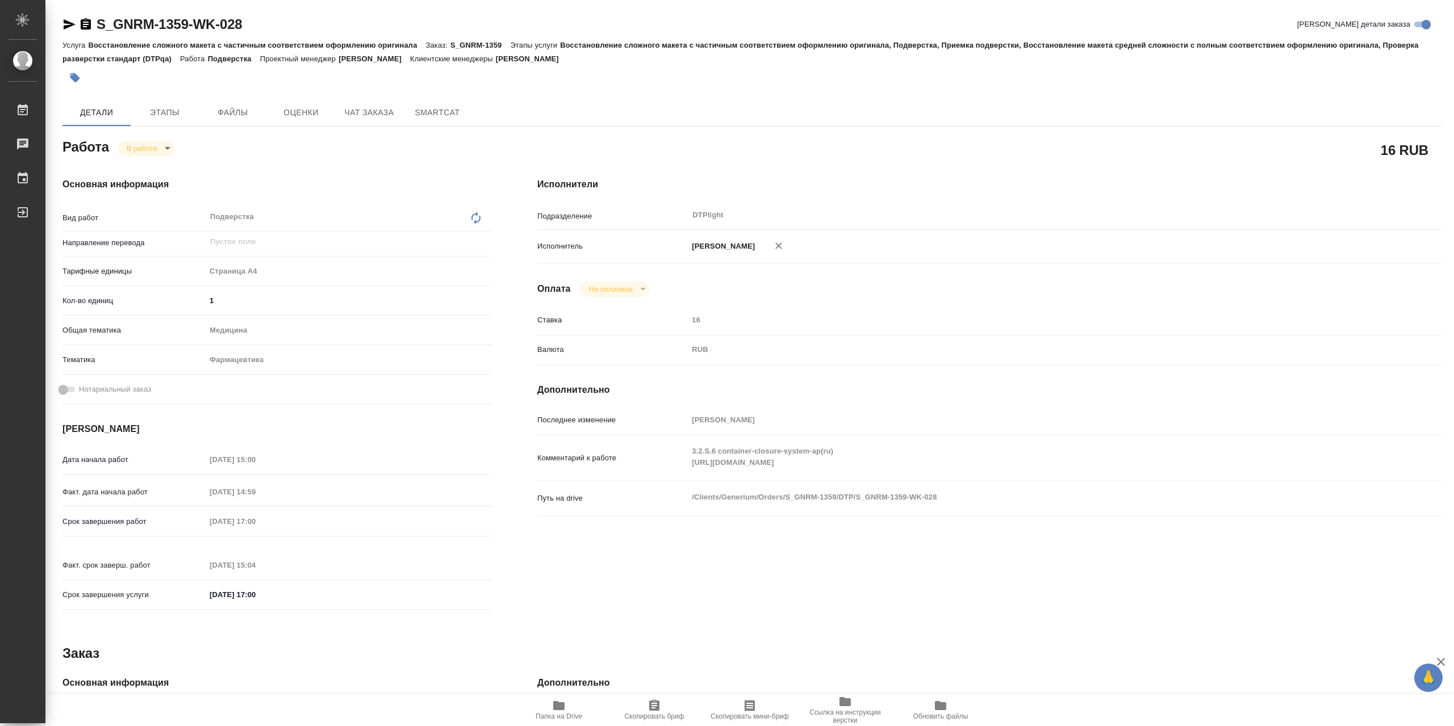
type textarea "x"
click at [152, 149] on body "🙏 .cls-1 fill:#fff; AWATERA Сархатов Руслан Работы 0 Чаты График Выйти S_GNRM-1…" at bounding box center [727, 363] width 1454 height 726
click at [159, 166] on button "Выполнен" at bounding box center [147, 170] width 41 height 12
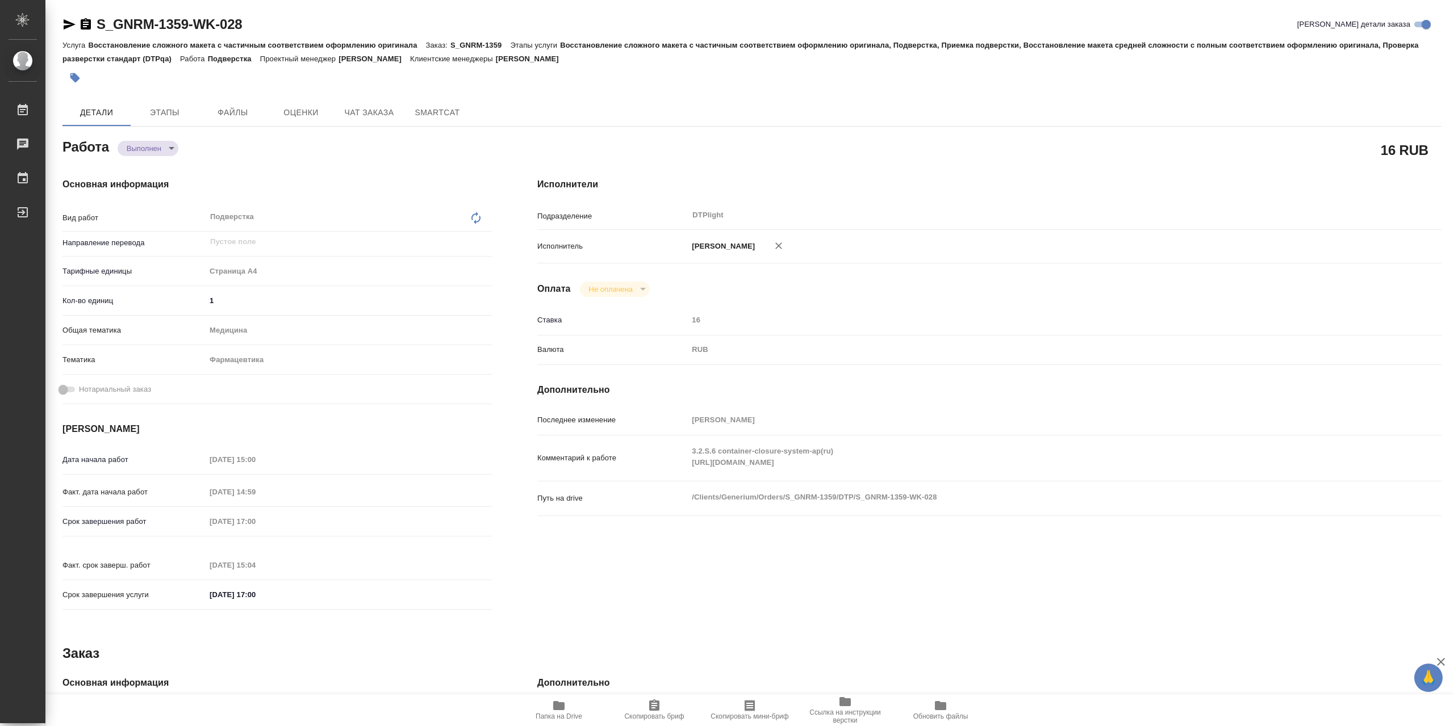
type textarea "x"
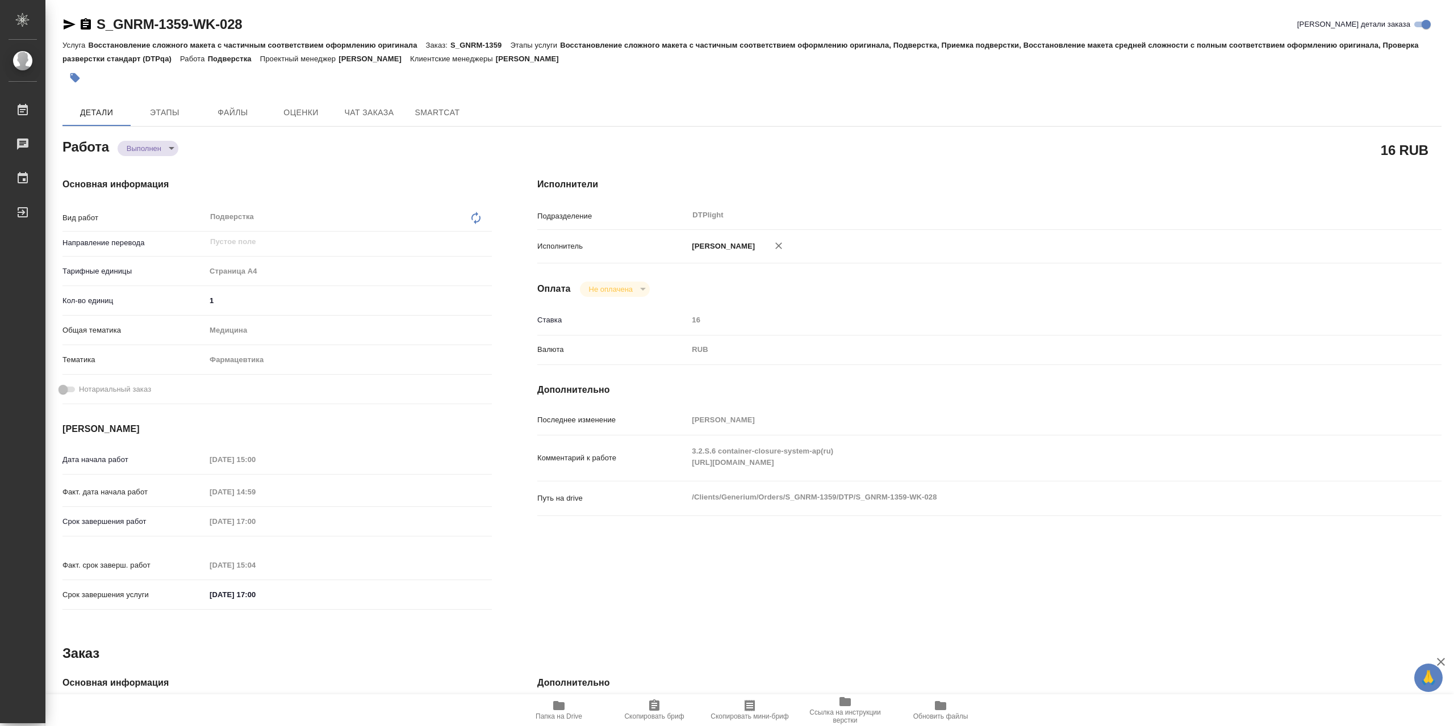
type textarea "x"
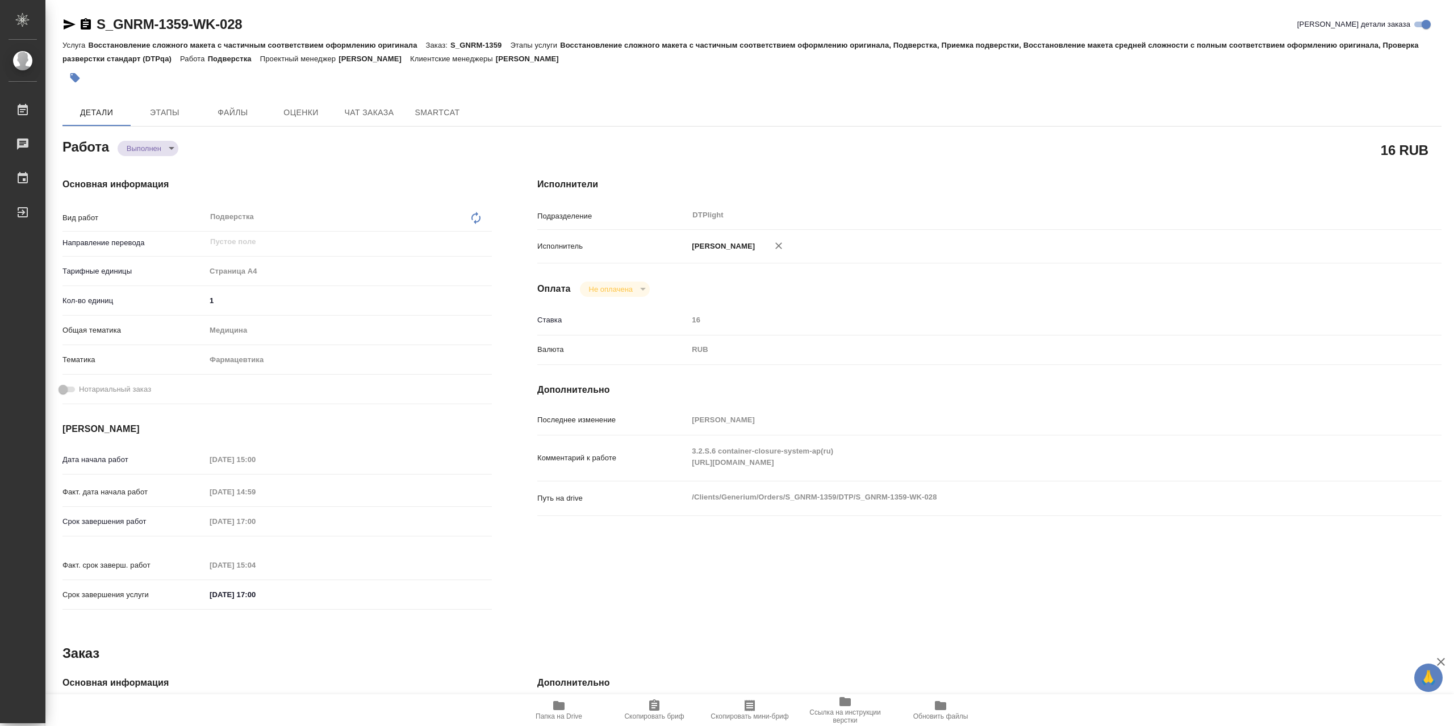
type textarea "x"
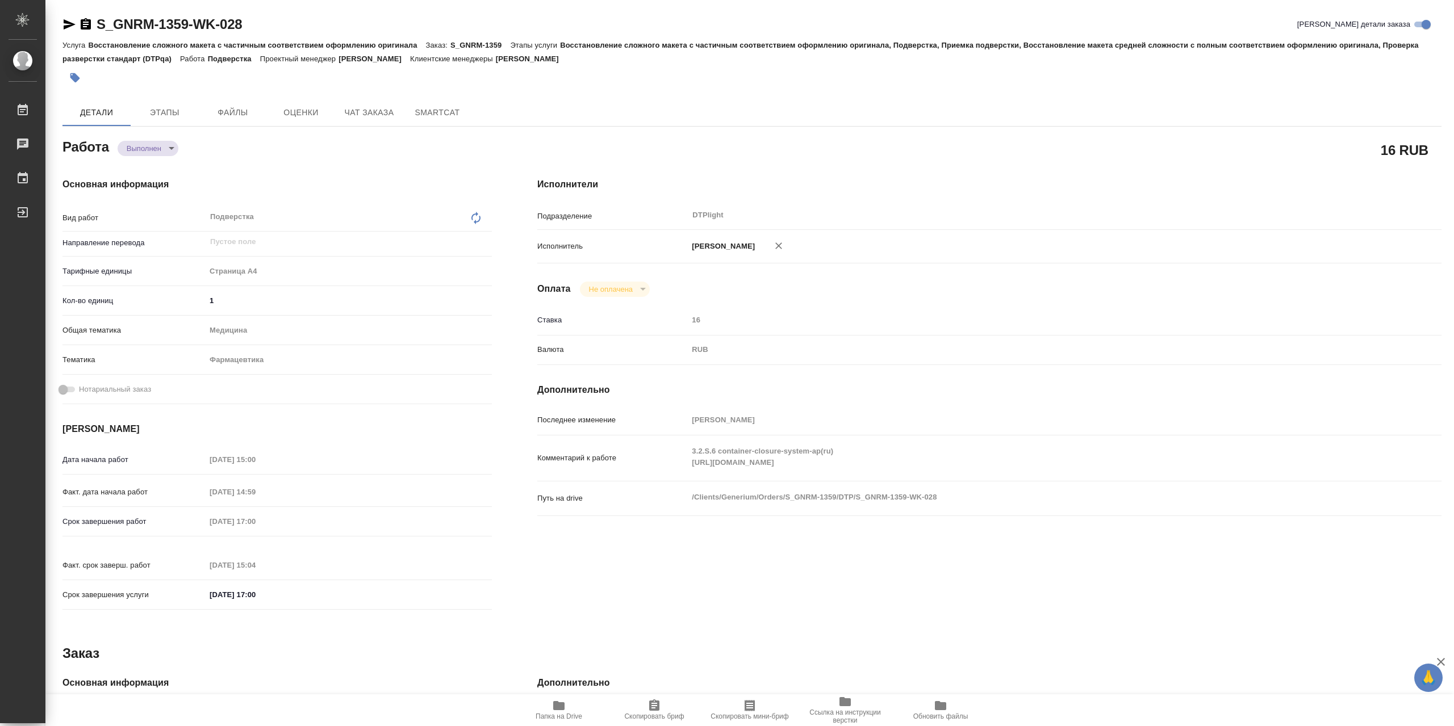
type textarea "x"
